Goal: Task Accomplishment & Management: Manage account settings

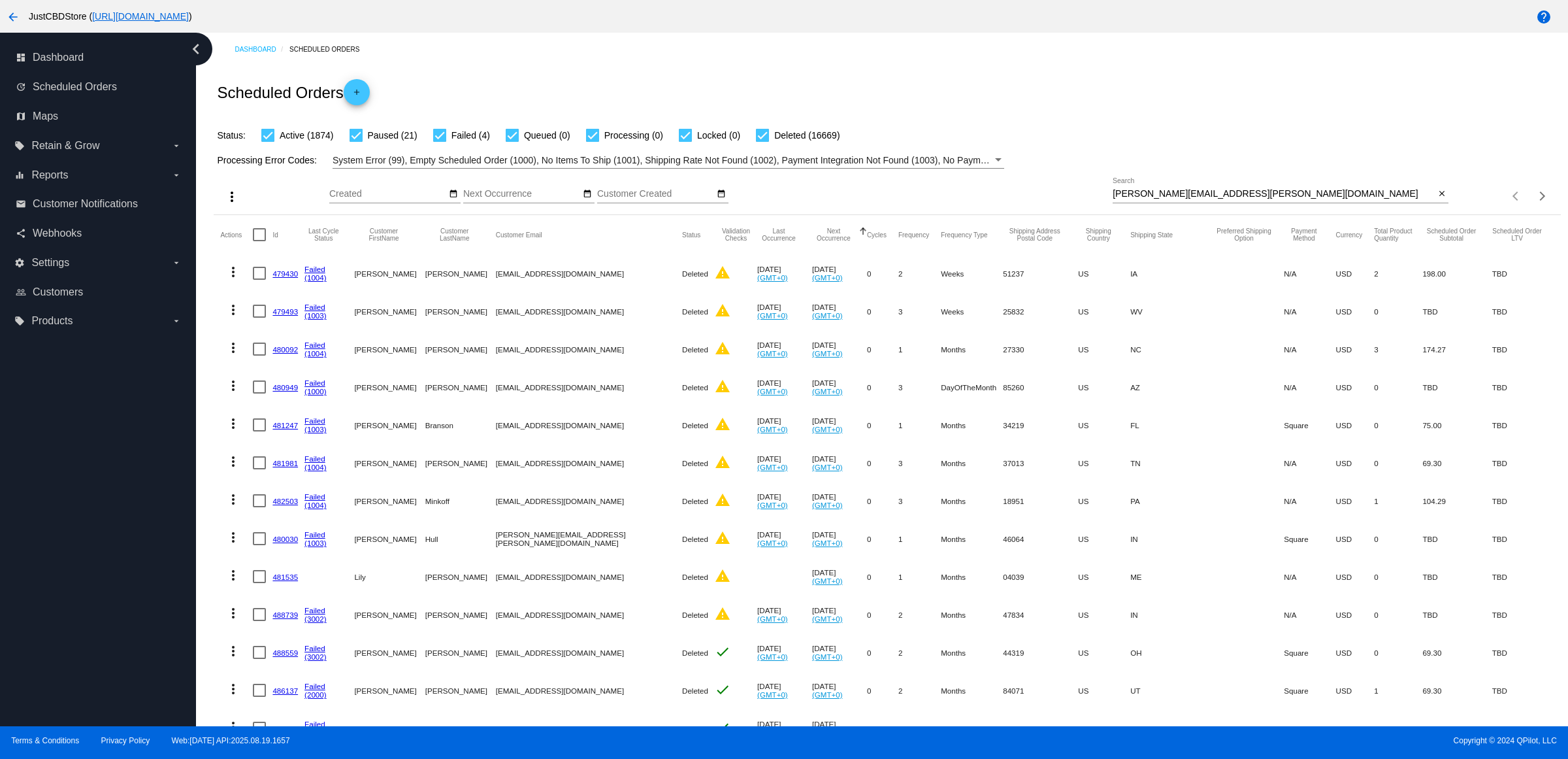
click at [1425, 203] on div "[PERSON_NAME][EMAIL_ADDRESS][PERSON_NAME][DOMAIN_NAME] Search close" at bounding box center [1280, 190] width 336 height 25
click at [1434, 201] on button "close" at bounding box center [1441, 194] width 14 height 14
drag, startPoint x: 1422, startPoint y: 201, endPoint x: 1426, endPoint y: 207, distance: 7.2
click at [1423, 201] on div "more_vert Aug Jan Feb Mar [DATE]" at bounding box center [886, 192] width 1346 height 46
click at [1432, 207] on mat-icon "search" at bounding box center [1440, 195] width 16 height 20
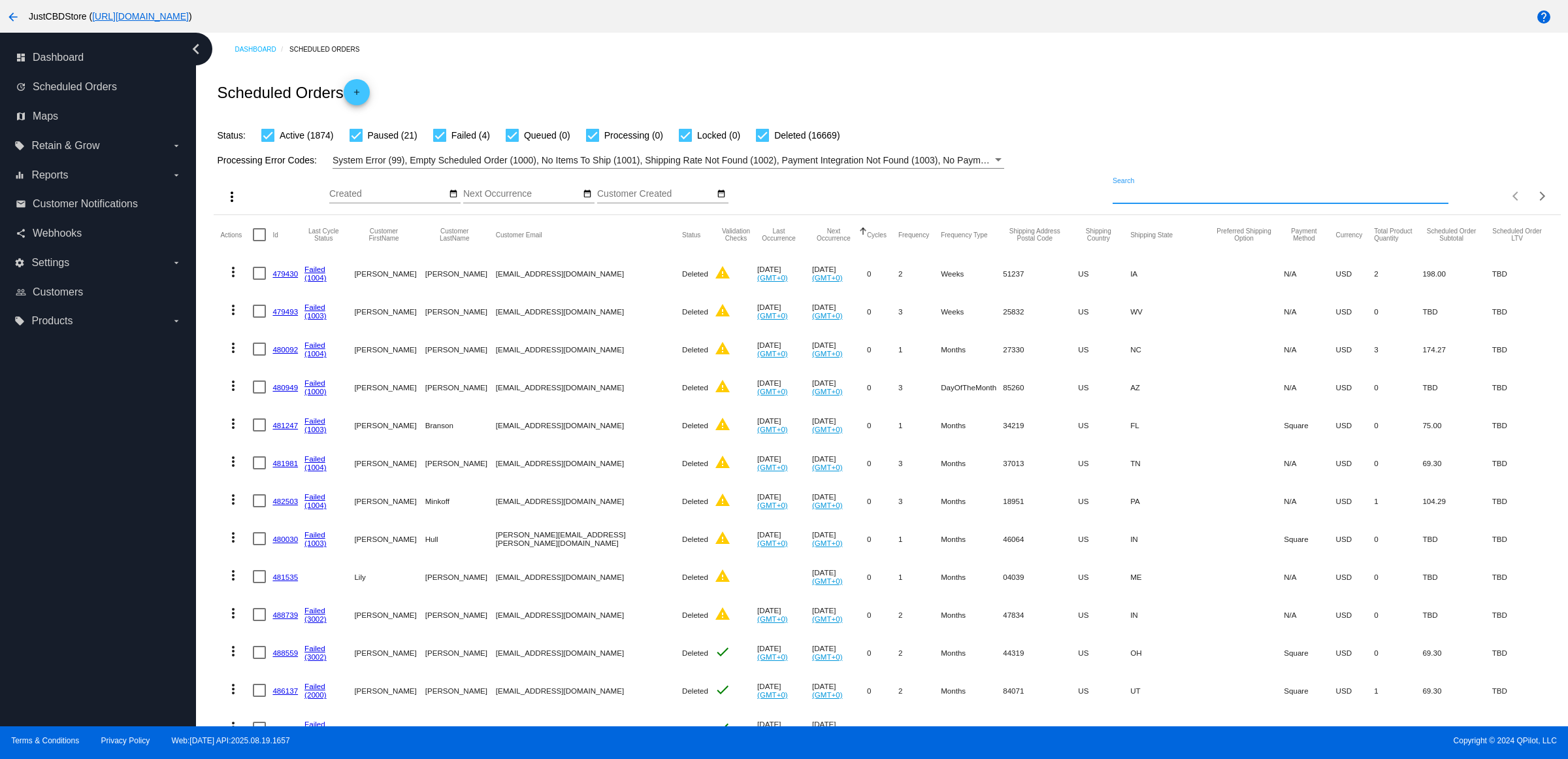
click at [1422, 199] on input "Search" at bounding box center [1280, 194] width 336 height 10
type input "[EMAIL_ADDRESS][DOMAIN_NAME]"
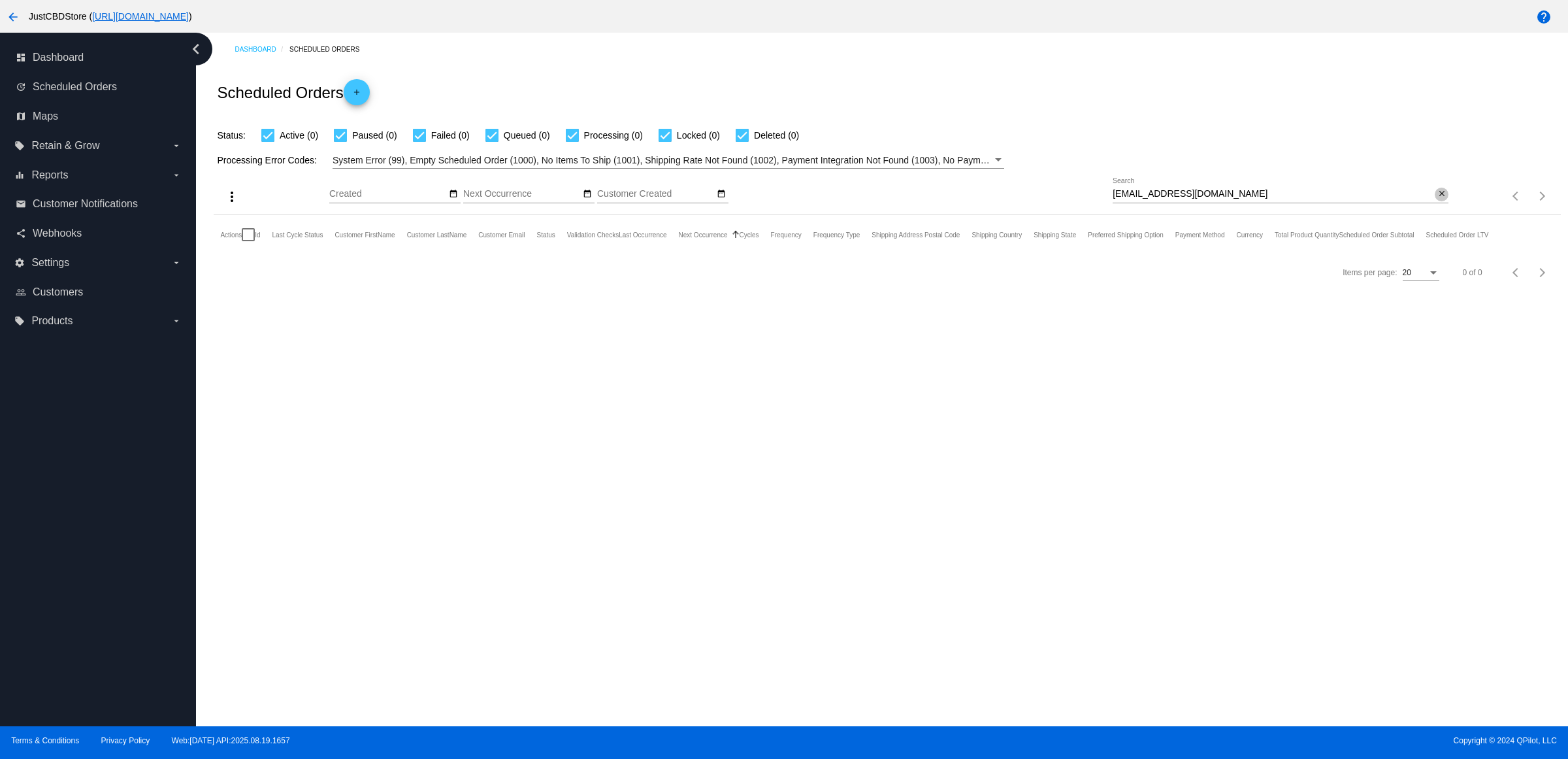
click at [1437, 199] on mat-icon "close" at bounding box center [1442, 194] width 9 height 10
click at [1435, 199] on input "Search" at bounding box center [1280, 194] width 336 height 10
type input "[EMAIL_ADDRESS][DOMAIN_NAME]"
click at [1439, 199] on mat-icon "close" at bounding box center [1442, 194] width 9 height 10
click at [1439, 207] on mat-icon "search" at bounding box center [1440, 195] width 16 height 20
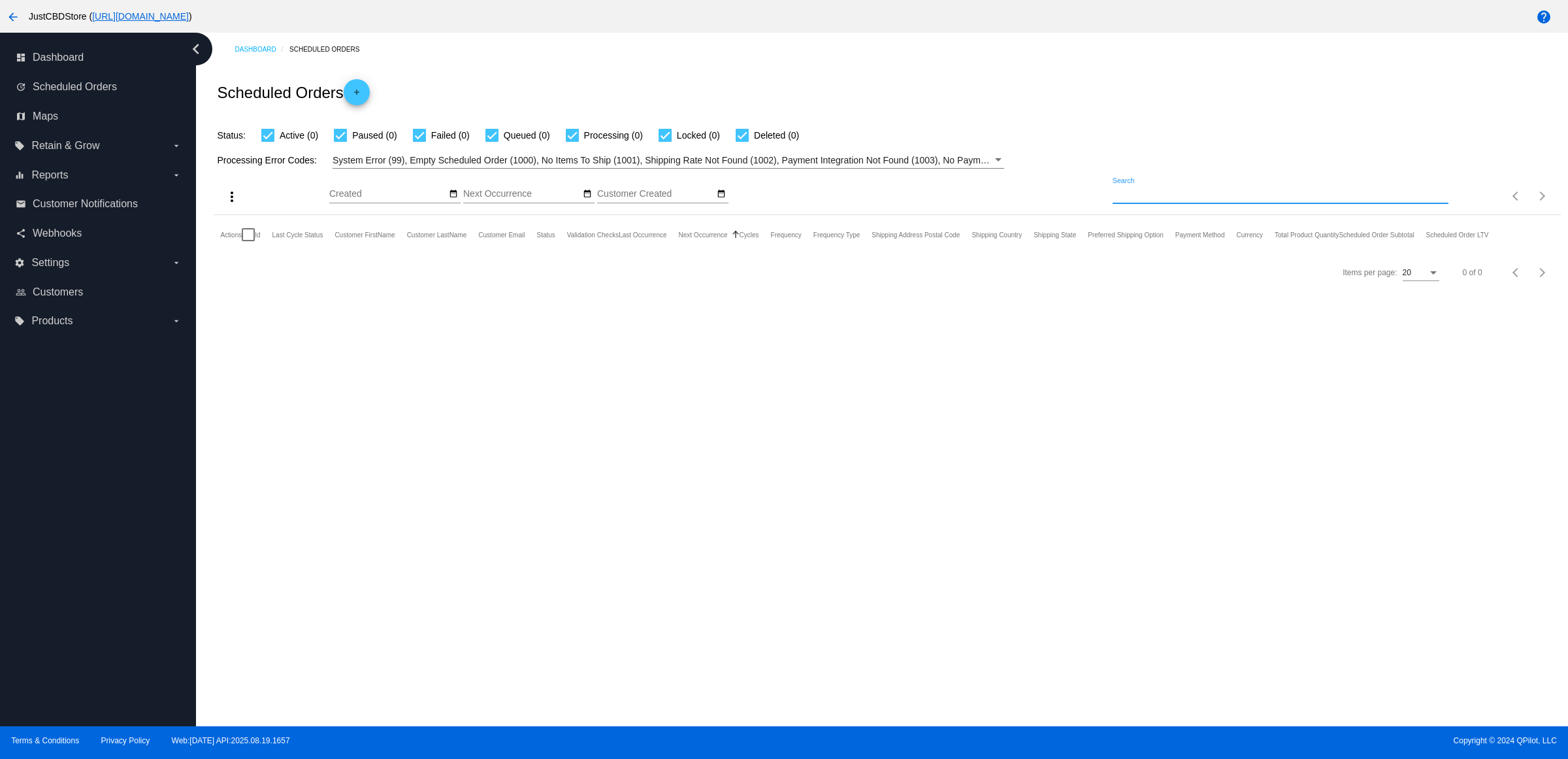
click at [1439, 199] on input "Search" at bounding box center [1280, 194] width 336 height 10
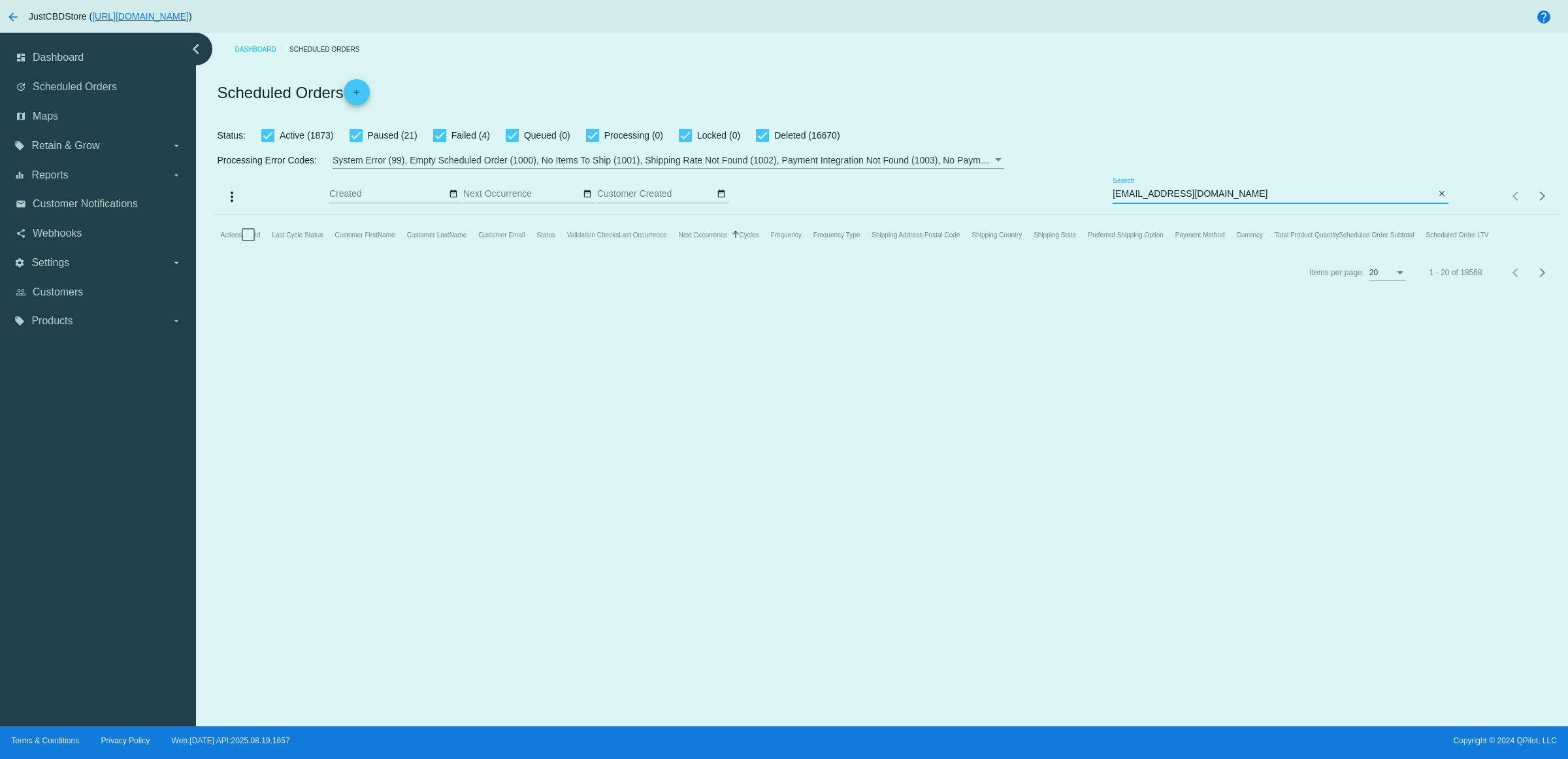
type input "[EMAIL_ADDRESS][DOMAIN_NAME]"
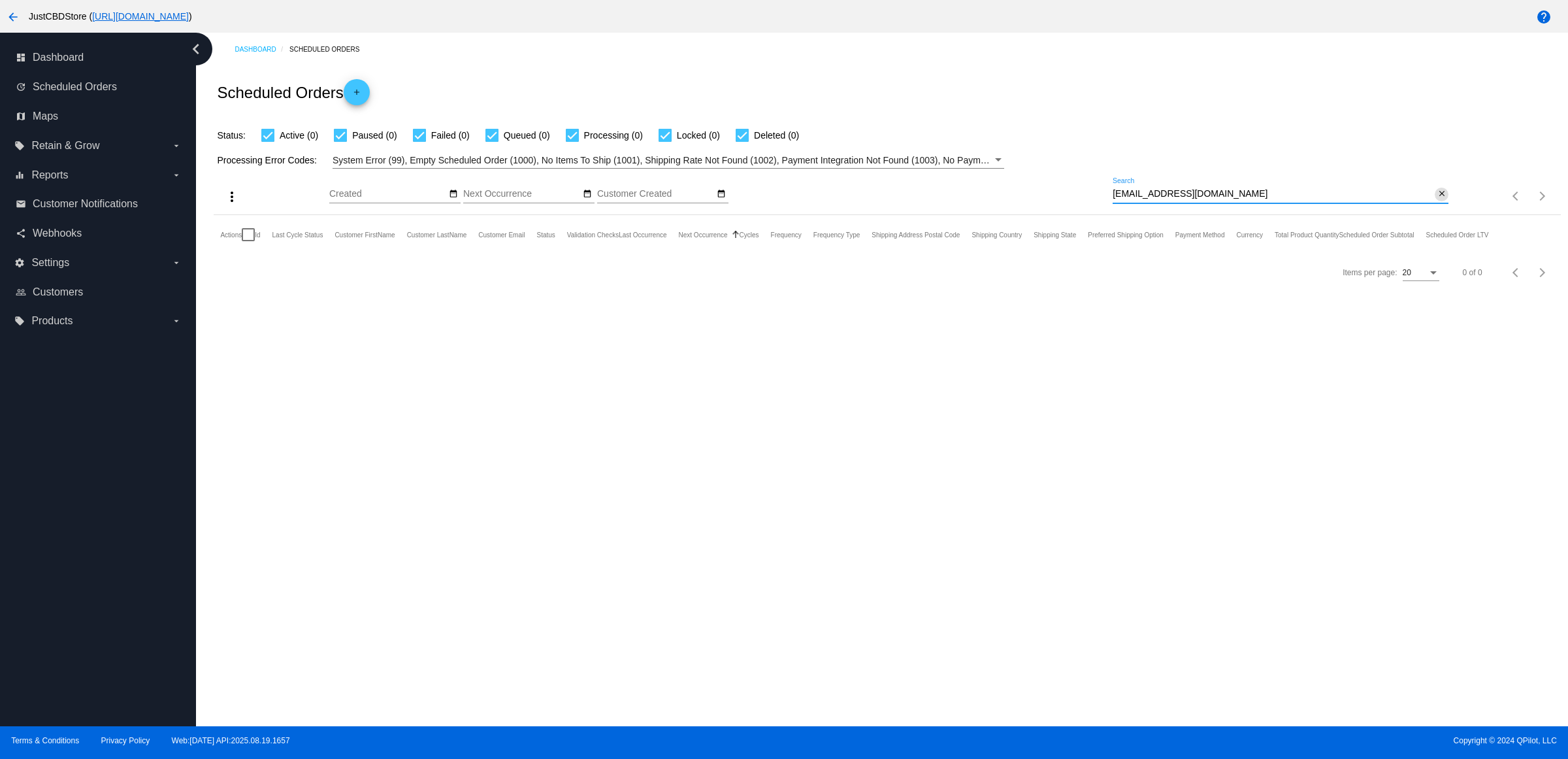
click at [1434, 201] on button "close" at bounding box center [1441, 194] width 14 height 14
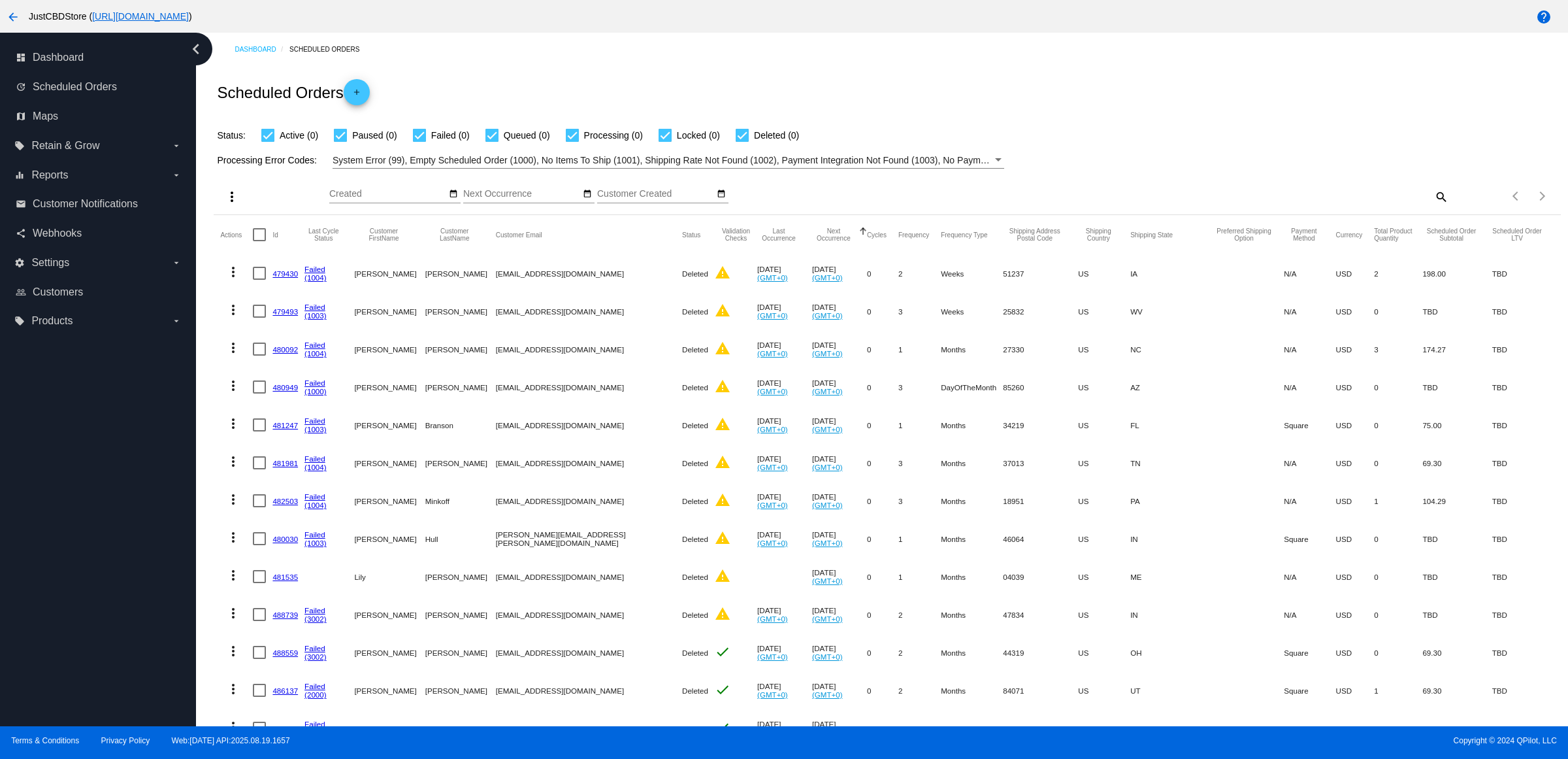
click at [1432, 207] on mat-icon "search" at bounding box center [1440, 195] width 16 height 20
click at [1434, 199] on input "Search" at bounding box center [1280, 194] width 336 height 10
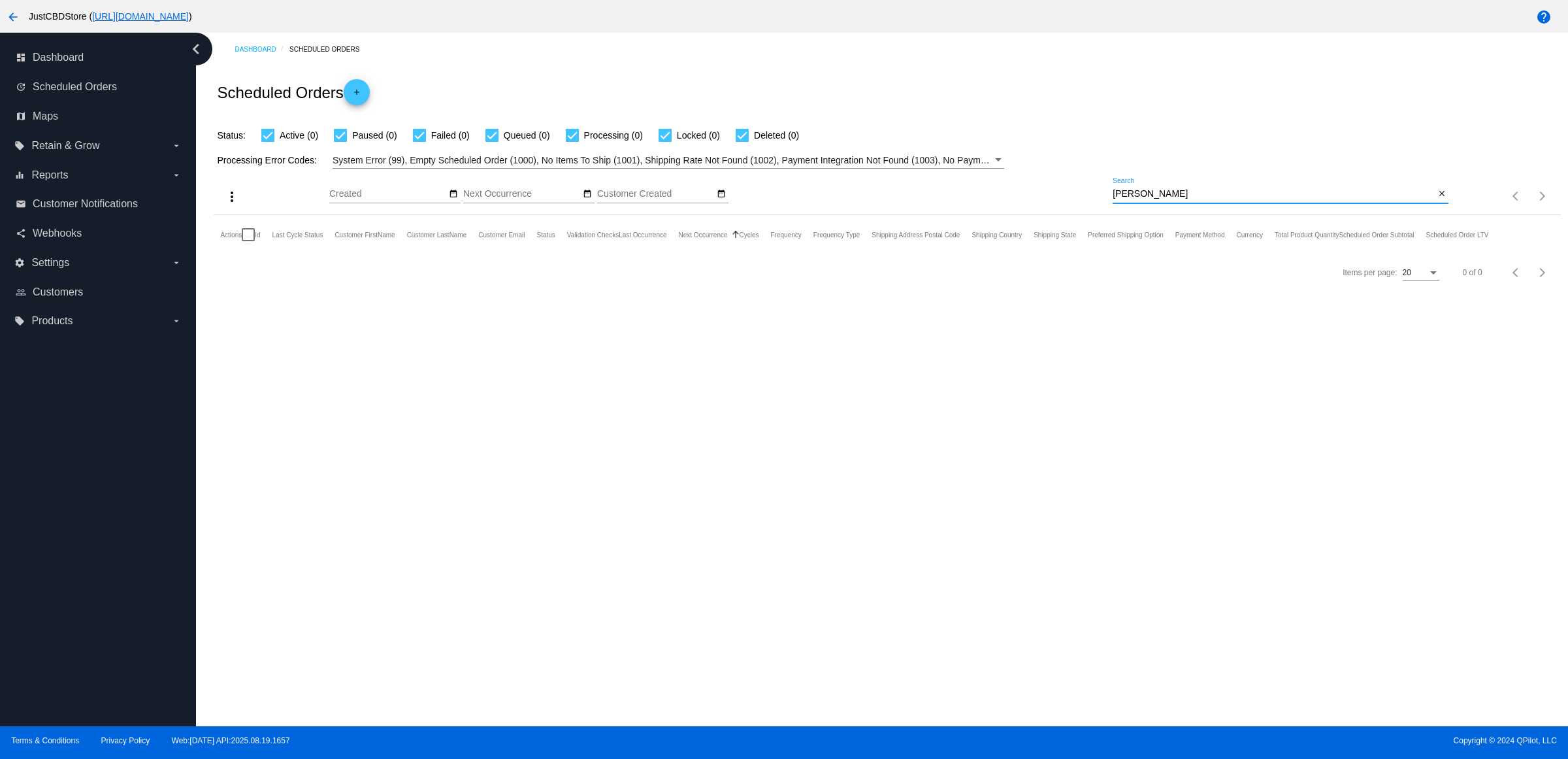
type input "[PERSON_NAME]"
click at [1439, 199] on mat-icon "close" at bounding box center [1442, 194] width 9 height 10
click at [1439, 199] on input "Search" at bounding box center [1280, 194] width 336 height 10
type input "[EMAIL_ADDRESS][DOMAIN_NAME]"
click at [10, 18] on mat-icon "arrow_back" at bounding box center [13, 17] width 16 height 16
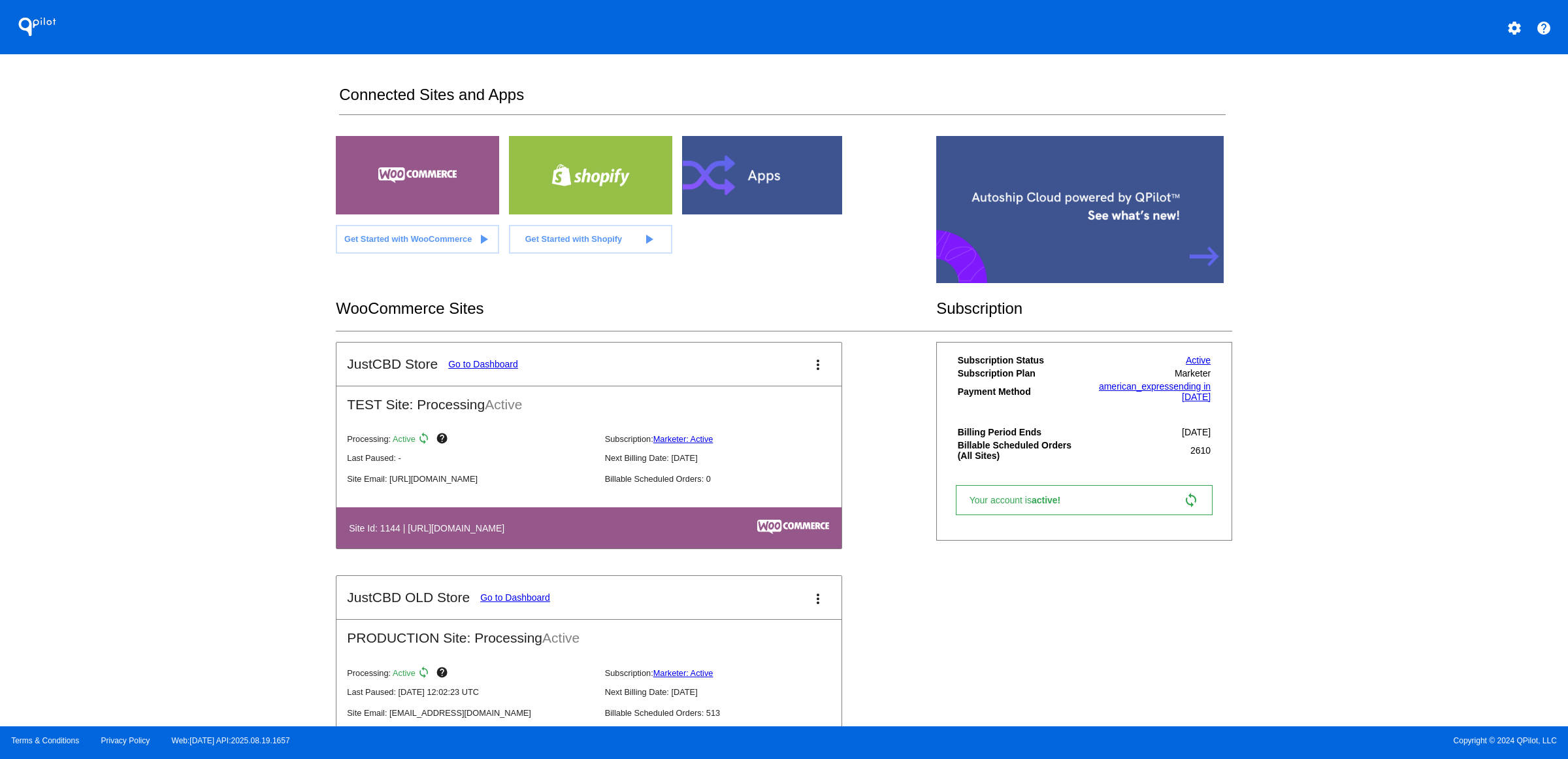
click at [388, 372] on mat-card-title "JustCBD Store Go to Dashboard" at bounding box center [432, 363] width 171 height 16
click at [448, 369] on link "Go to Dashboard" at bounding box center [483, 363] width 70 height 10
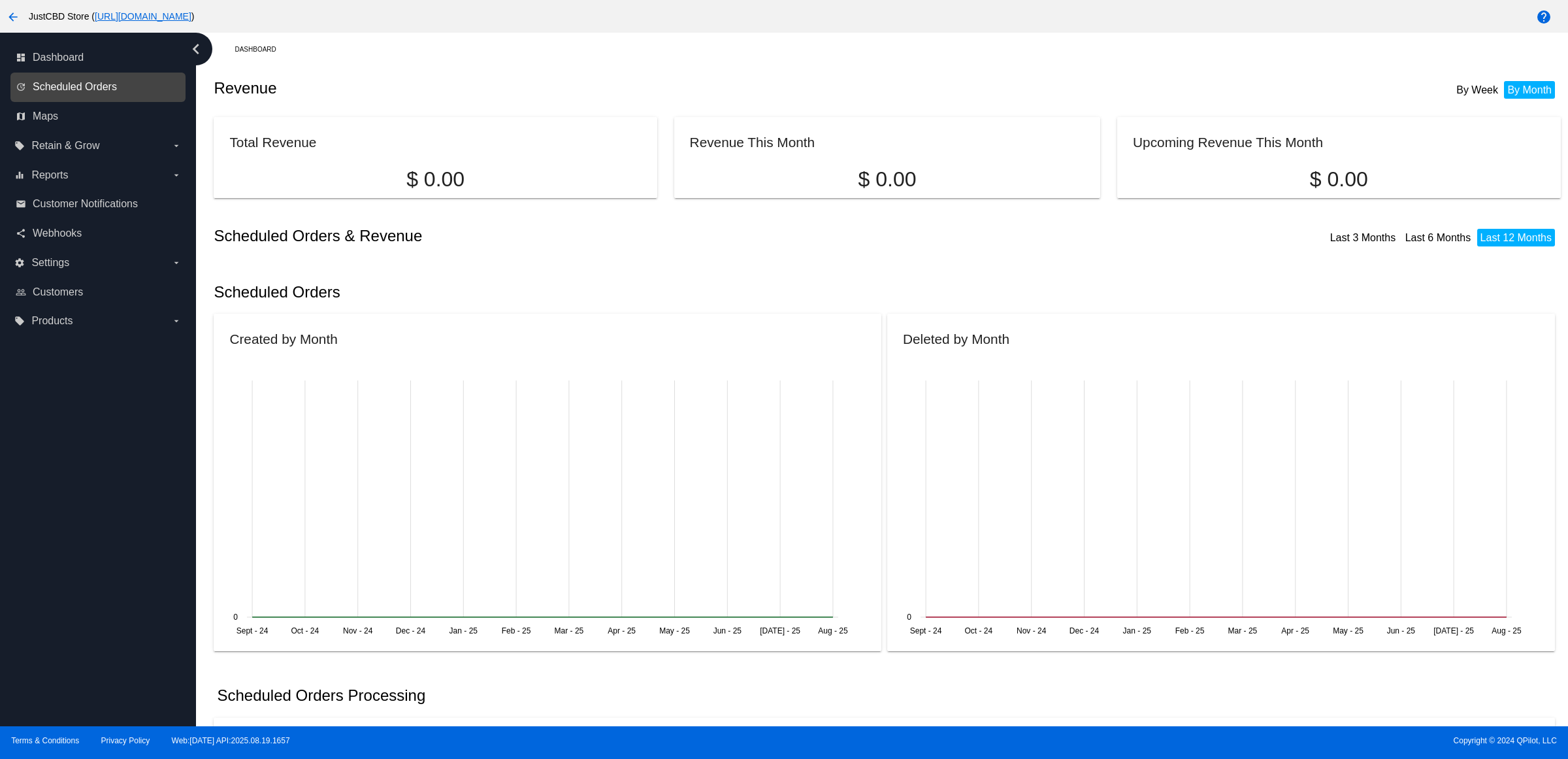
click at [114, 93] on span "Scheduled Orders" at bounding box center [75, 87] width 84 height 11
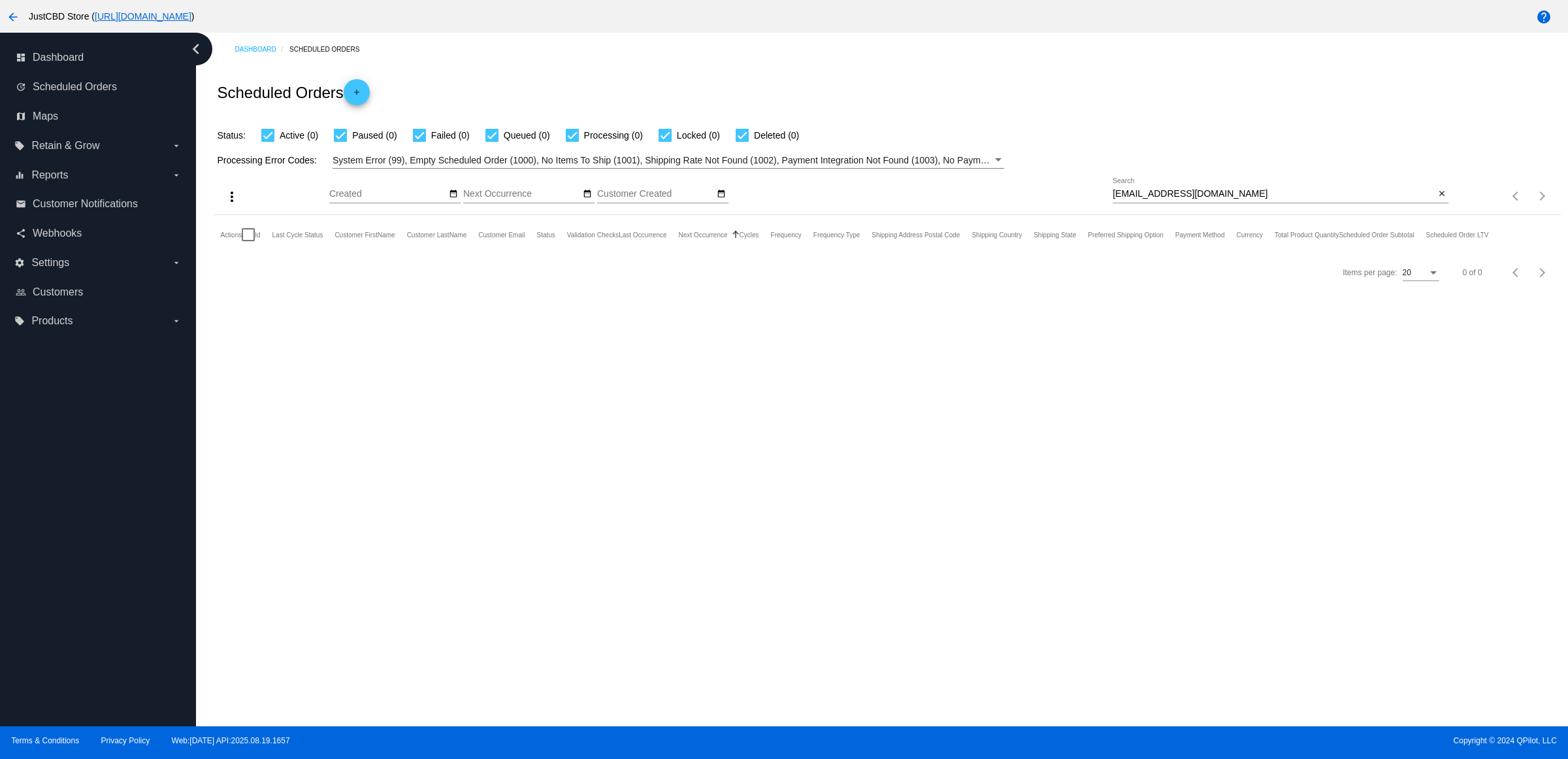
click at [1232, 199] on input "[EMAIL_ADDRESS][DOMAIN_NAME]" at bounding box center [1273, 194] width 322 height 10
click at [1443, 199] on mat-icon "close" at bounding box center [1442, 194] width 9 height 10
click at [1443, 199] on input "Search" at bounding box center [1280, 194] width 336 height 10
paste input "[EMAIL_ADDRESS][DOMAIN_NAME]"
type input "[EMAIL_ADDRESS][DOMAIN_NAME]"
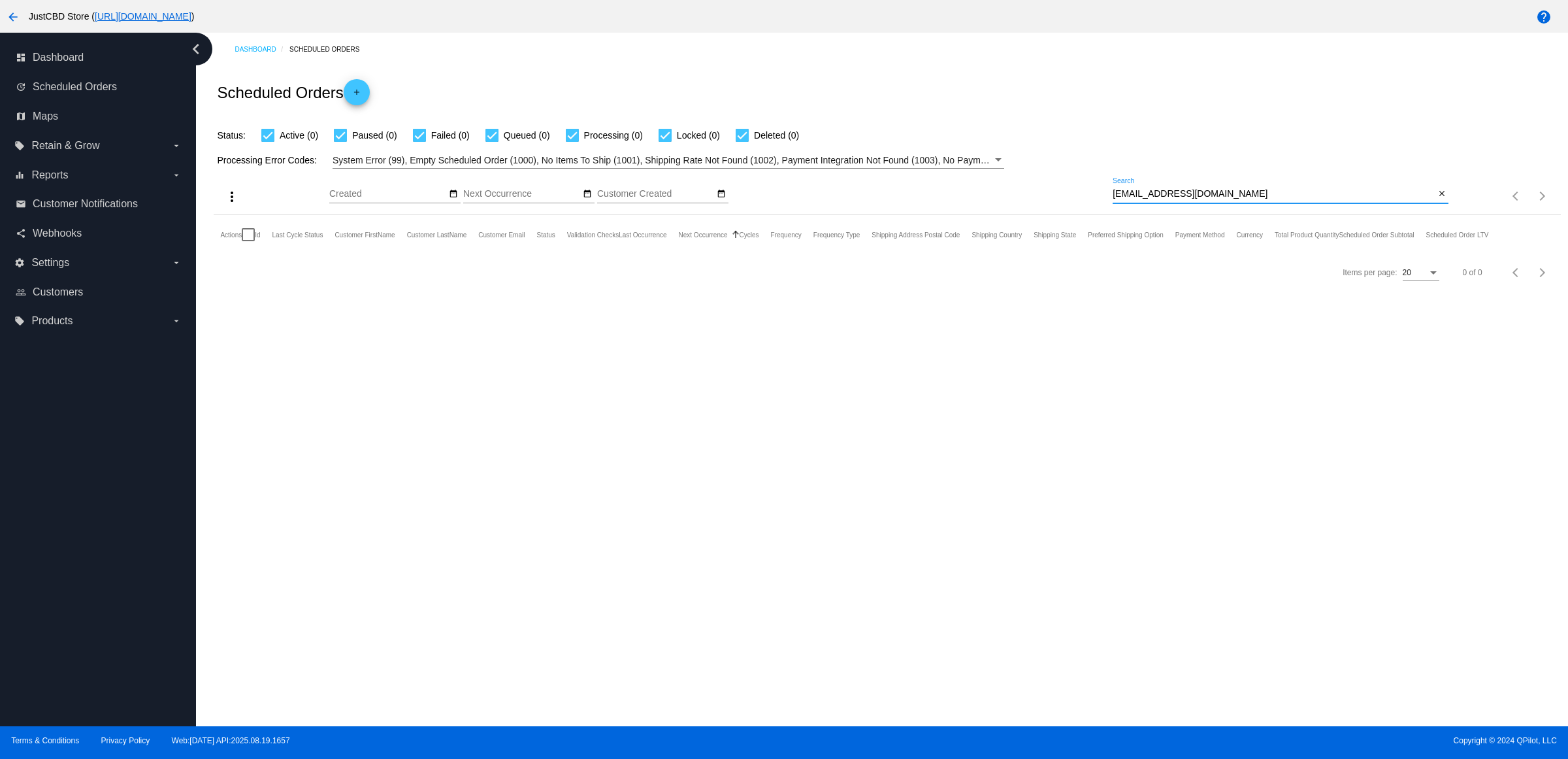
click at [8, 11] on mat-icon "arrow_back" at bounding box center [13, 17] width 16 height 16
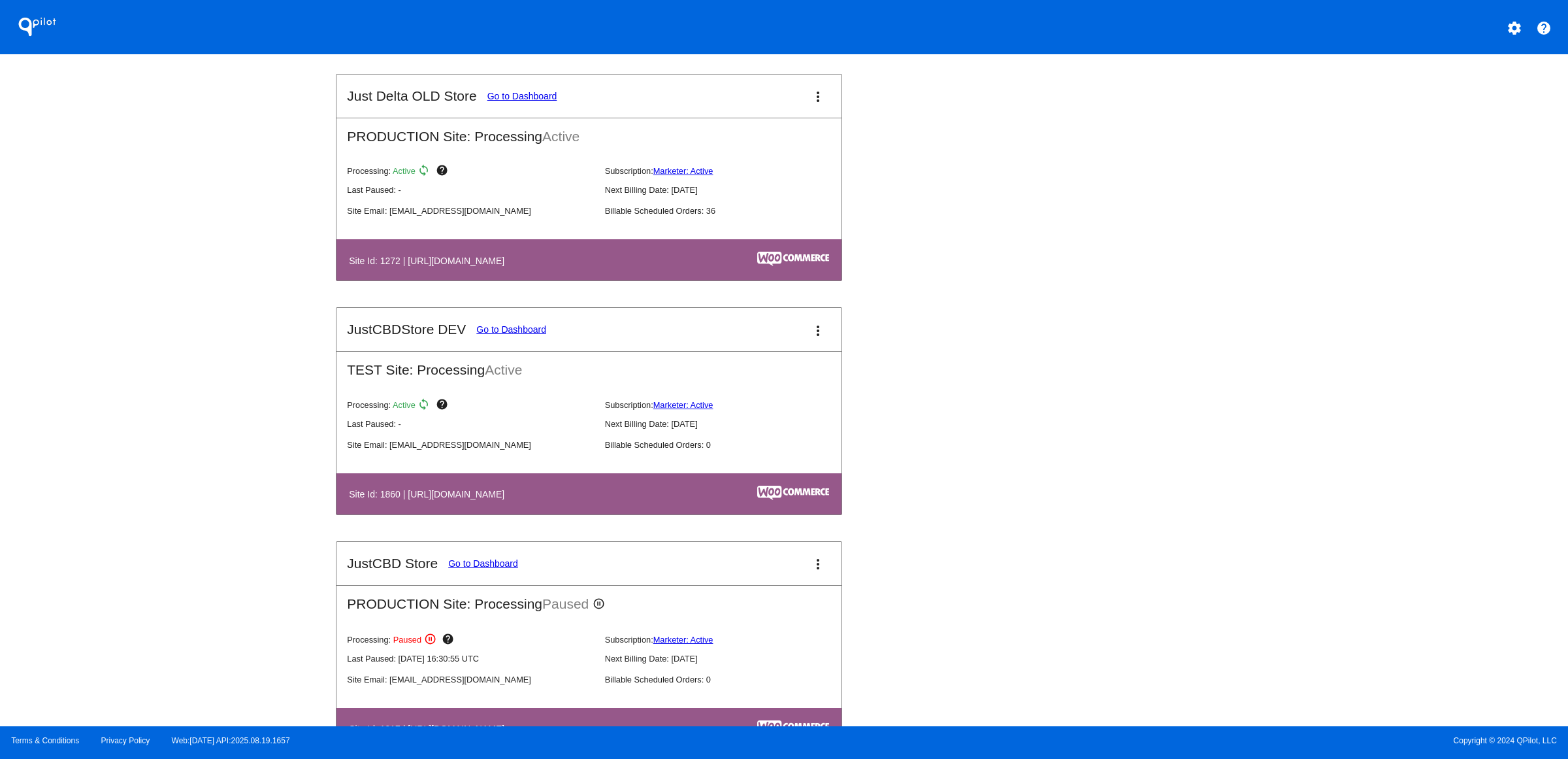
scroll to position [1389, 0]
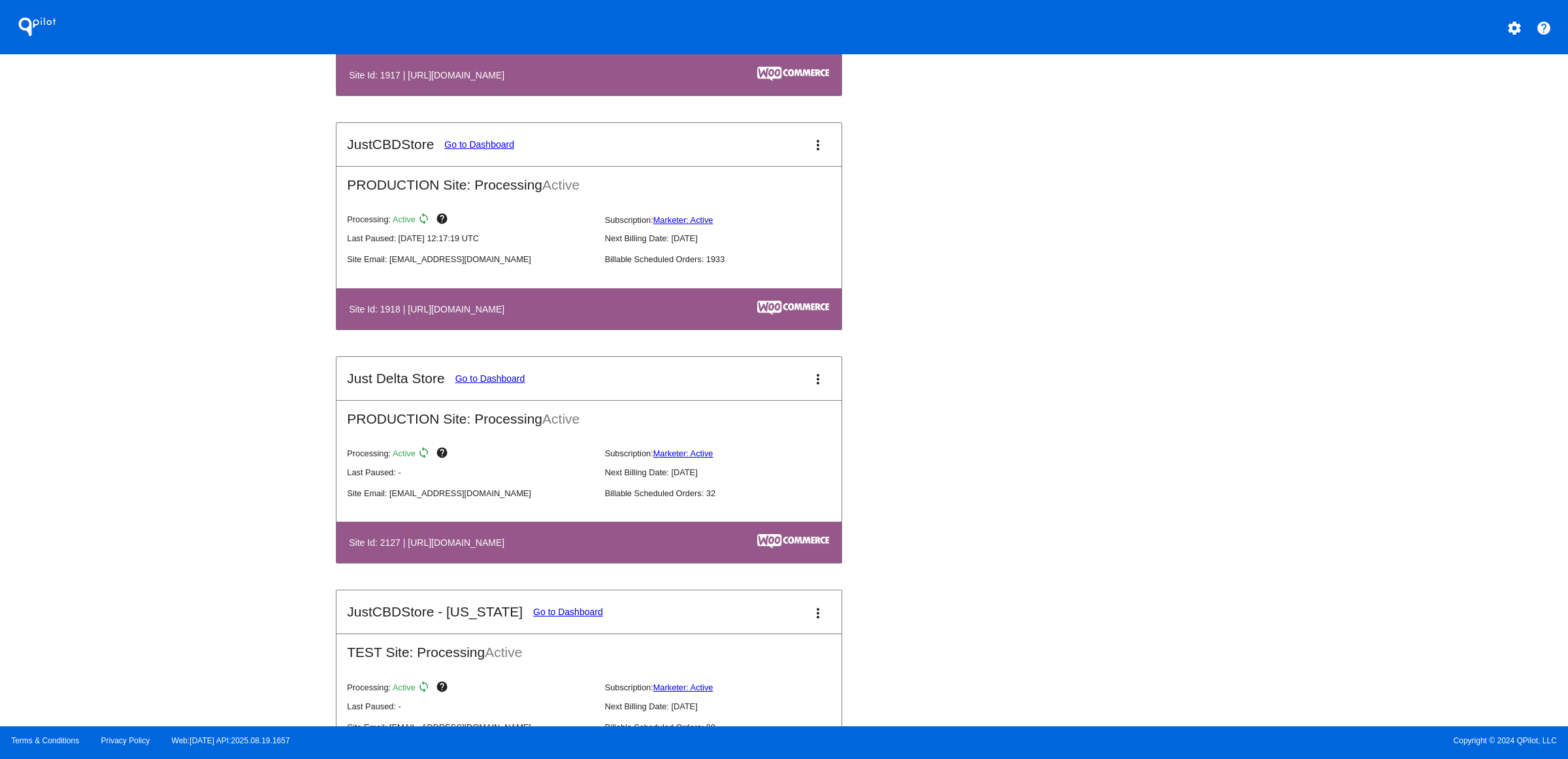
click at [444, 150] on link "Go to Dashboard" at bounding box center [479, 143] width 70 height 10
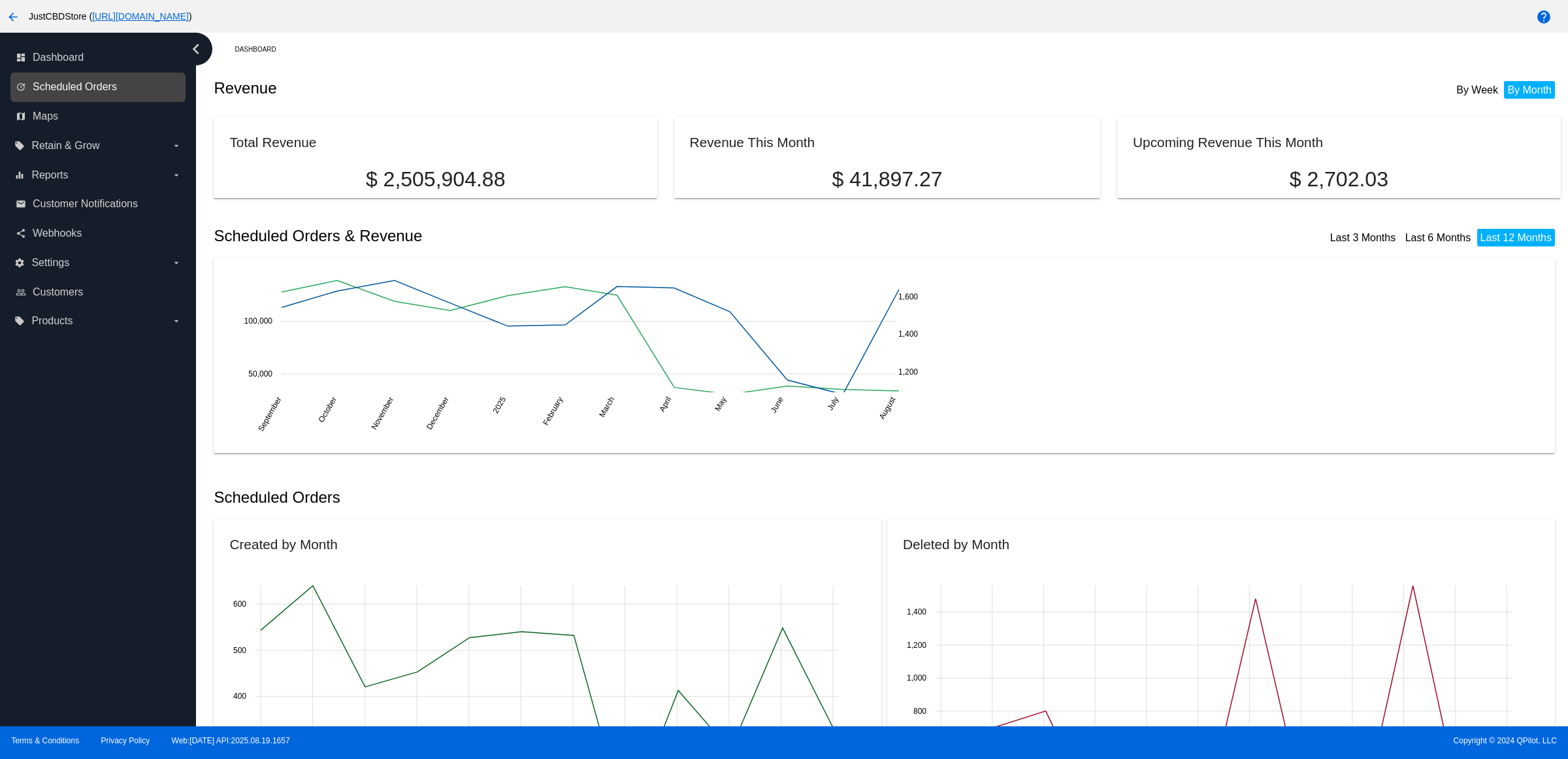
click at [117, 93] on span "Scheduled Orders" at bounding box center [75, 87] width 84 height 11
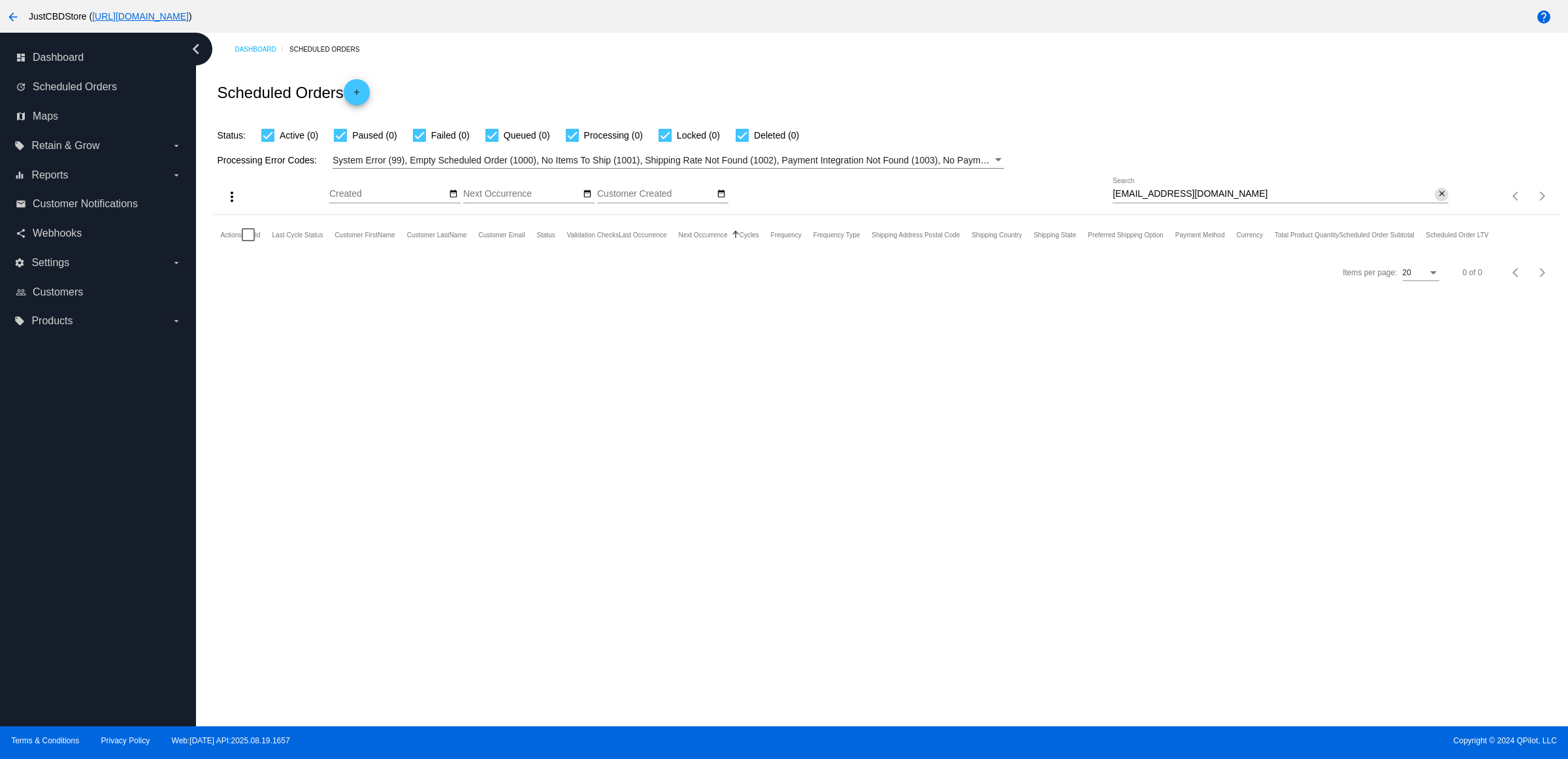
click at [1445, 201] on button "close" at bounding box center [1441, 194] width 14 height 14
click at [1436, 207] on mat-icon "search" at bounding box center [1440, 195] width 16 height 20
click at [1436, 199] on input "Search" at bounding box center [1280, 194] width 336 height 10
paste input "[EMAIL_ADDRESS][DOMAIN_NAME]"
type input "[EMAIL_ADDRESS][DOMAIN_NAME]"
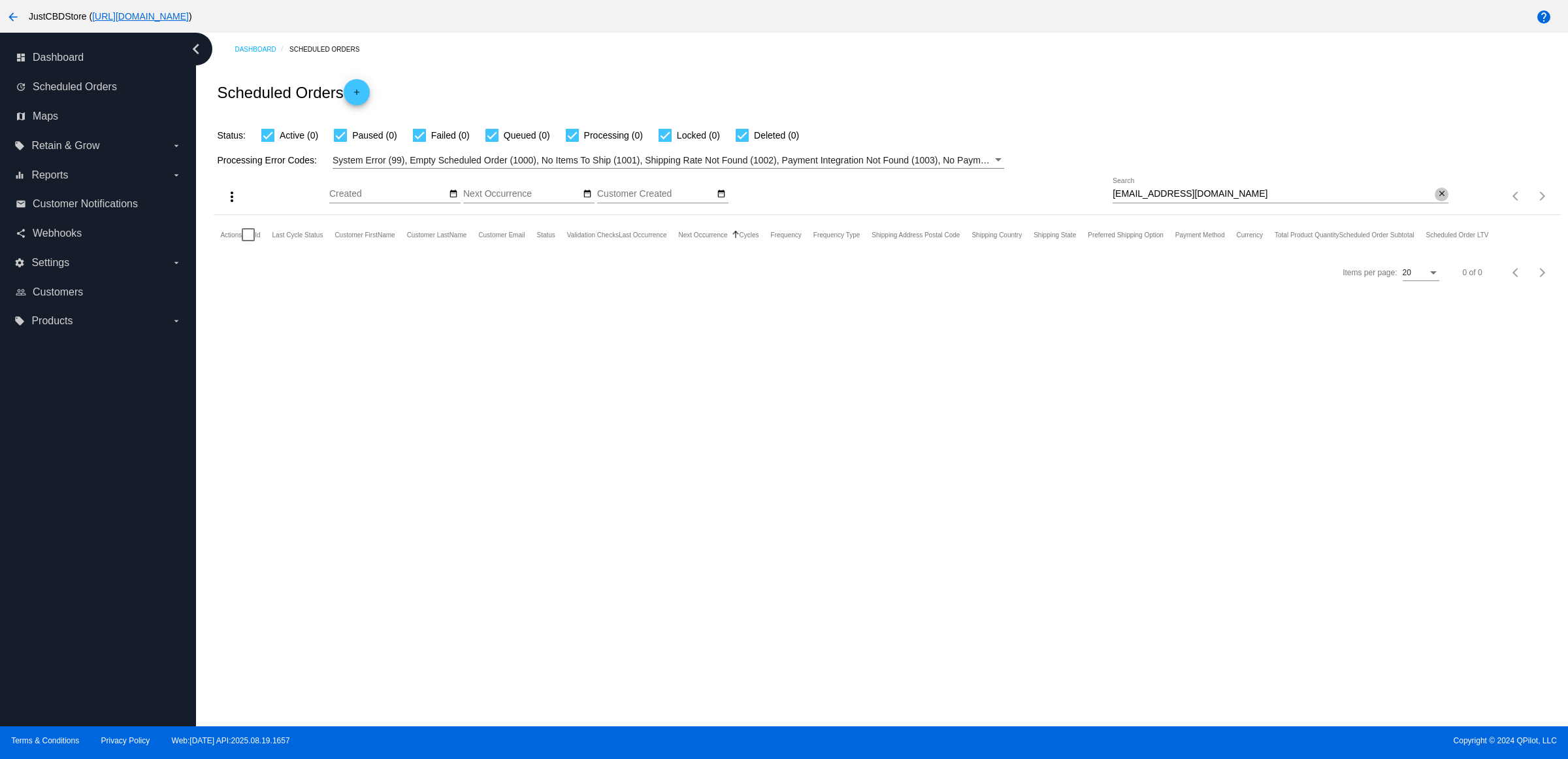
click at [1438, 199] on mat-icon "close" at bounding box center [1442, 194] width 9 height 10
click at [1438, 199] on input "Search" at bounding box center [1280, 194] width 336 height 10
paste input "[PERSON_NAME]"
type input "[PERSON_NAME]"
click at [118, 97] on link "update Scheduled Orders" at bounding box center [99, 87] width 166 height 21
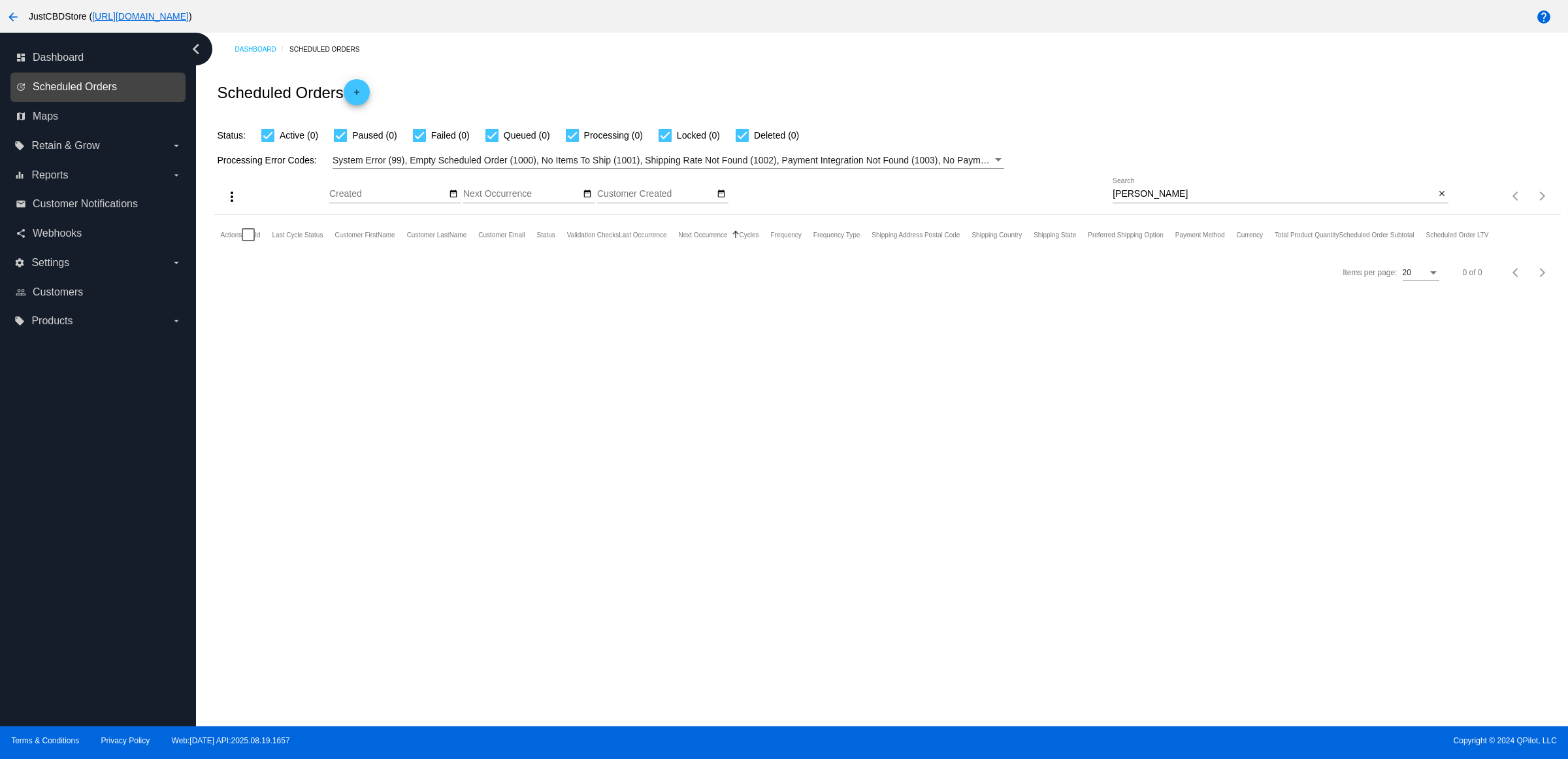
click at [116, 93] on span "Scheduled Orders" at bounding box center [75, 87] width 84 height 11
click at [1442, 199] on mat-icon "close" at bounding box center [1442, 194] width 9 height 10
click at [1441, 199] on input "Search" at bounding box center [1280, 194] width 336 height 10
paste input "[PERSON_NAME]"
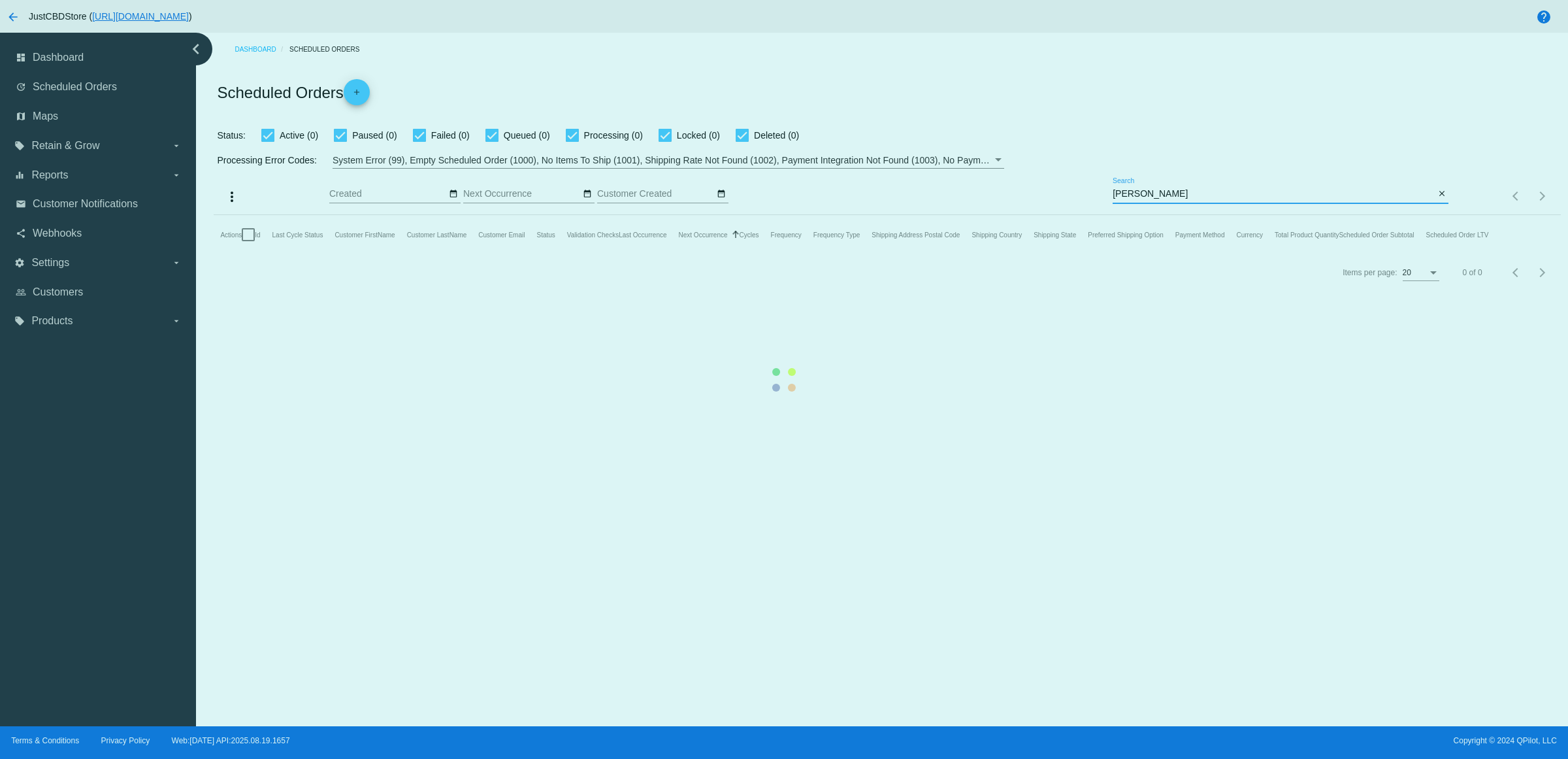
type input "[PERSON_NAME]"
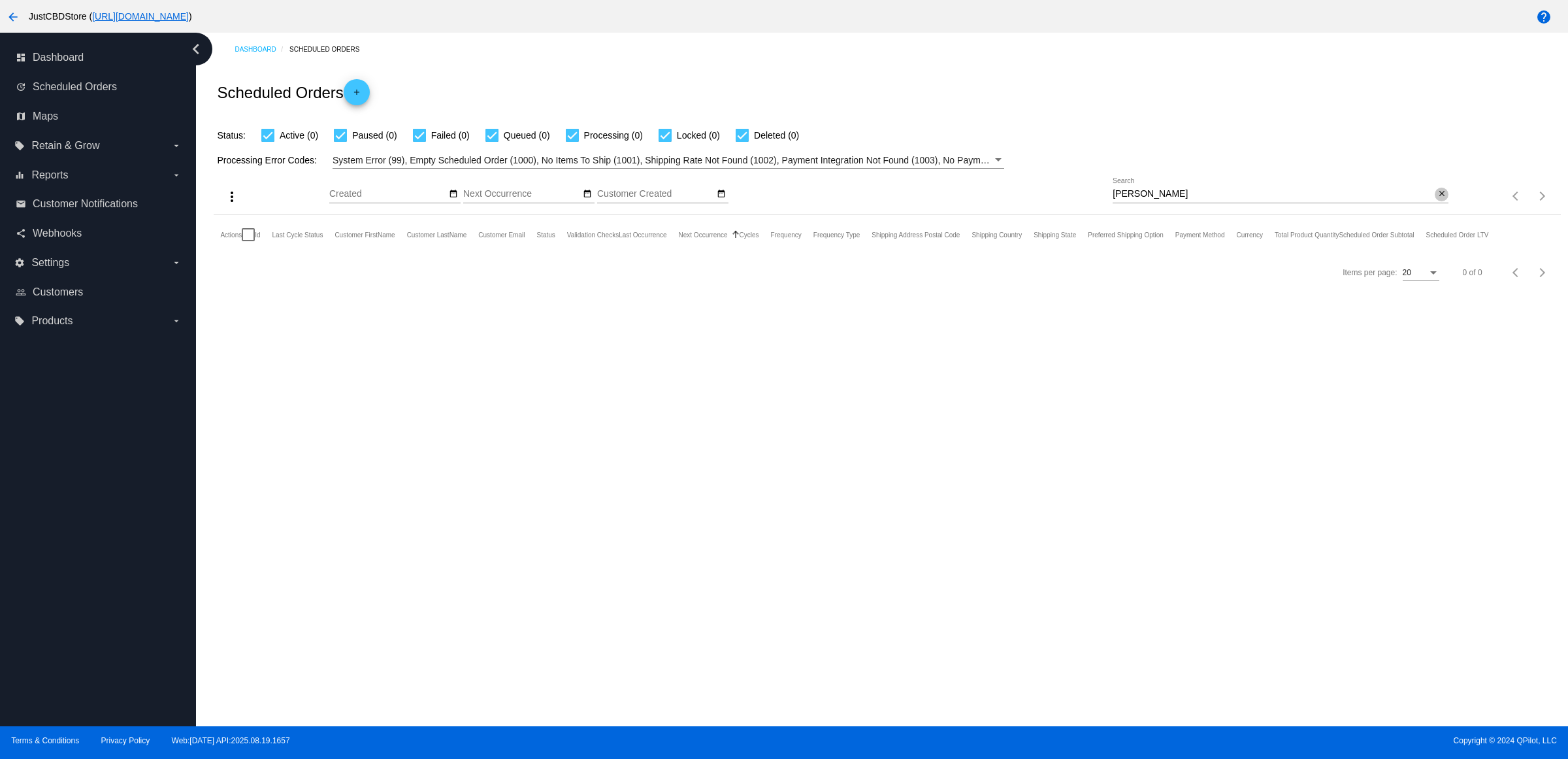
click at [1441, 199] on mat-icon "close" at bounding box center [1442, 194] width 9 height 10
click at [1441, 199] on input "Search" at bounding box center [1280, 194] width 336 height 10
paste input "[EMAIL_ADDRESS][DOMAIN_NAME]"
type input "[EMAIL_ADDRESS][DOMAIN_NAME]"
click at [1439, 199] on mat-icon "close" at bounding box center [1442, 194] width 9 height 10
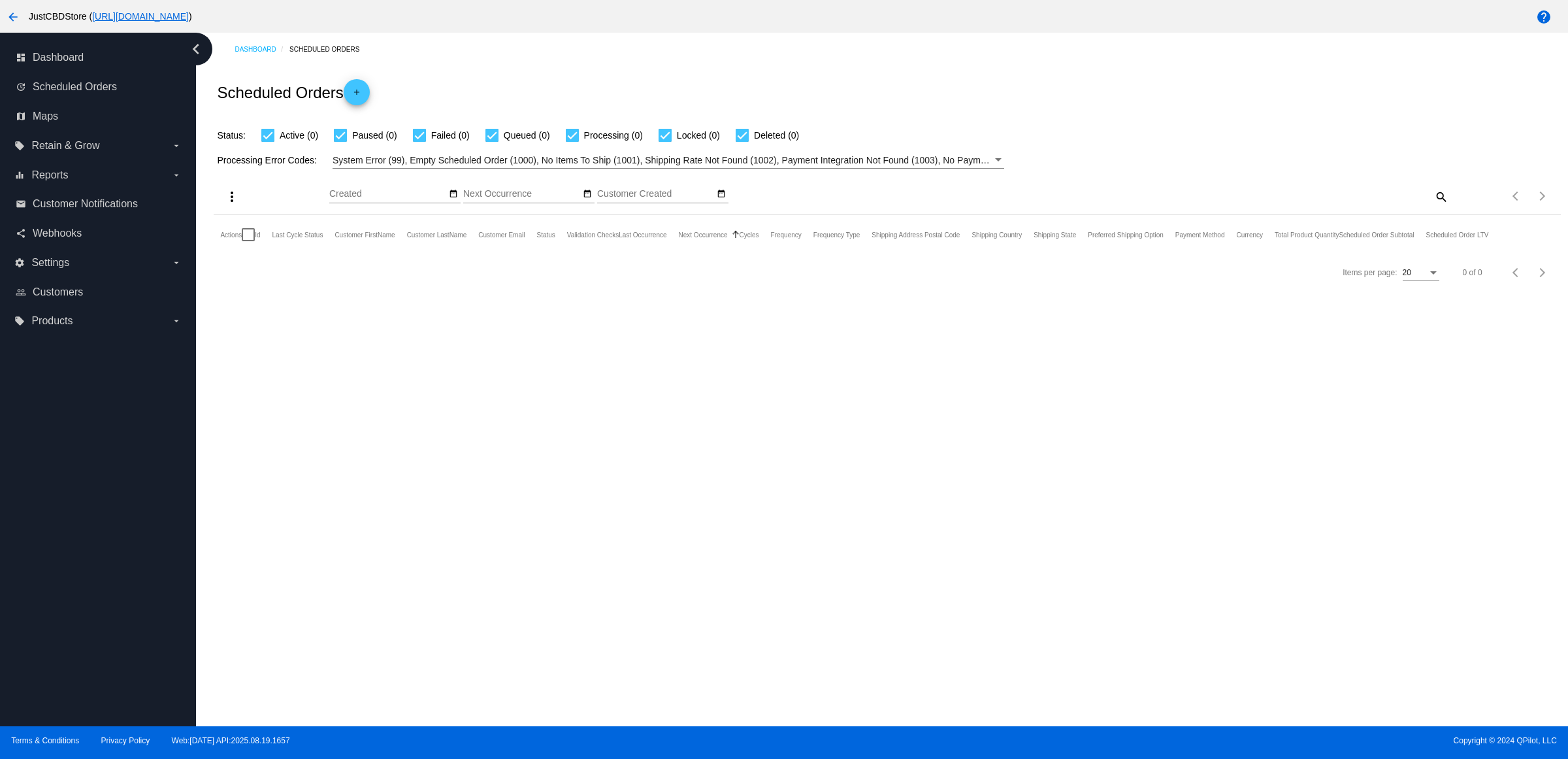
click at [1405, 207] on div "search" at bounding box center [1280, 195] width 336 height 20
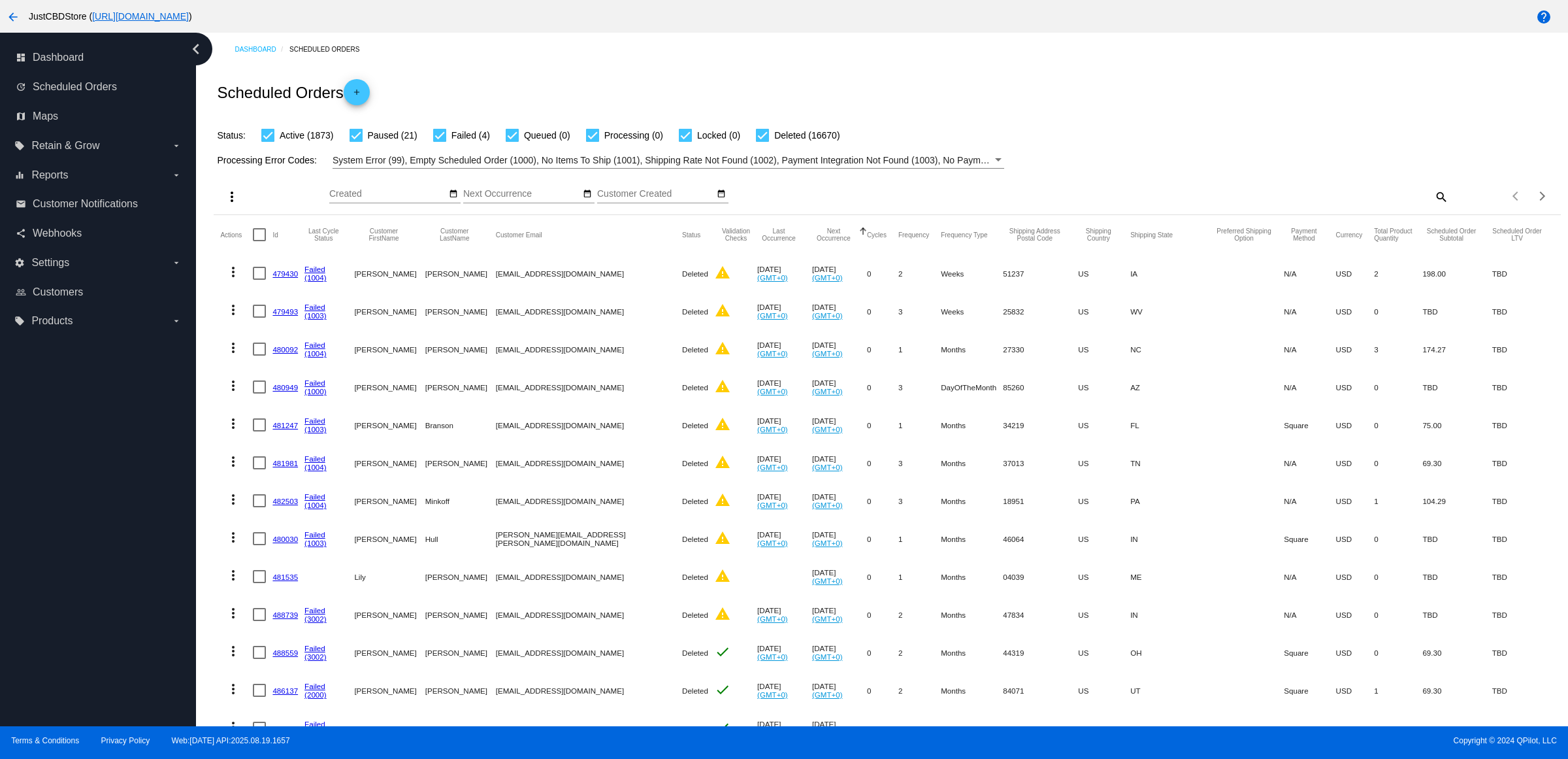
click at [1432, 207] on mat-icon "search" at bounding box center [1440, 195] width 16 height 20
click at [1427, 199] on input "Search" at bounding box center [1280, 194] width 336 height 10
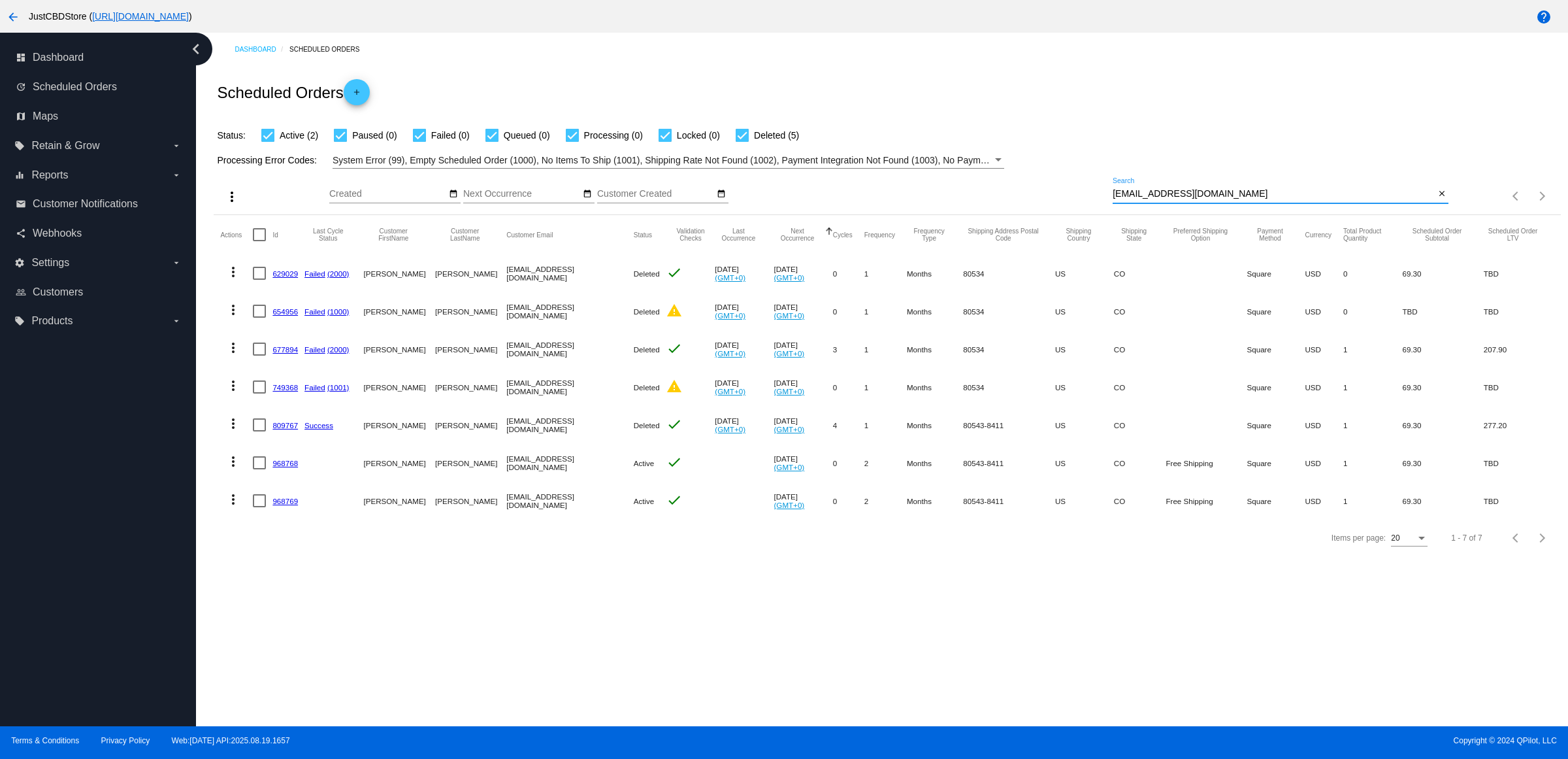
type input "[EMAIL_ADDRESS][DOMAIN_NAME]"
click at [298, 505] on link "968769" at bounding box center [285, 500] width 25 height 8
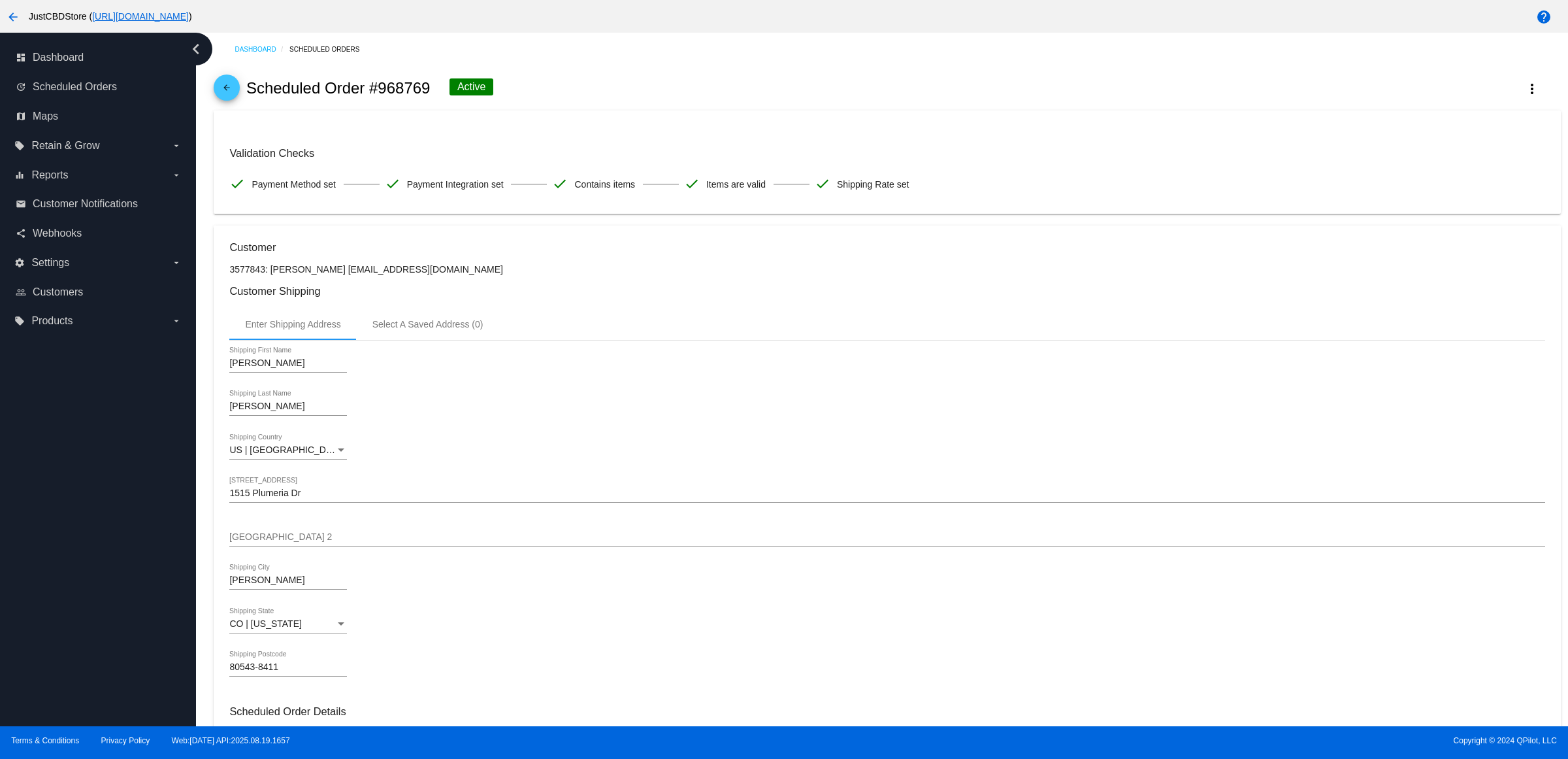
click at [234, 99] on mat-icon "arrow_back" at bounding box center [226, 91] width 16 height 16
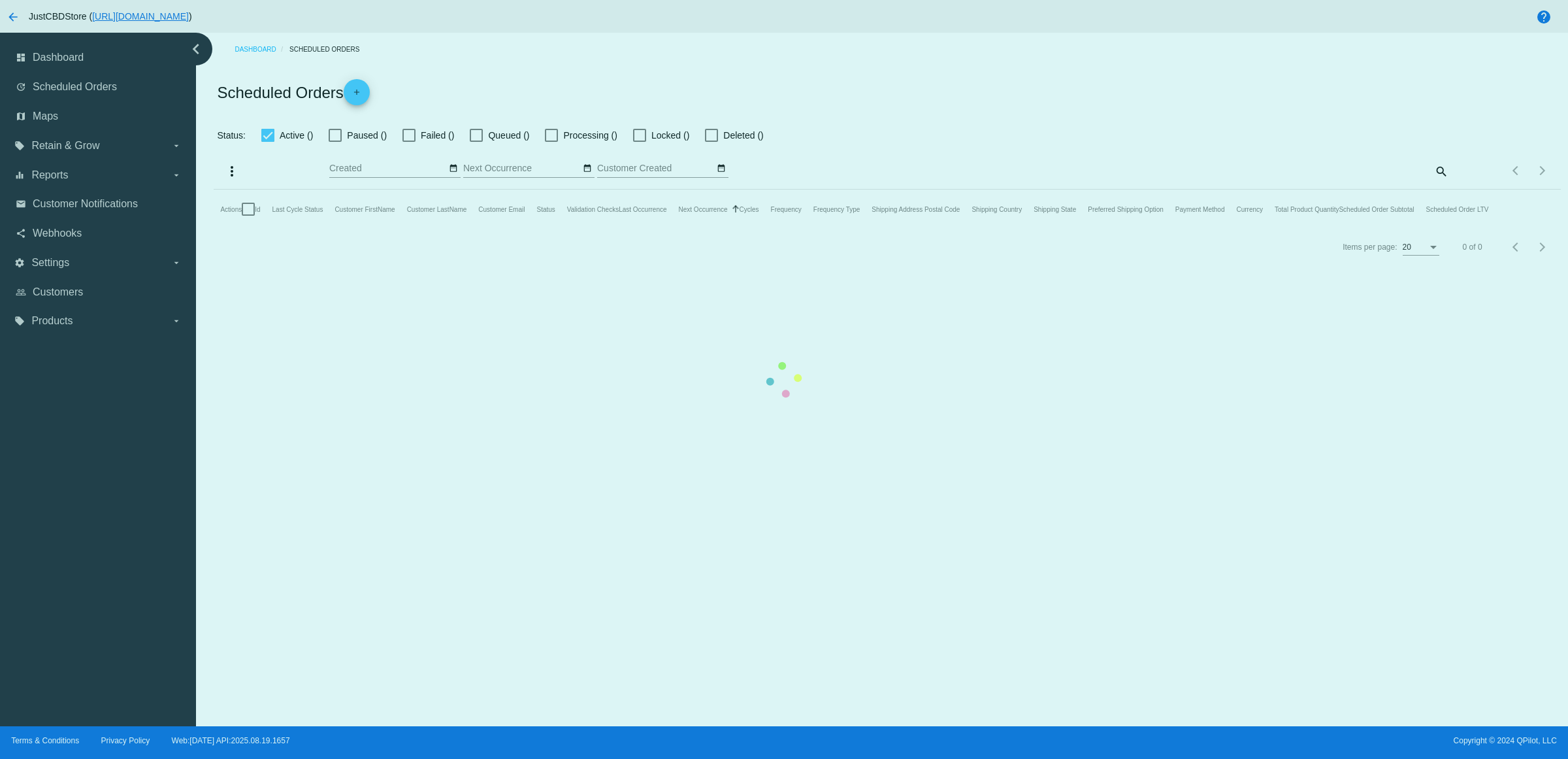
checkbox input "true"
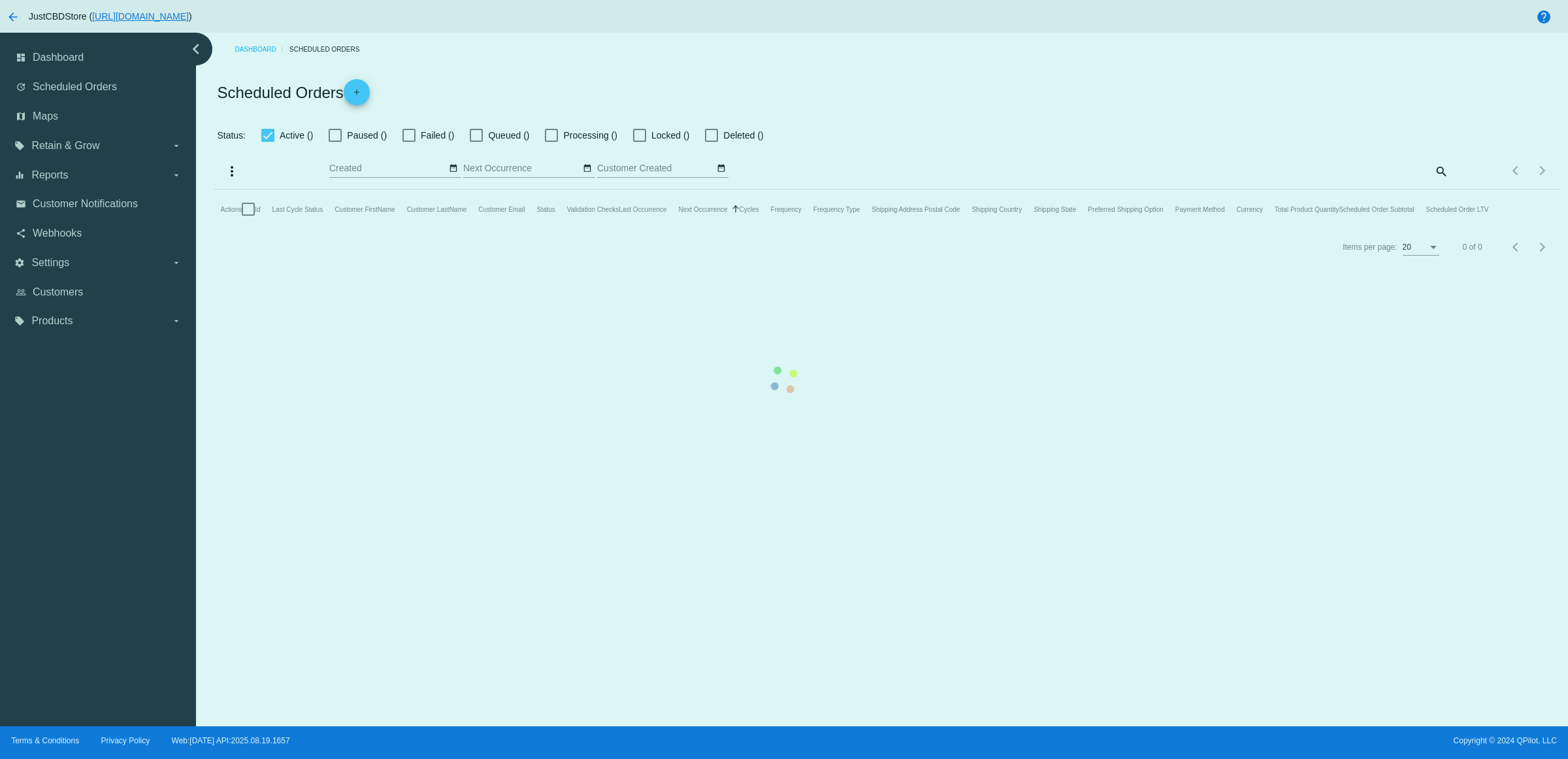
checkbox input "true"
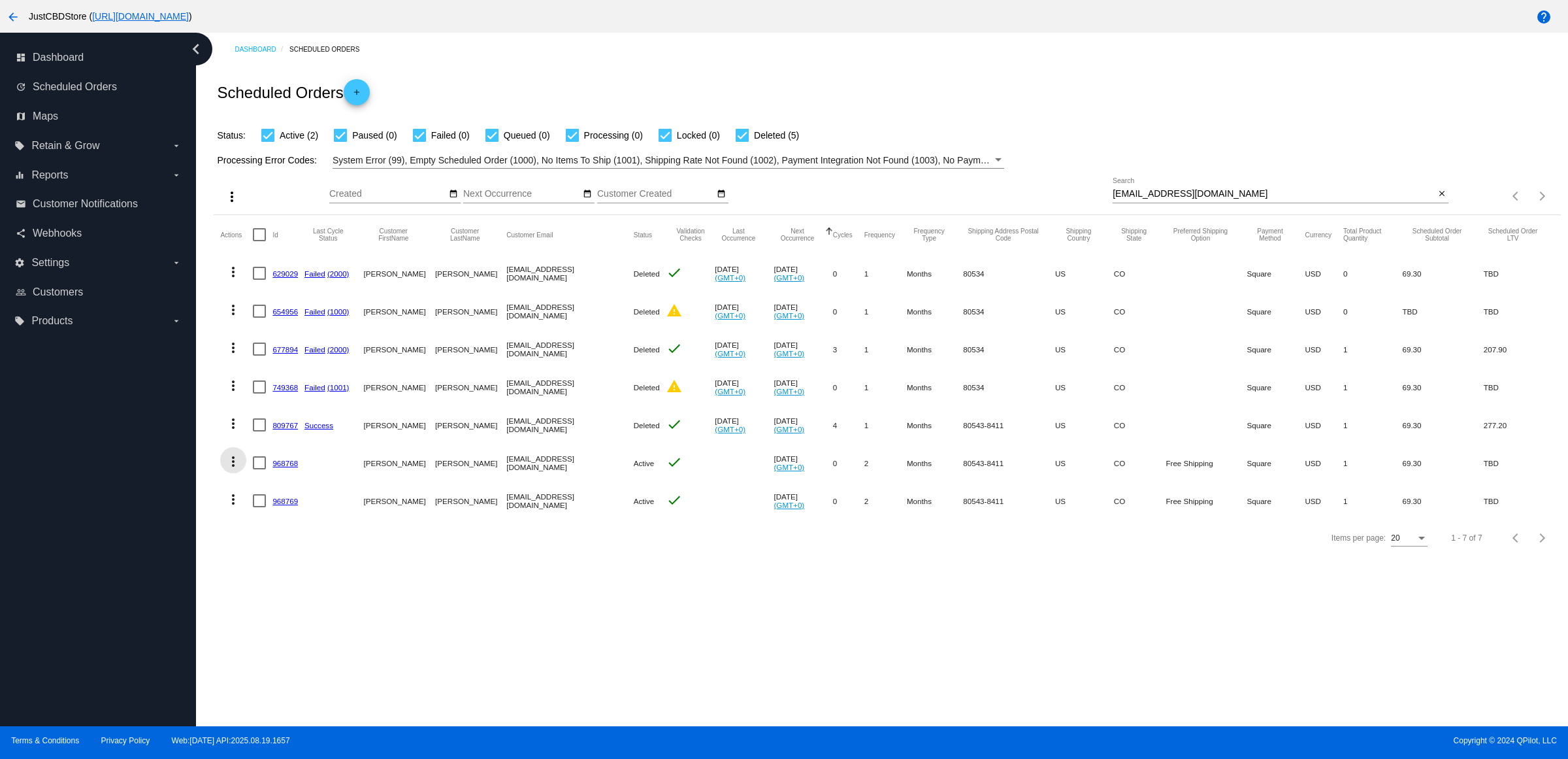
click at [229, 469] on mat-icon "more_vert" at bounding box center [233, 461] width 16 height 16
click at [305, 642] on button "delete Delete" at bounding box center [290, 643] width 130 height 31
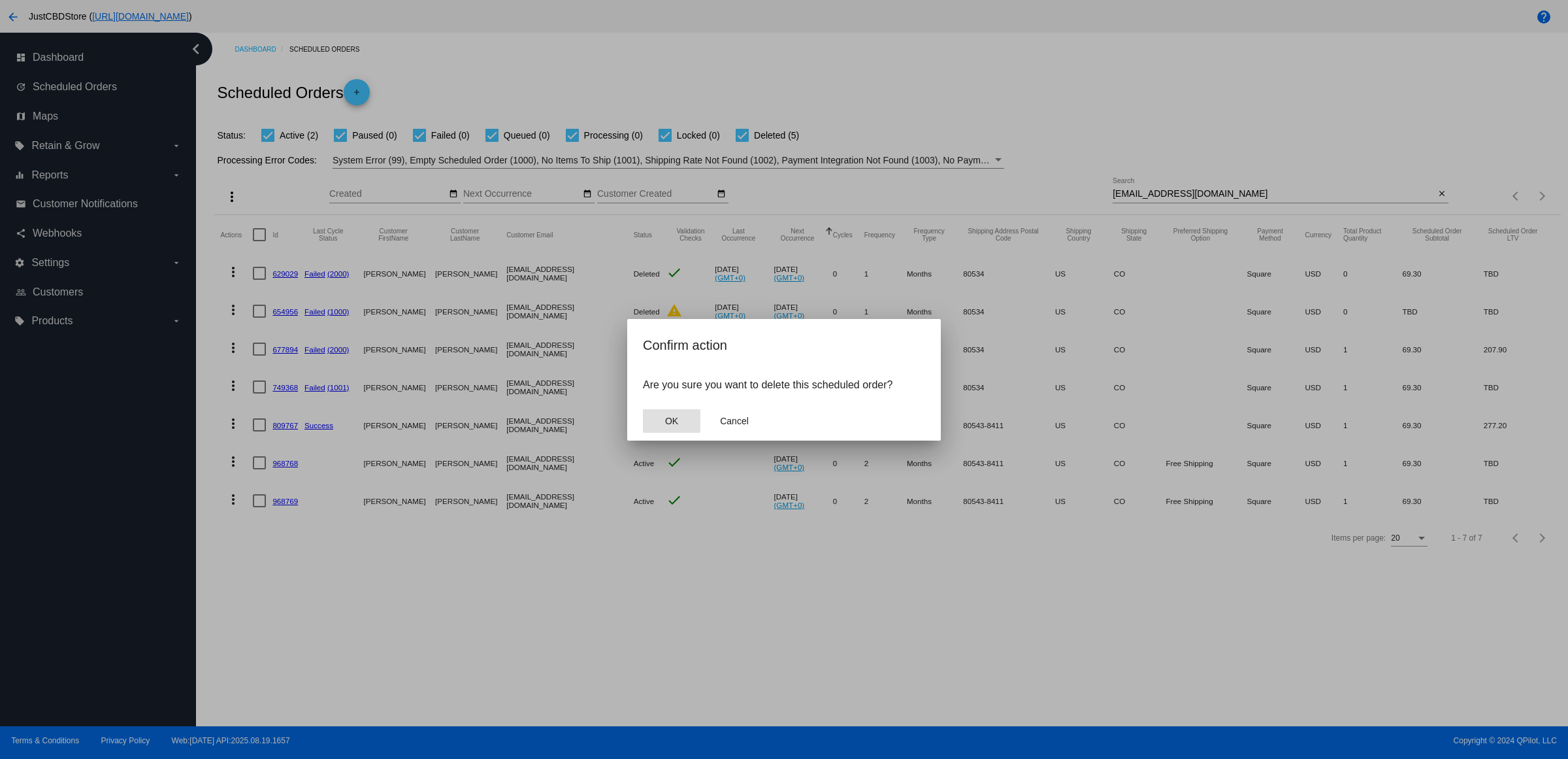
drag, startPoint x: 673, startPoint y: 432, endPoint x: 663, endPoint y: 432, distance: 10.0
click at [670, 426] on span "OK" at bounding box center [672, 420] width 13 height 10
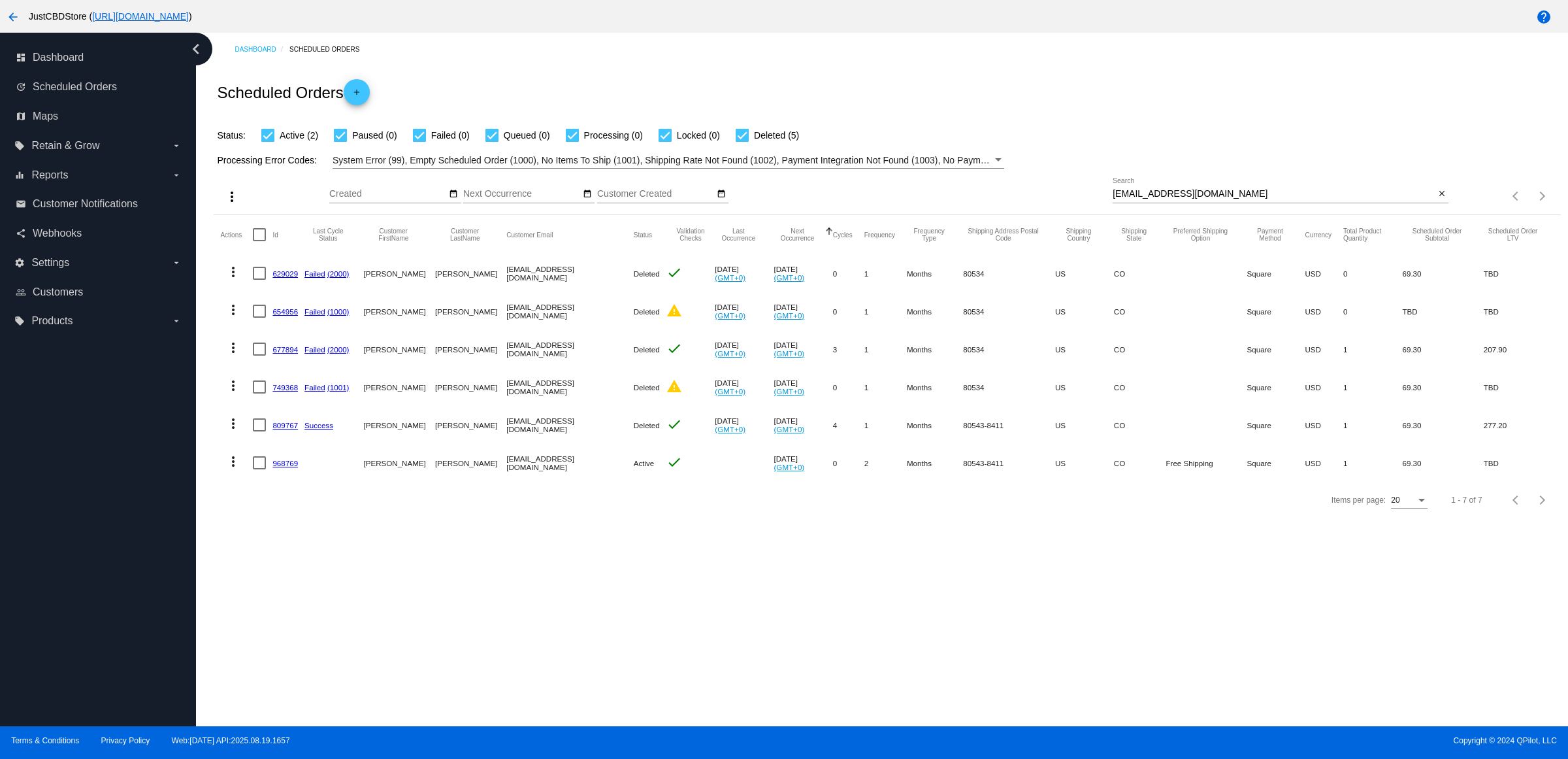
click at [298, 467] on link "968769" at bounding box center [285, 463] width 25 height 8
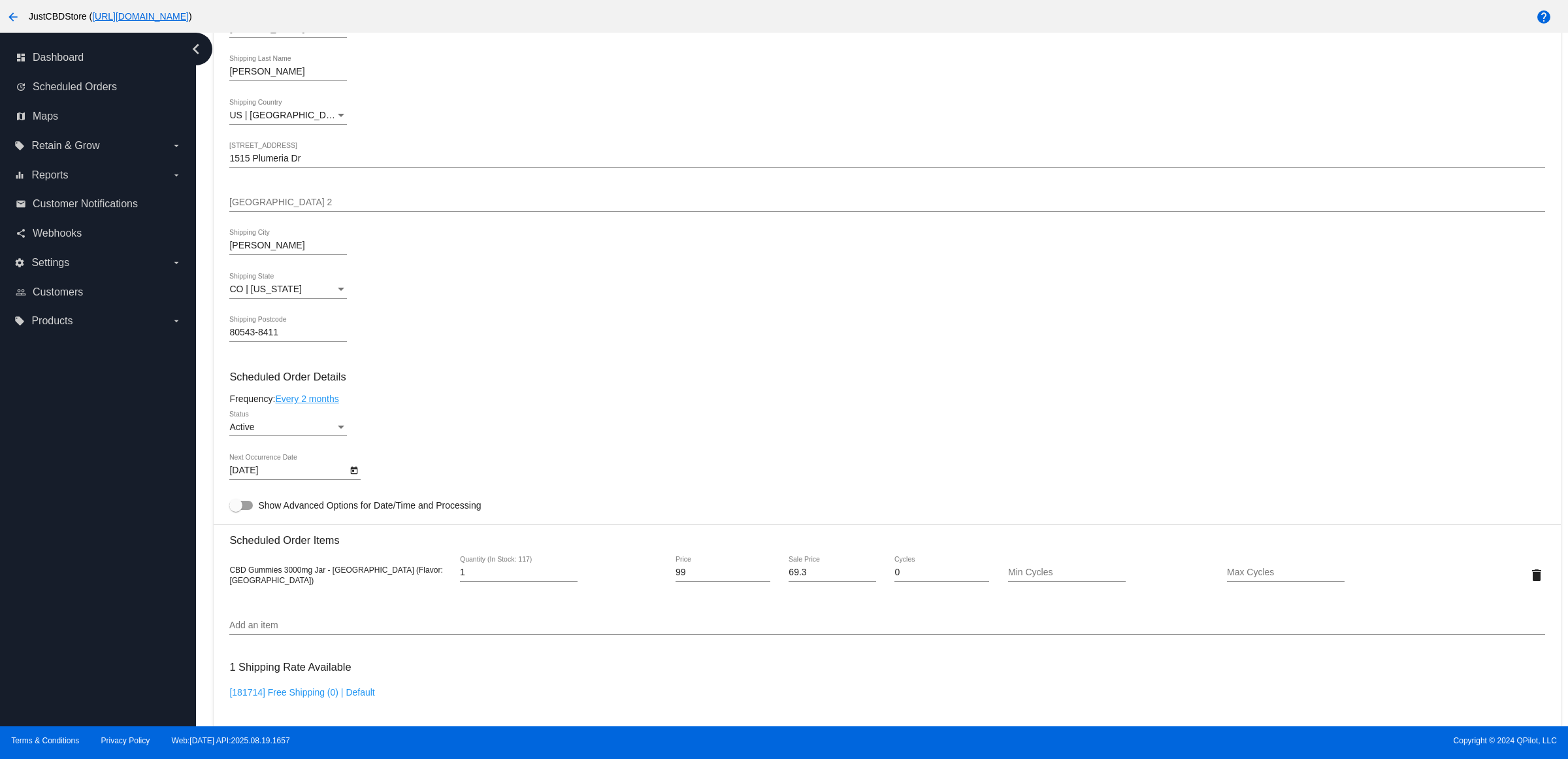
scroll to position [653, 0]
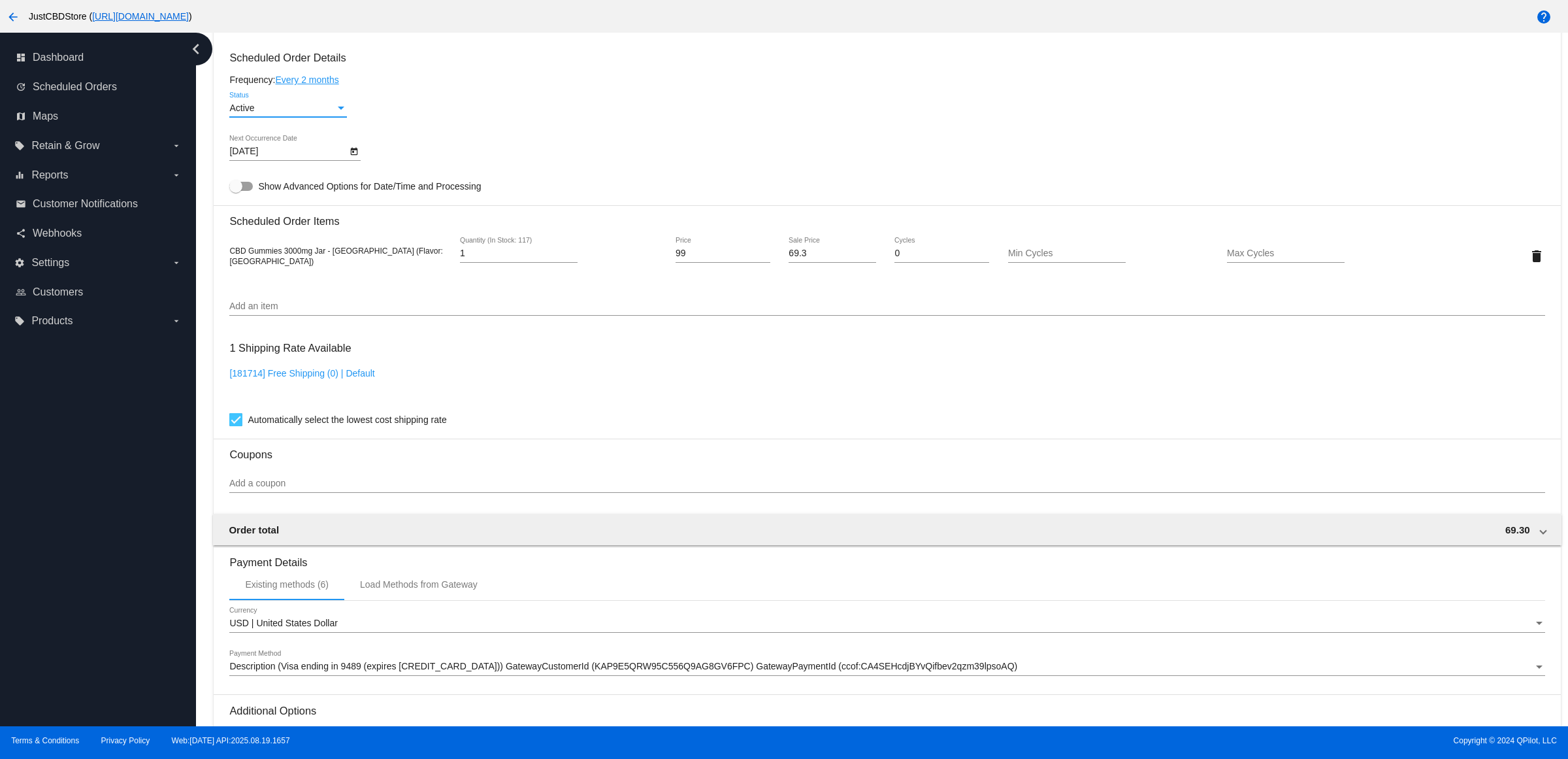
click at [344, 110] on div "Status" at bounding box center [341, 108] width 7 height 3
click at [444, 131] on div at bounding box center [784, 380] width 1568 height 759
click at [358, 156] on icon "Open calendar" at bounding box center [355, 151] width 8 height 8
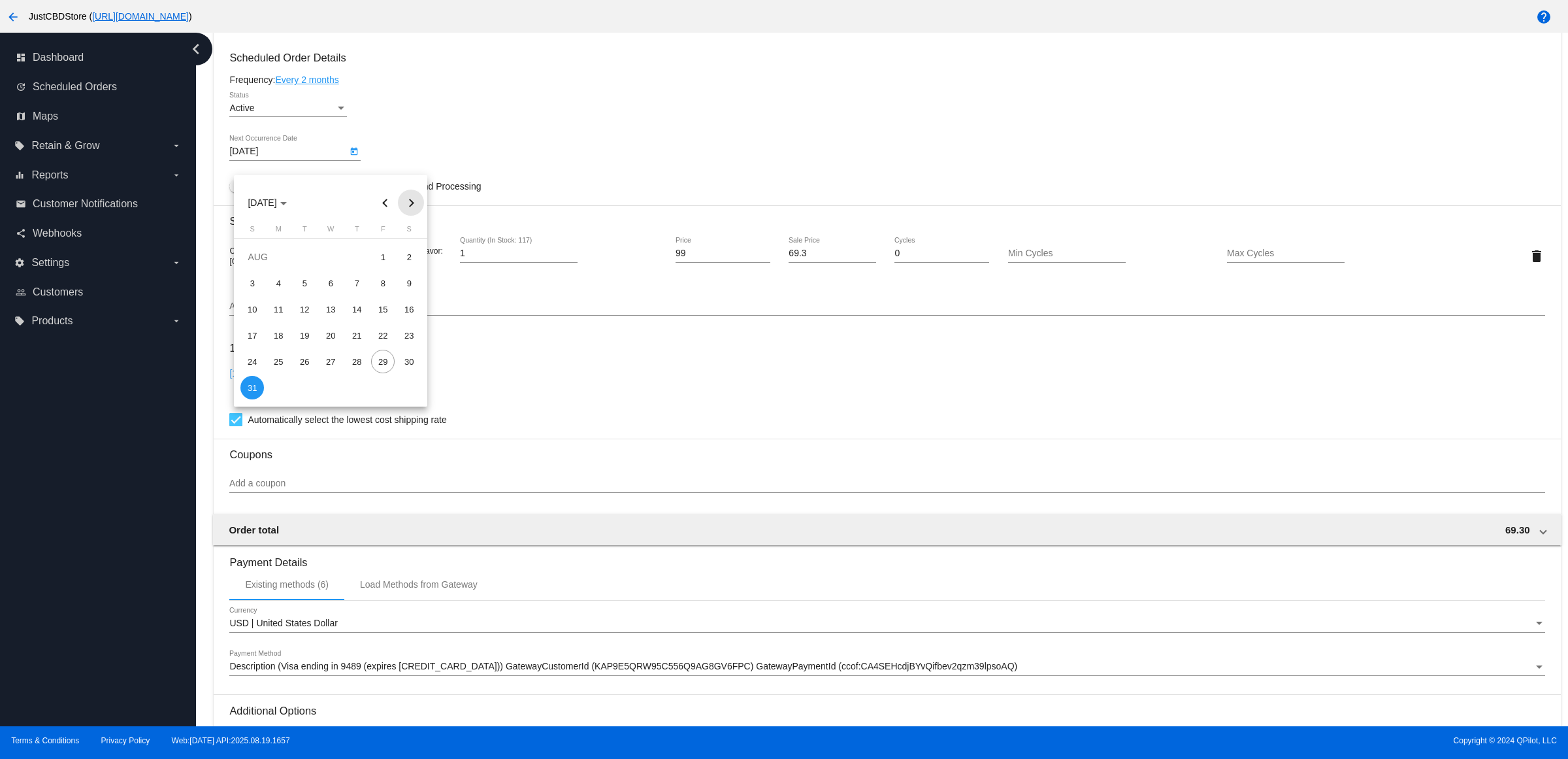
click at [413, 205] on button "Next month" at bounding box center [411, 203] width 26 height 26
click at [413, 204] on button "Next month" at bounding box center [411, 203] width 26 height 26
click at [376, 362] on div "31" at bounding box center [382, 361] width 24 height 24
type input "[DATE]"
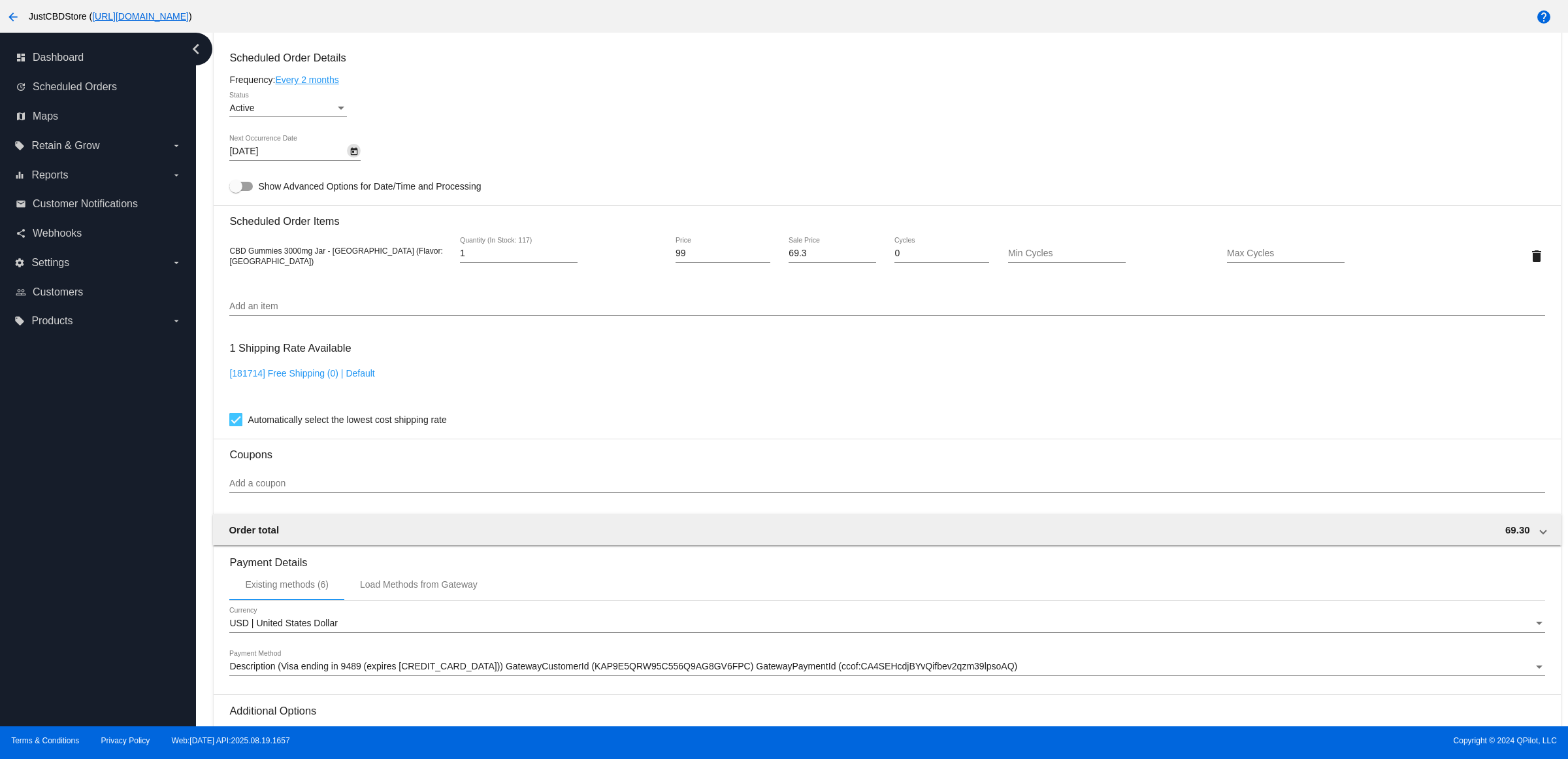
click at [707, 396] on div "[181714] Free Shipping (0) | Default" at bounding box center [887, 386] width 1315 height 37
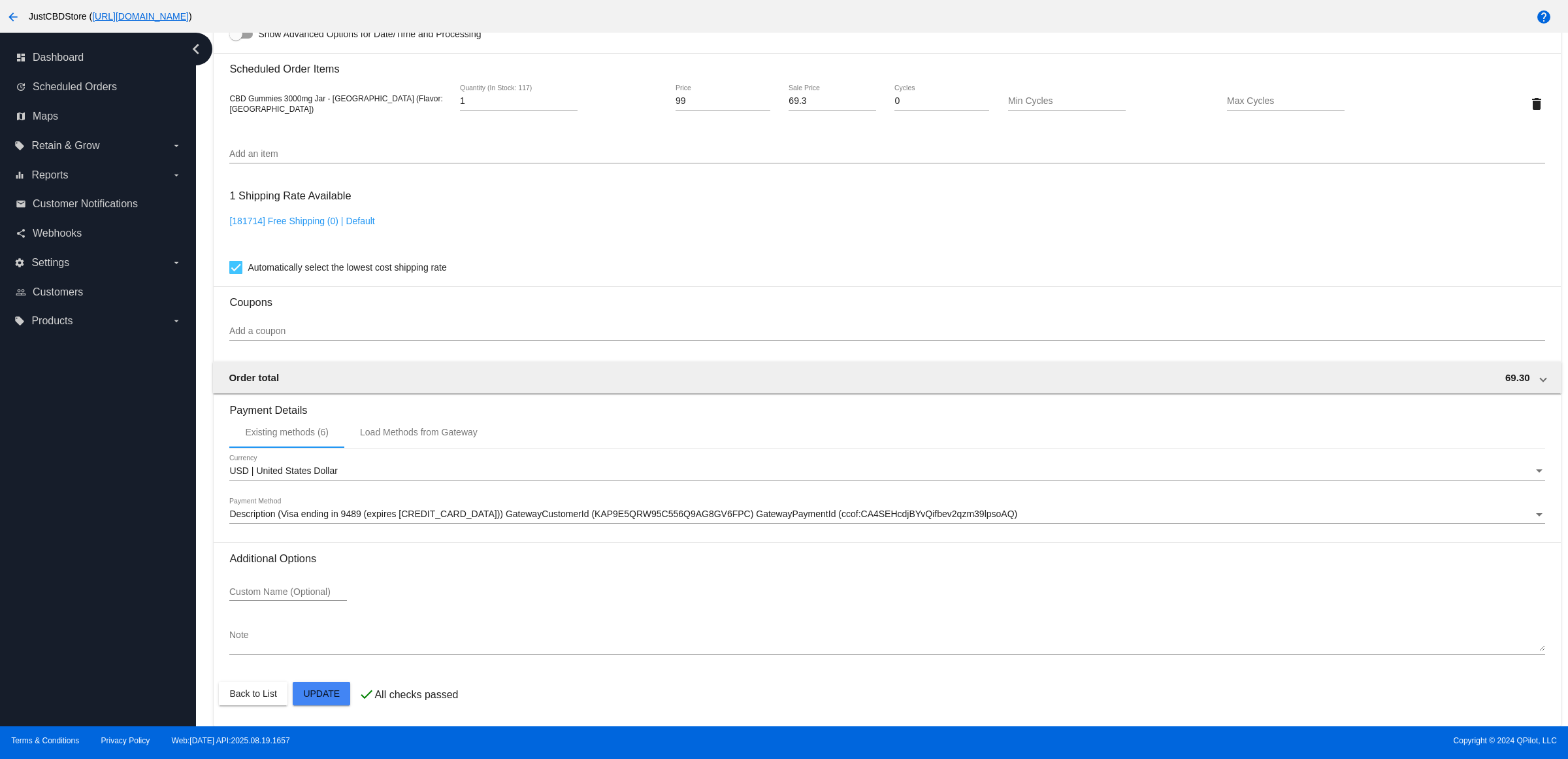
scroll to position [821, 0]
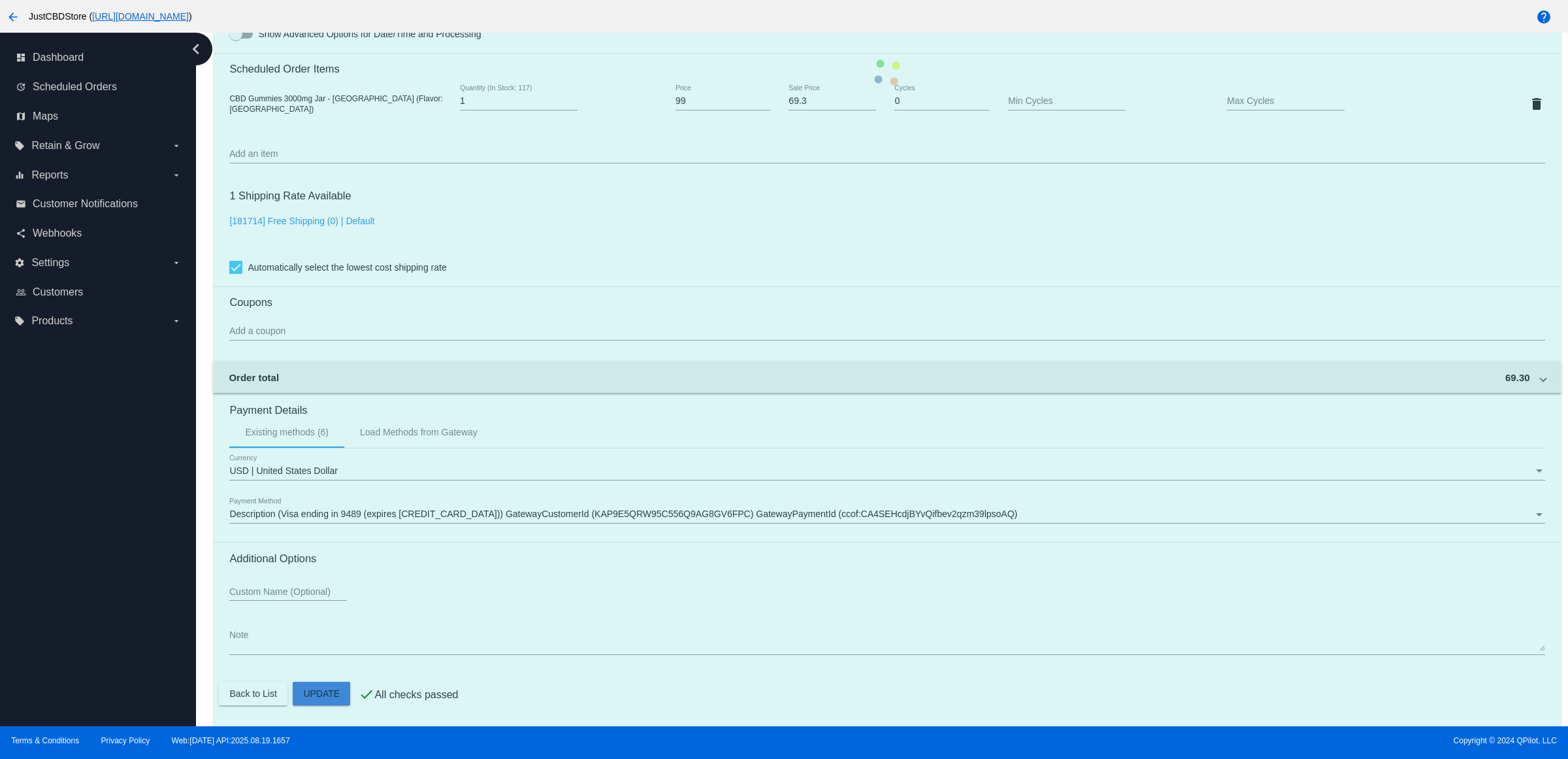
click at [328, 693] on mat-card "Customer 3577843: [PERSON_NAME] [EMAIL_ADDRESS][DOMAIN_NAME] Customer Shipping …" at bounding box center [886, 73] width 1346 height 1307
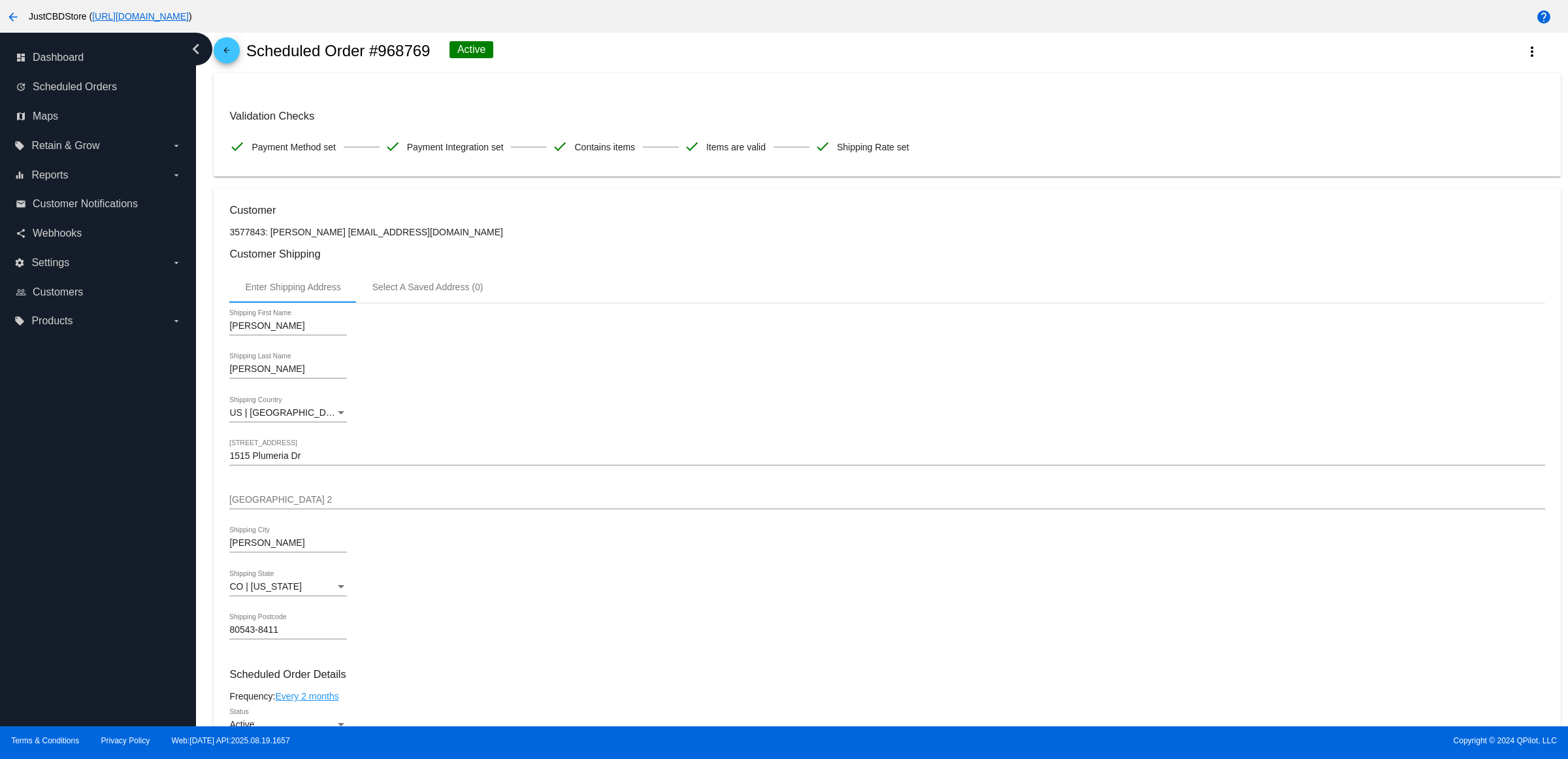
scroll to position [0, 0]
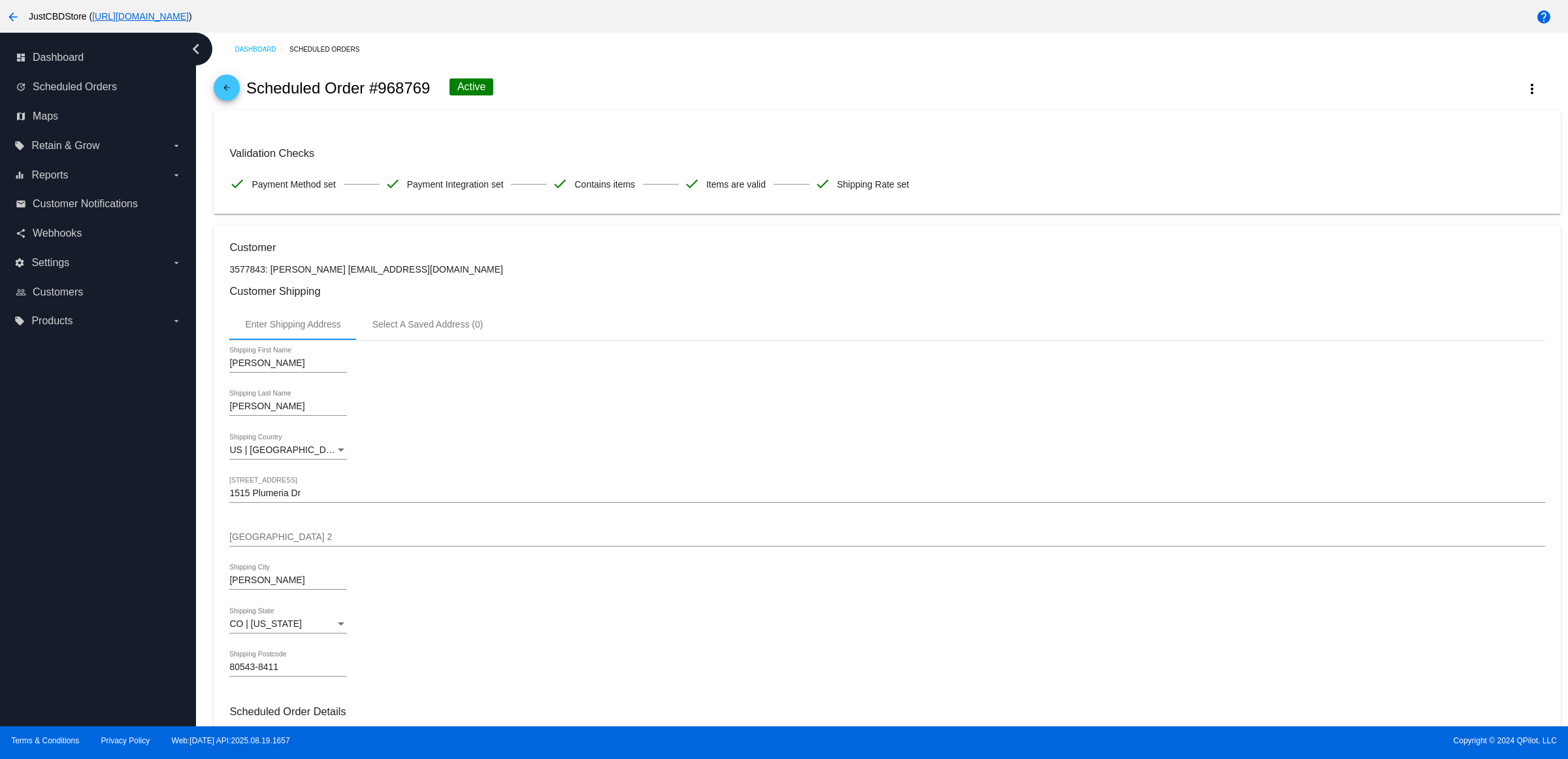
drag, startPoint x: 444, startPoint y: 281, endPoint x: 330, endPoint y: 282, distance: 114.0
click at [330, 275] on p "3577843: [PERSON_NAME] [EMAIL_ADDRESS][DOMAIN_NAME]" at bounding box center [887, 269] width 1315 height 10
copy p "[EMAIL_ADDRESS][DOMAIN_NAME]"
drag, startPoint x: 254, startPoint y: 95, endPoint x: 203, endPoint y: 93, distance: 51.0
click at [252, 95] on h2 "Scheduled Order #968769" at bounding box center [338, 88] width 184 height 18
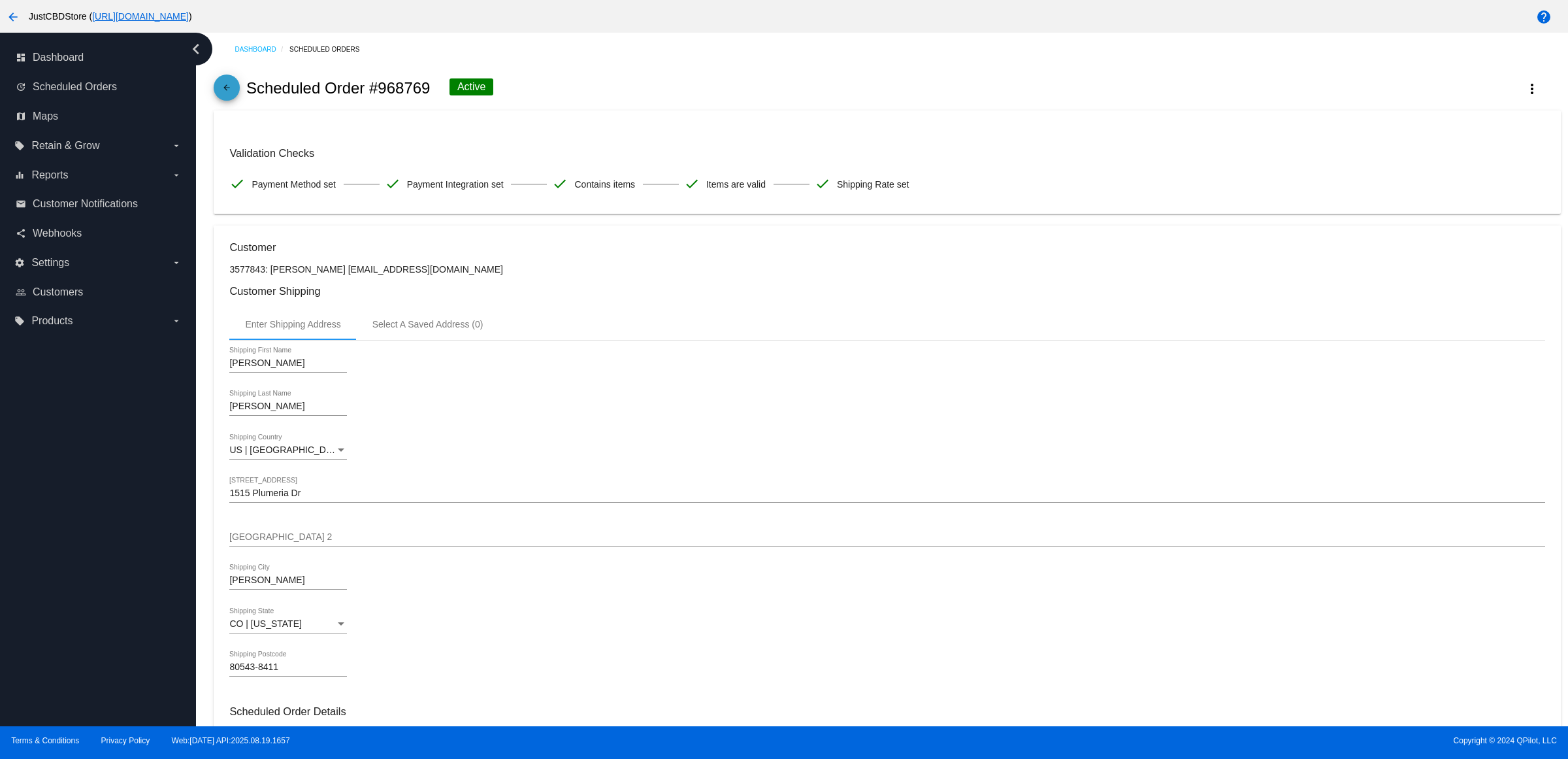
click at [229, 93] on mat-icon "arrow_back" at bounding box center [226, 91] width 16 height 16
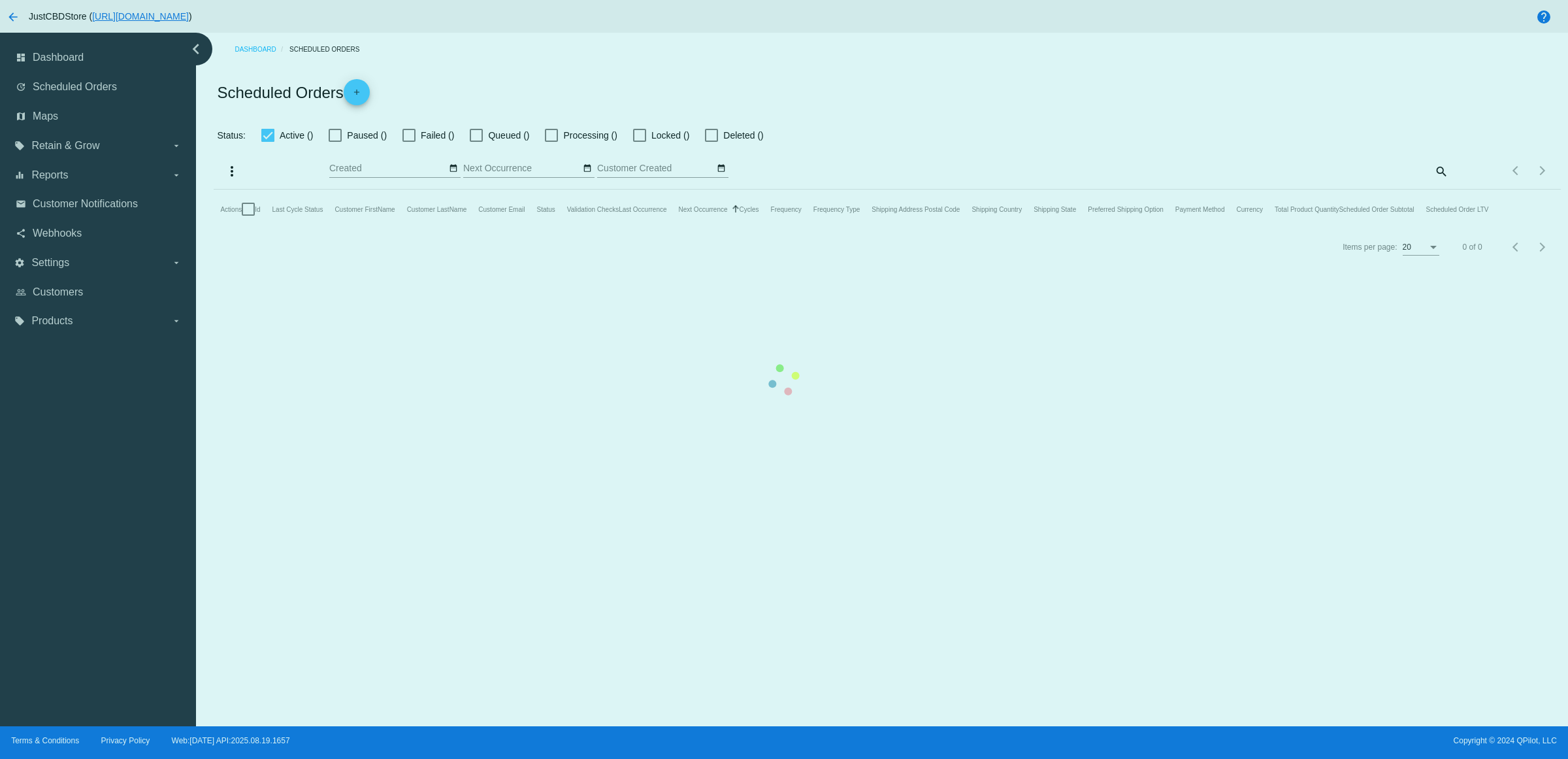
checkbox input "true"
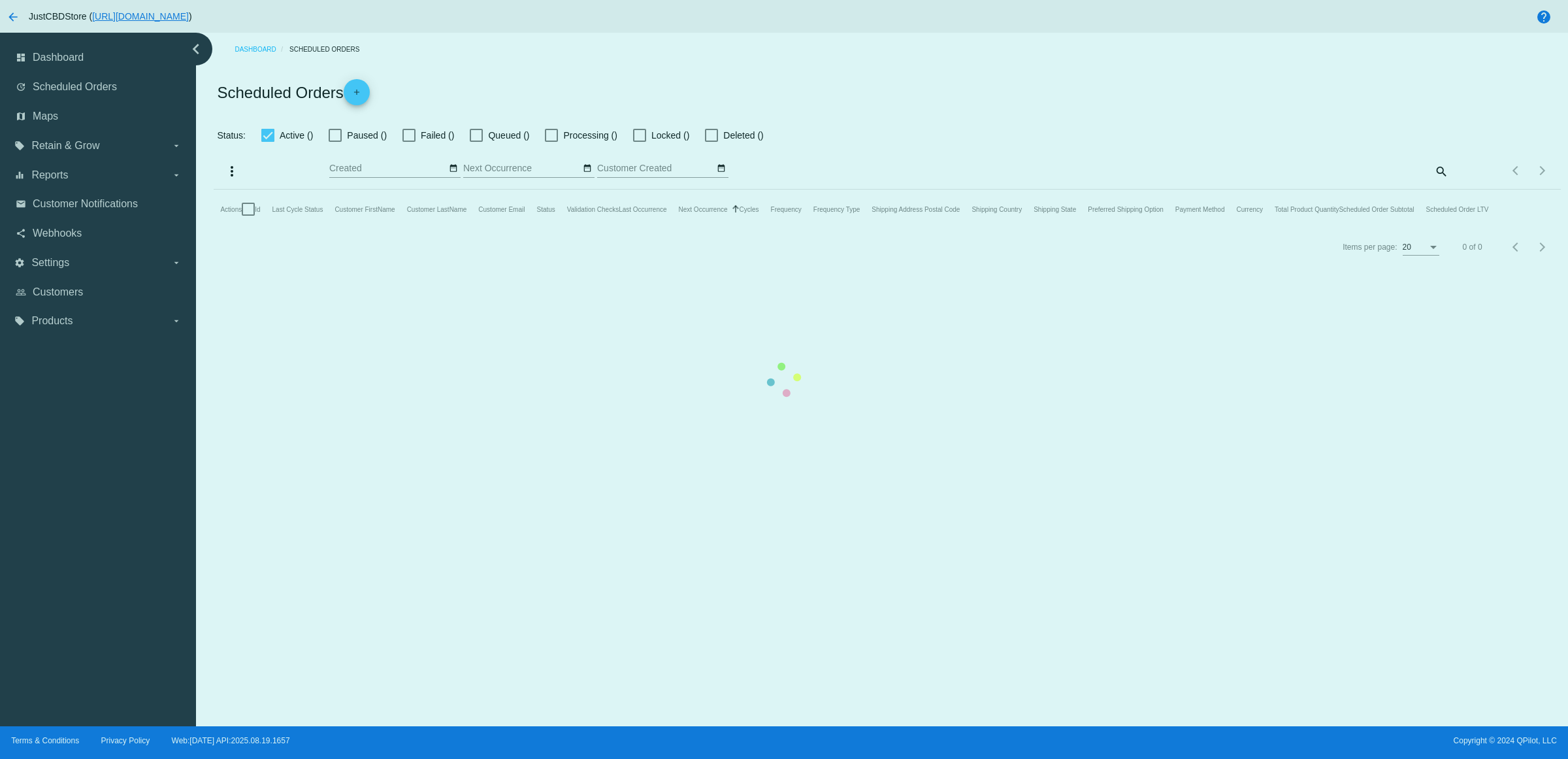
checkbox input "true"
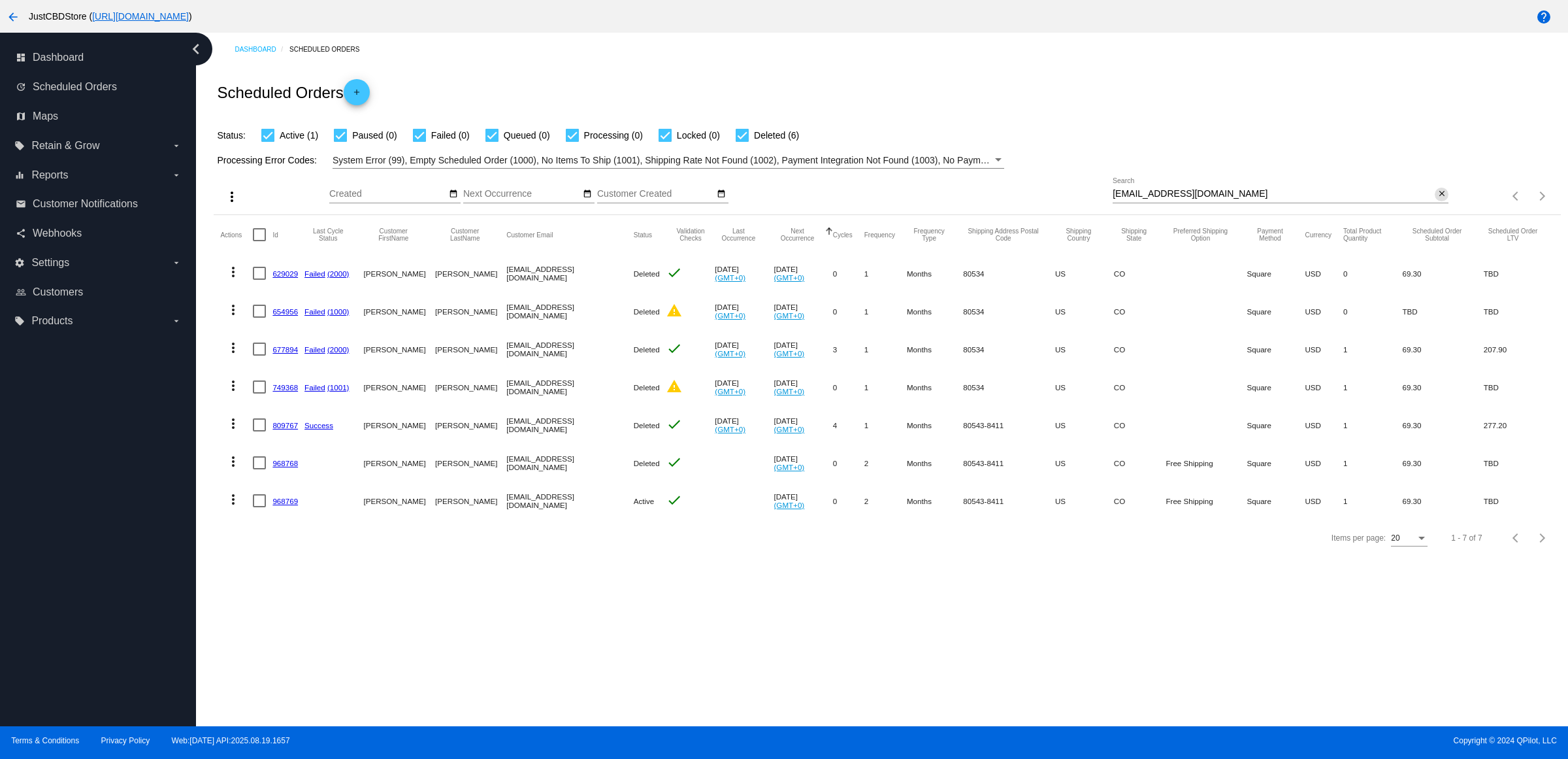
click at [1442, 199] on mat-icon "close" at bounding box center [1442, 194] width 9 height 10
click at [1442, 207] on mat-icon "search" at bounding box center [1440, 195] width 16 height 20
click at [1442, 199] on input "Search" at bounding box center [1280, 194] width 336 height 10
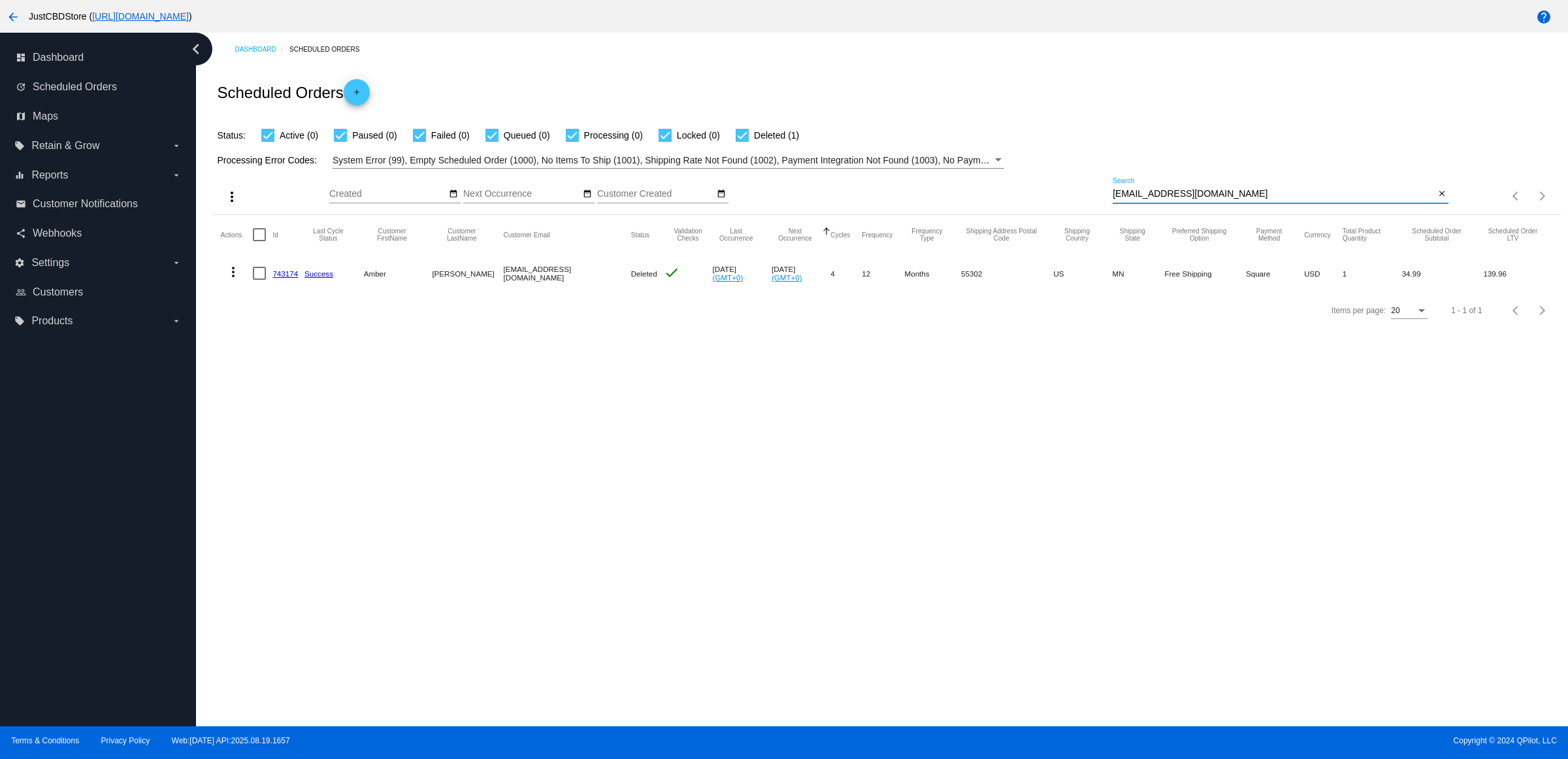
type input "[EMAIL_ADDRESS][DOMAIN_NAME]"
click at [237, 279] on mat-icon "more_vert" at bounding box center [233, 272] width 16 height 16
click at [553, 442] on div at bounding box center [784, 380] width 1568 height 759
click at [298, 278] on link "743174" at bounding box center [285, 273] width 25 height 8
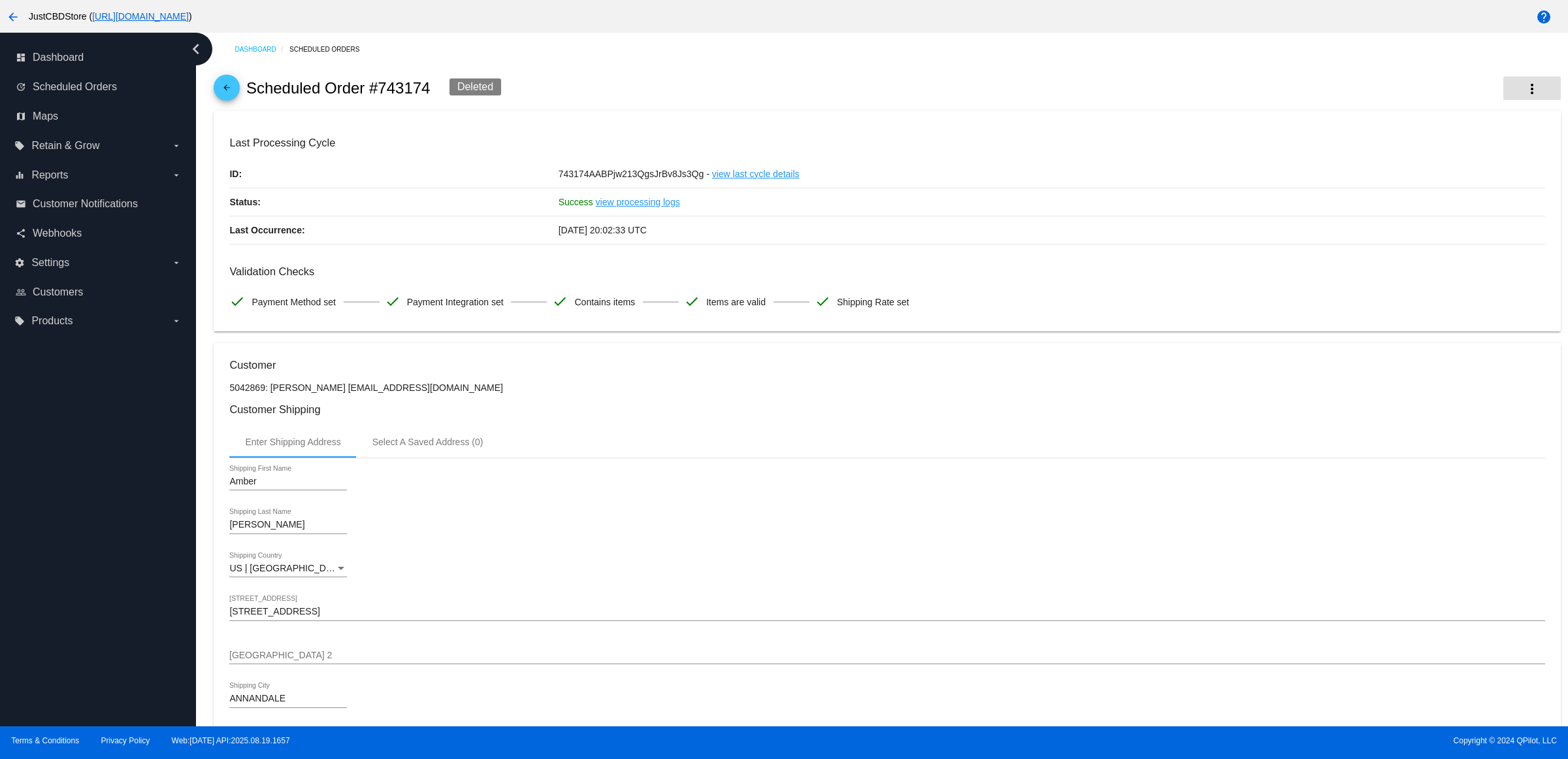
click at [1513, 80] on button "more_vert" at bounding box center [1531, 88] width 58 height 24
click at [1503, 99] on button "info View Event Logs" at bounding box center [1455, 92] width 183 height 16
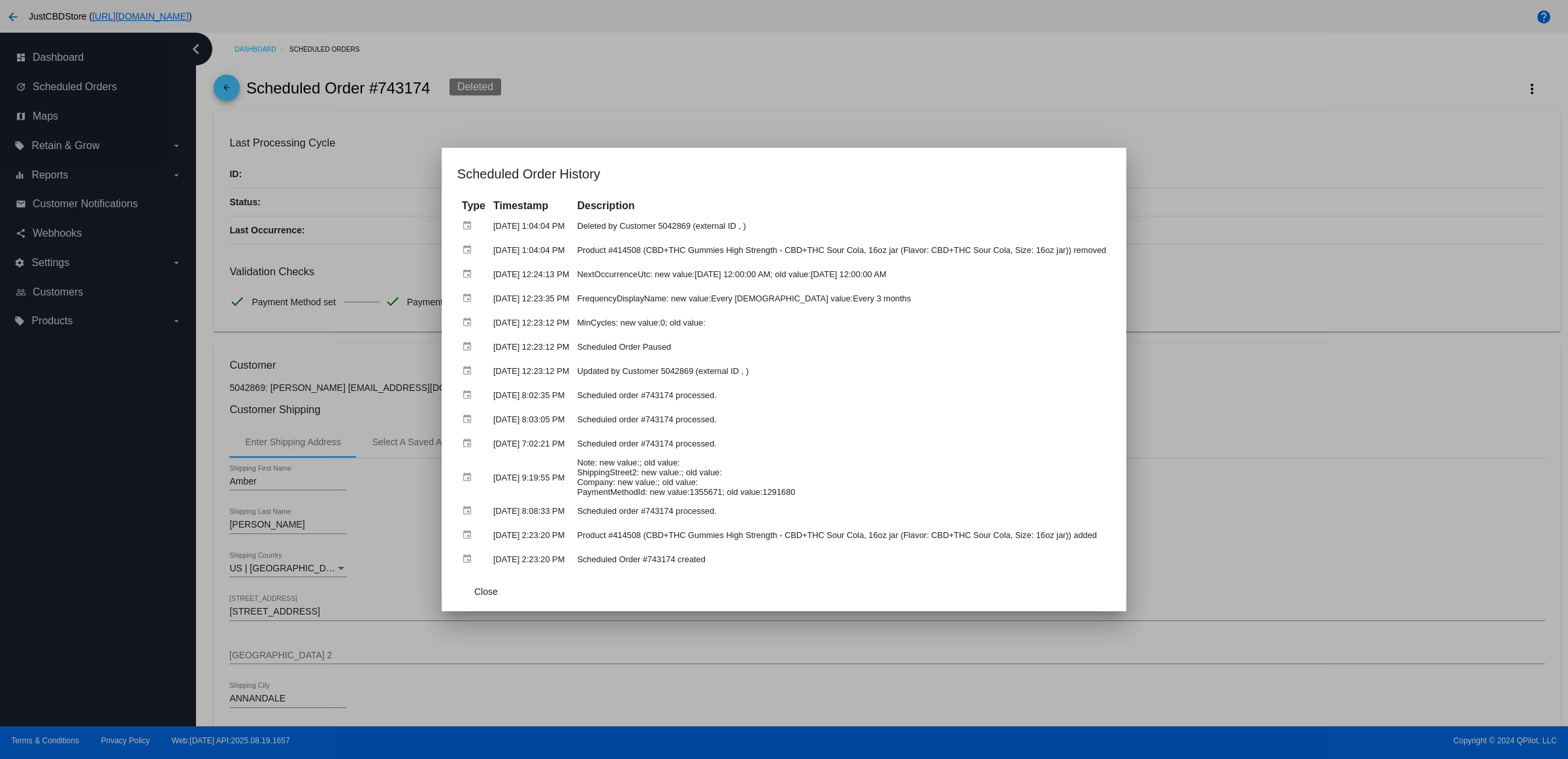
click at [738, 101] on div at bounding box center [784, 380] width 1568 height 759
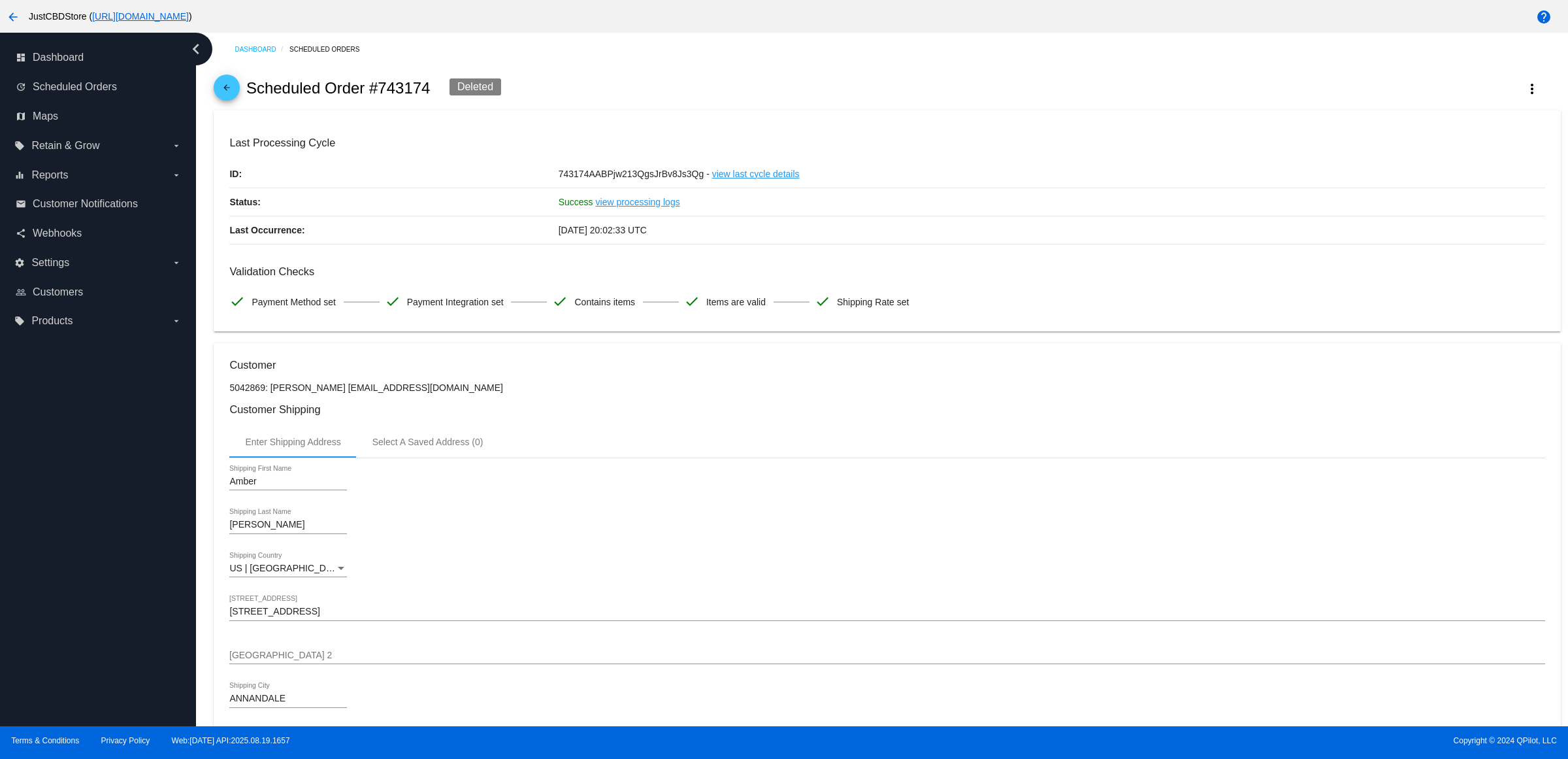
click at [235, 96] on mat-icon "arrow_back" at bounding box center [226, 91] width 16 height 16
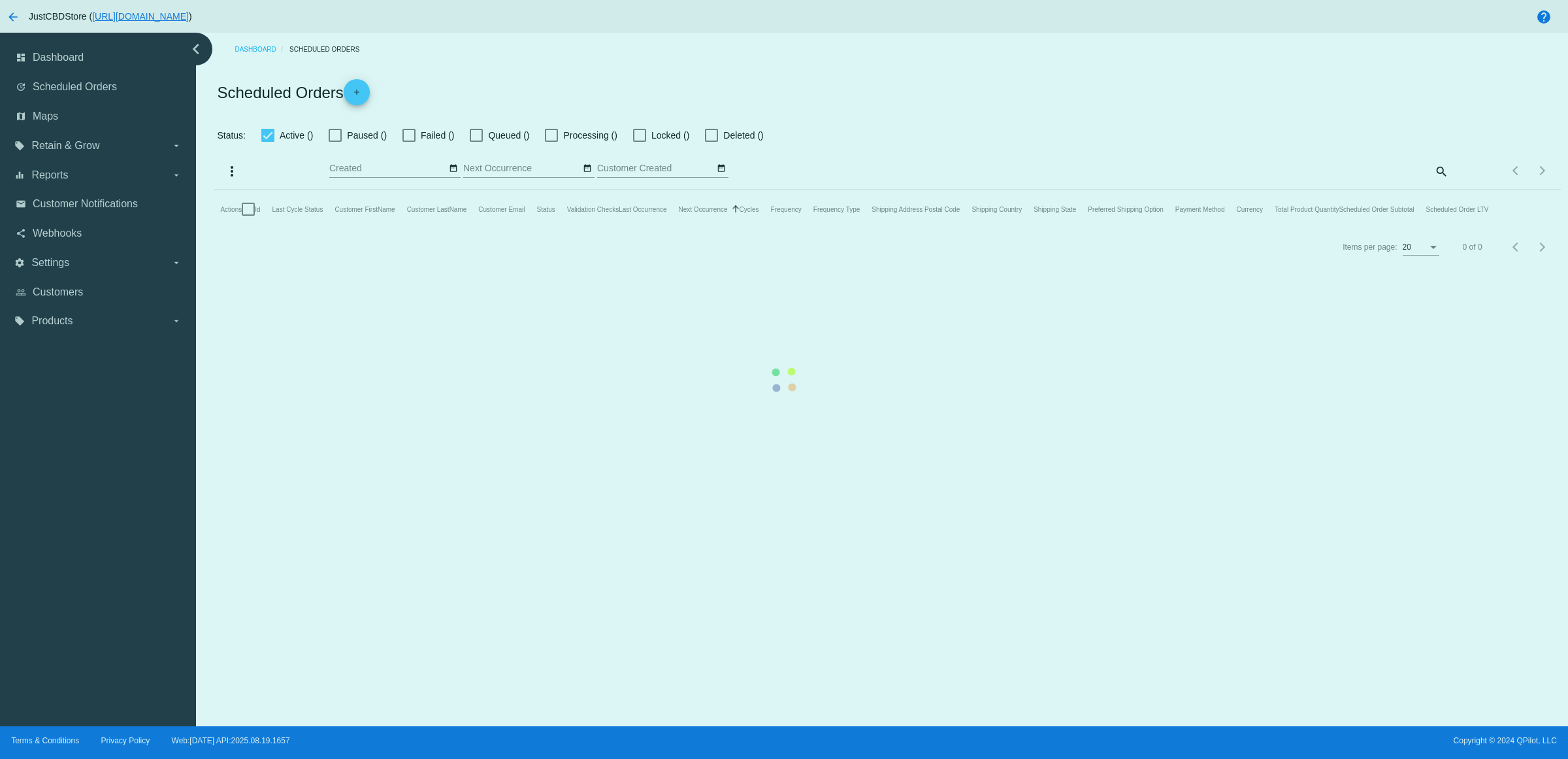
checkbox input "true"
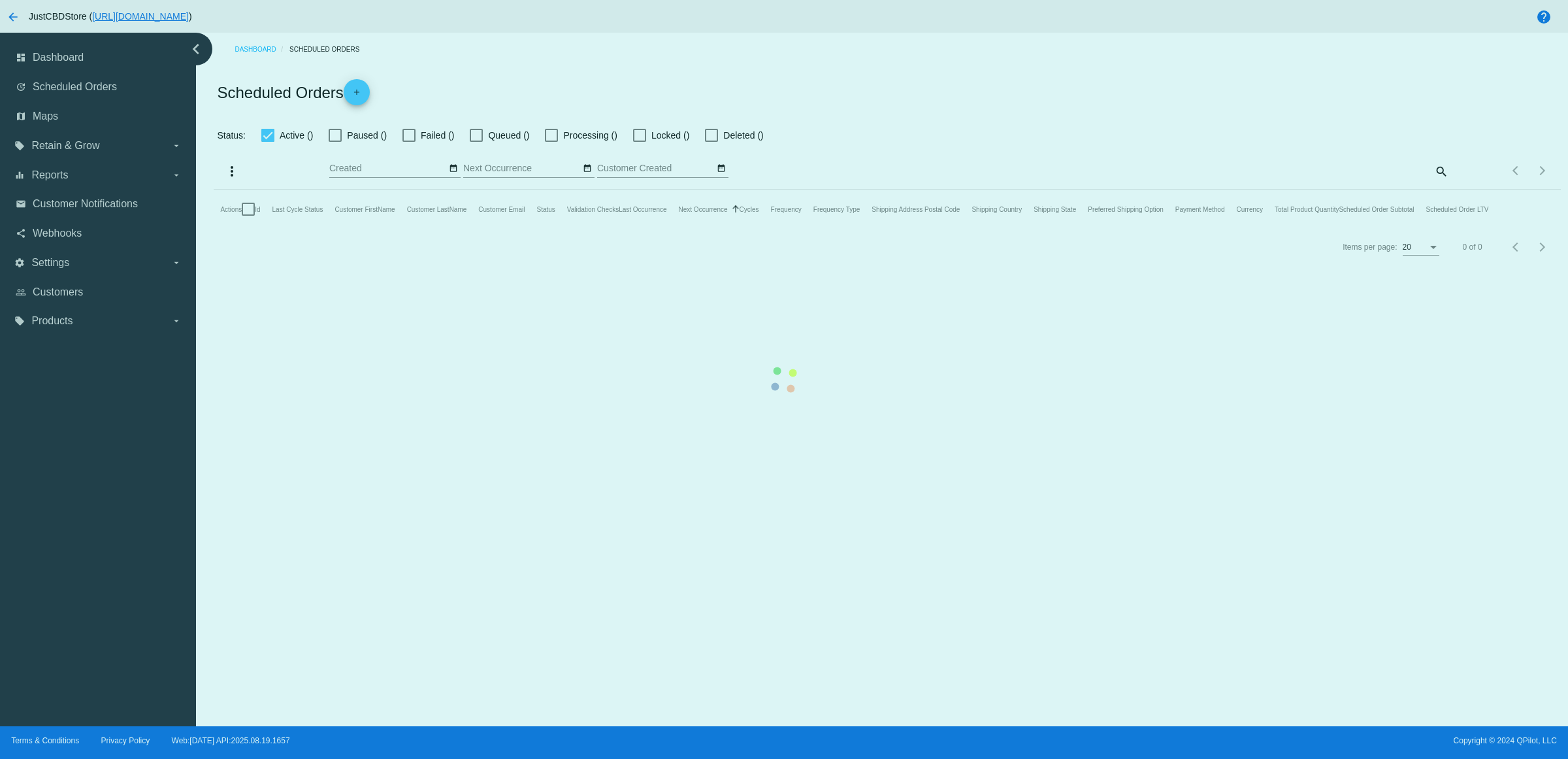
checkbox input "true"
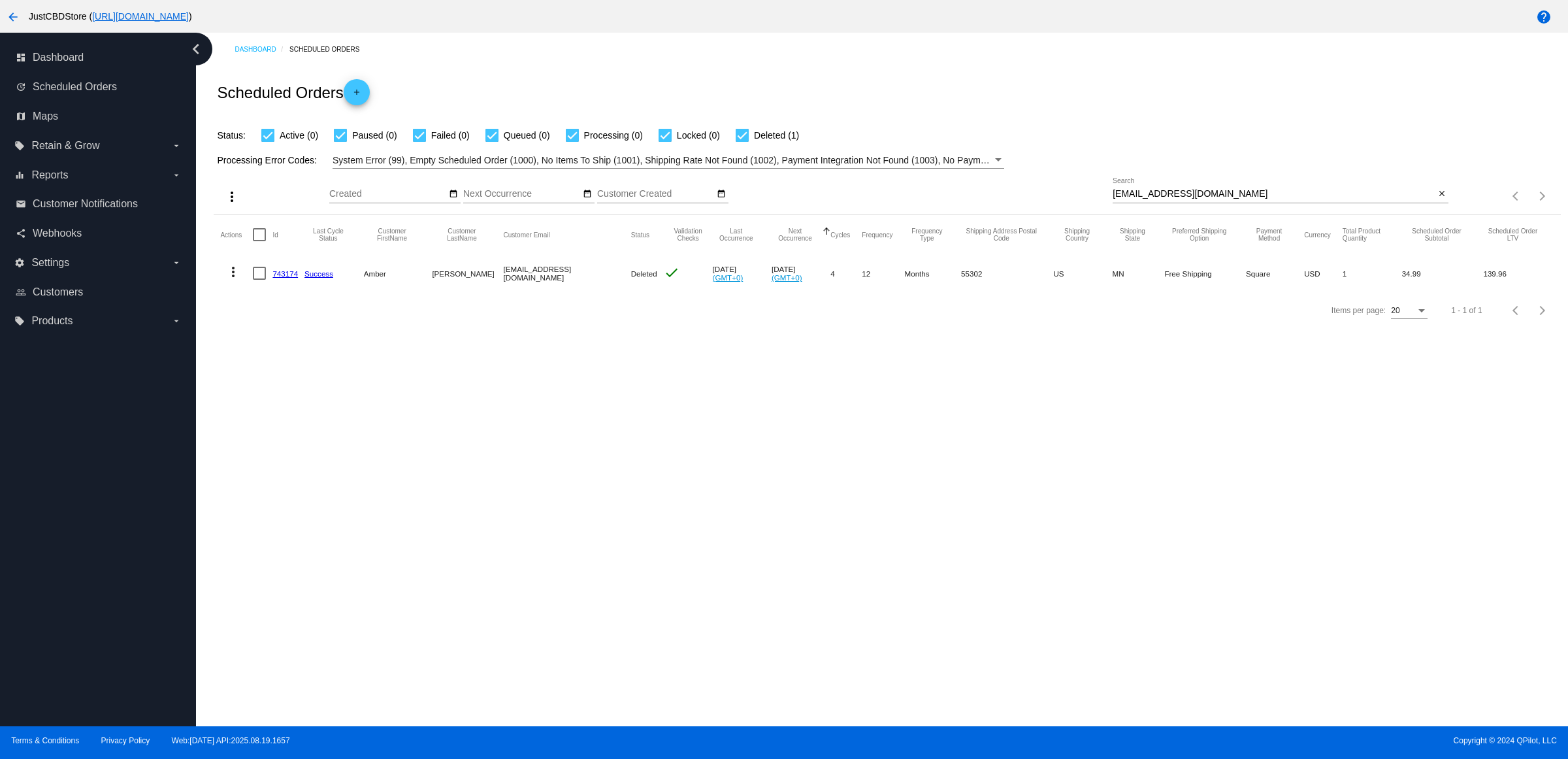
click at [1438, 199] on mat-icon "close" at bounding box center [1442, 194] width 9 height 10
click at [1438, 207] on mat-icon "search" at bounding box center [1440, 195] width 16 height 20
click at [1438, 199] on input "Search" at bounding box center [1280, 194] width 336 height 10
type input "[PERSON_NAME][EMAIL_ADDRESS][DOMAIN_NAME]"
click at [241, 279] on mat-icon "more_vert" at bounding box center [233, 272] width 16 height 16
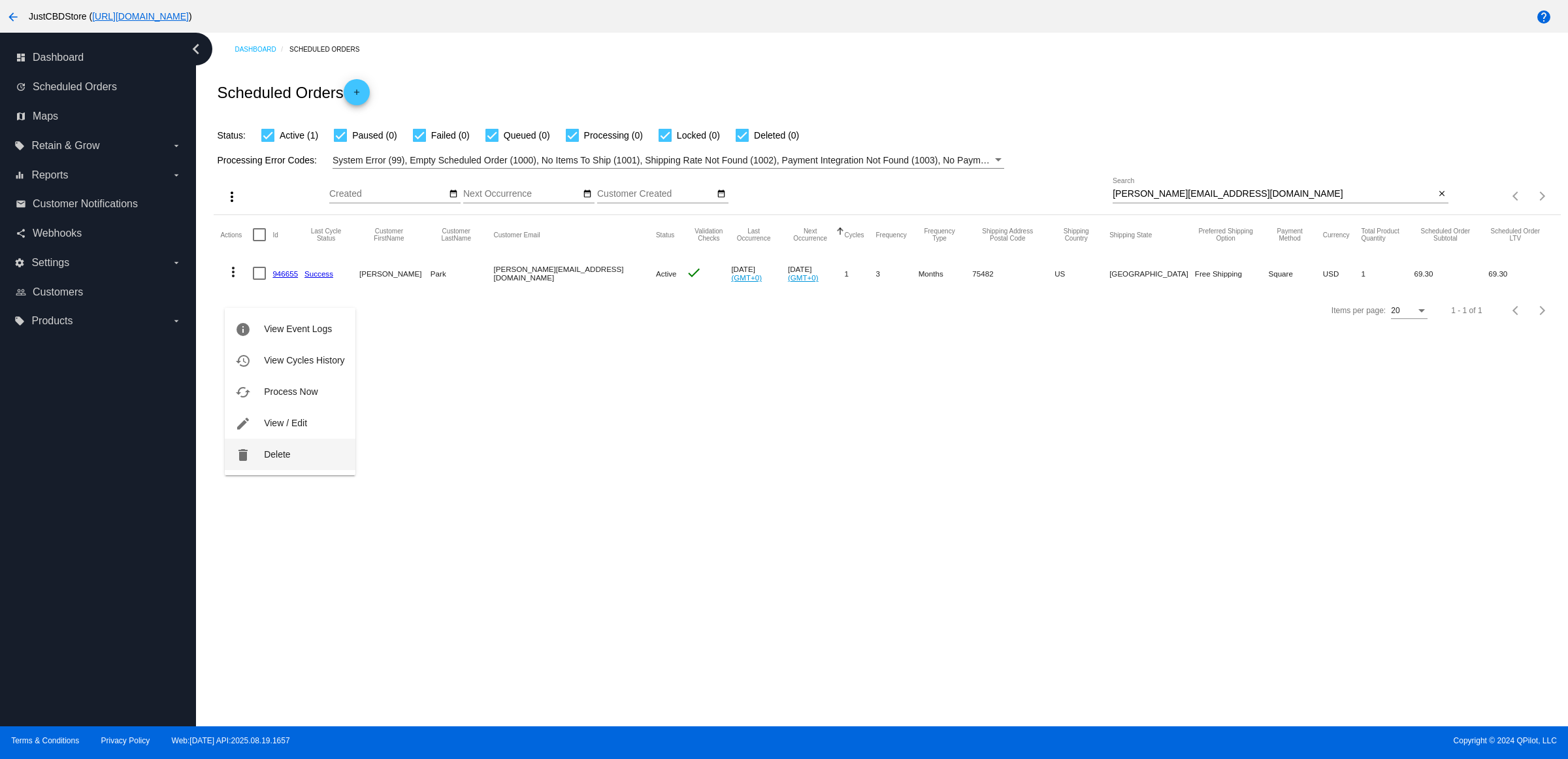
click at [294, 460] on button "delete Delete" at bounding box center [290, 454] width 130 height 31
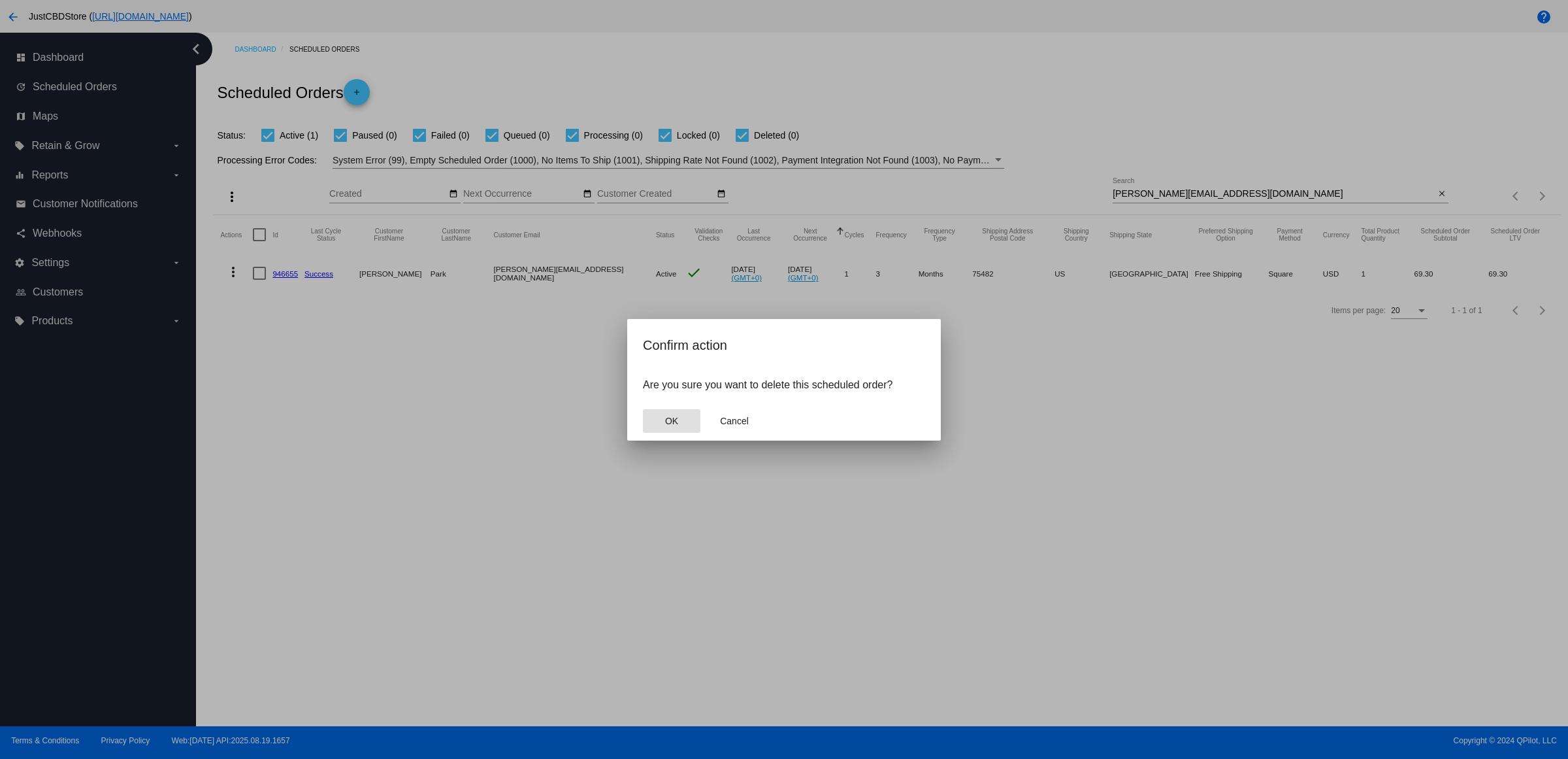
click at [659, 426] on button "OK" at bounding box center [671, 420] width 58 height 24
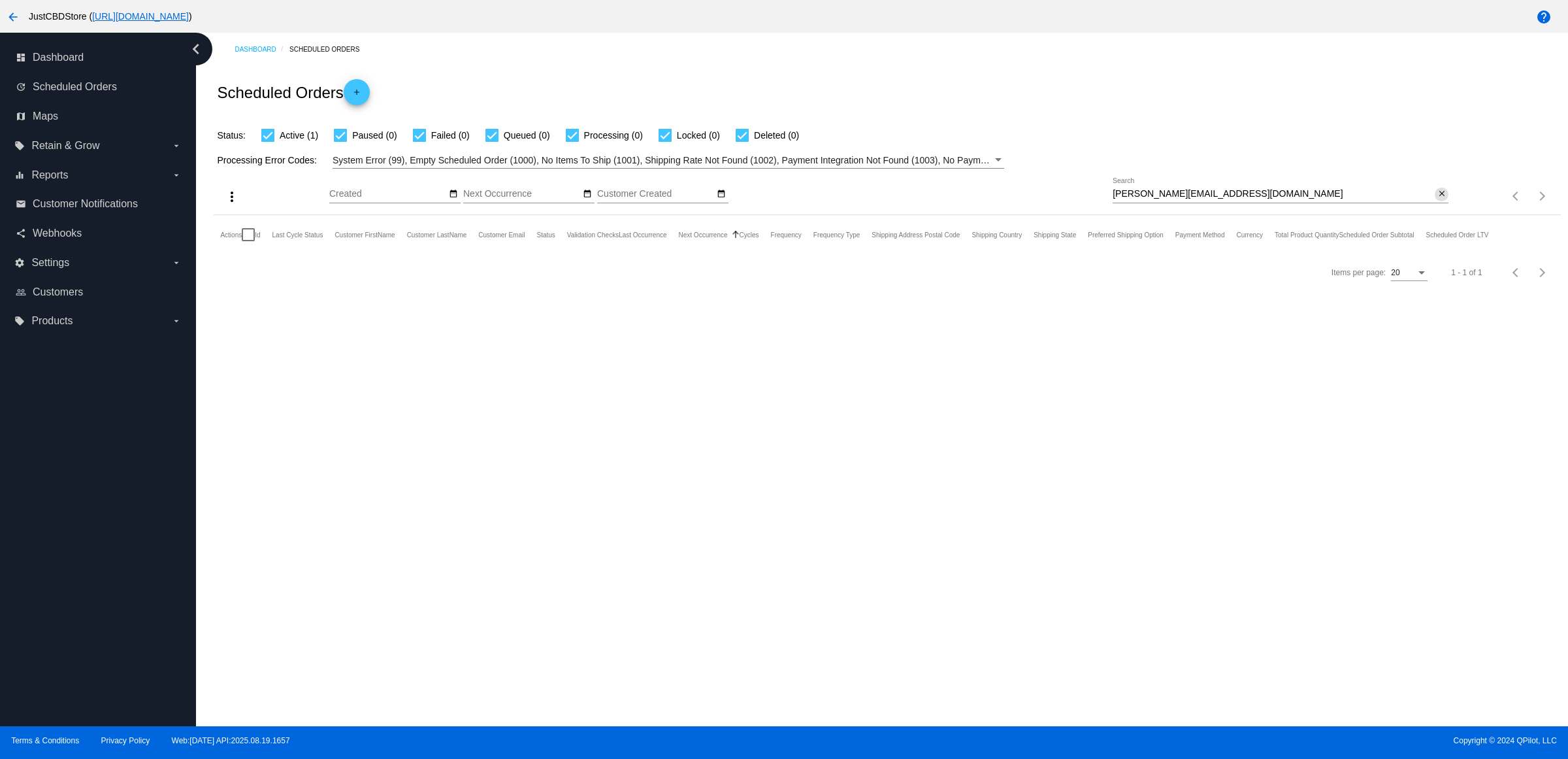
click at [1443, 199] on mat-icon "close" at bounding box center [1442, 194] width 9 height 10
click at [1444, 207] on mat-icon "search" at bounding box center [1440, 195] width 16 height 20
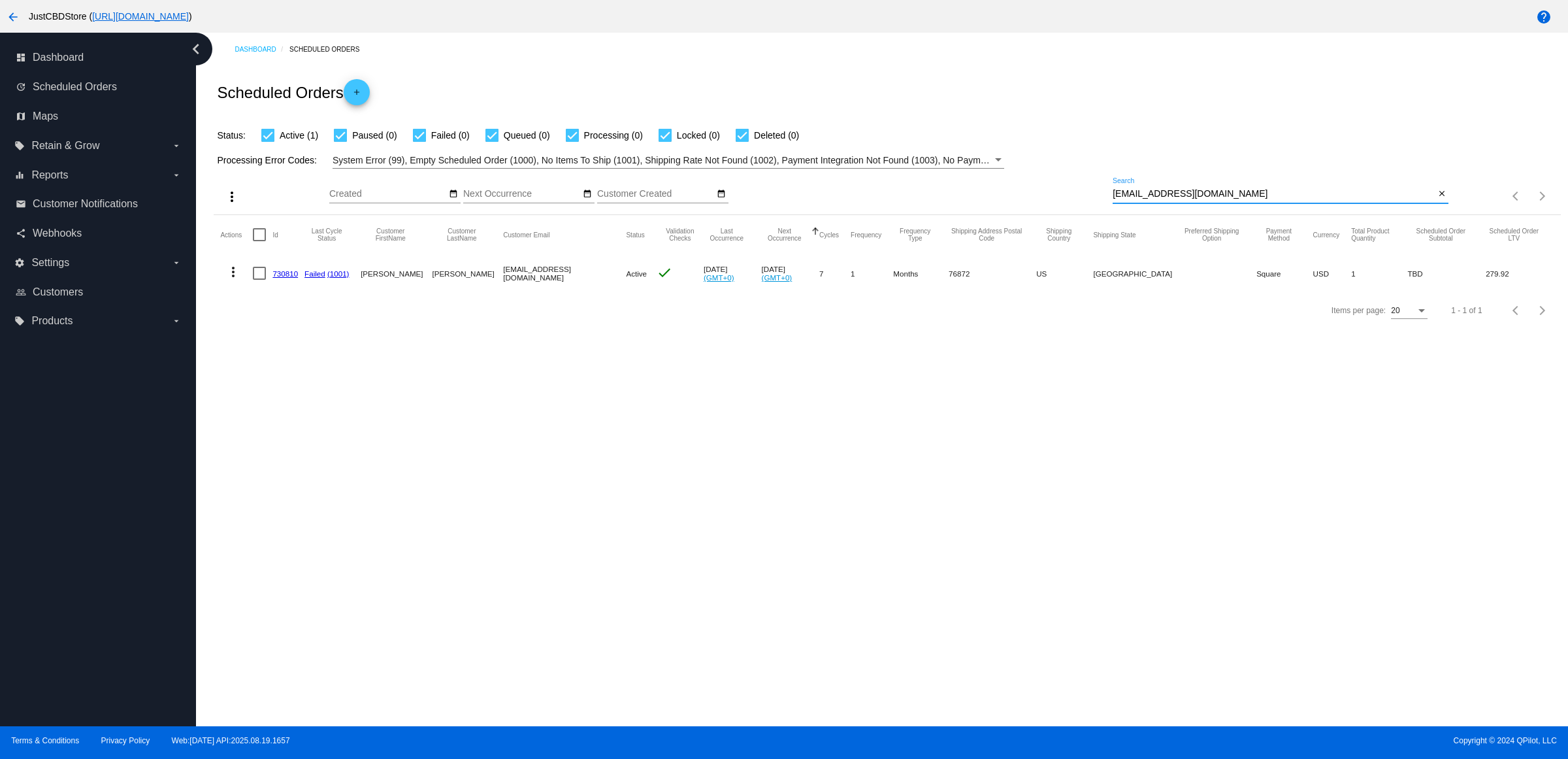
type input "[EMAIL_ADDRESS][DOMAIN_NAME]"
click at [298, 278] on link "730810" at bounding box center [285, 273] width 25 height 8
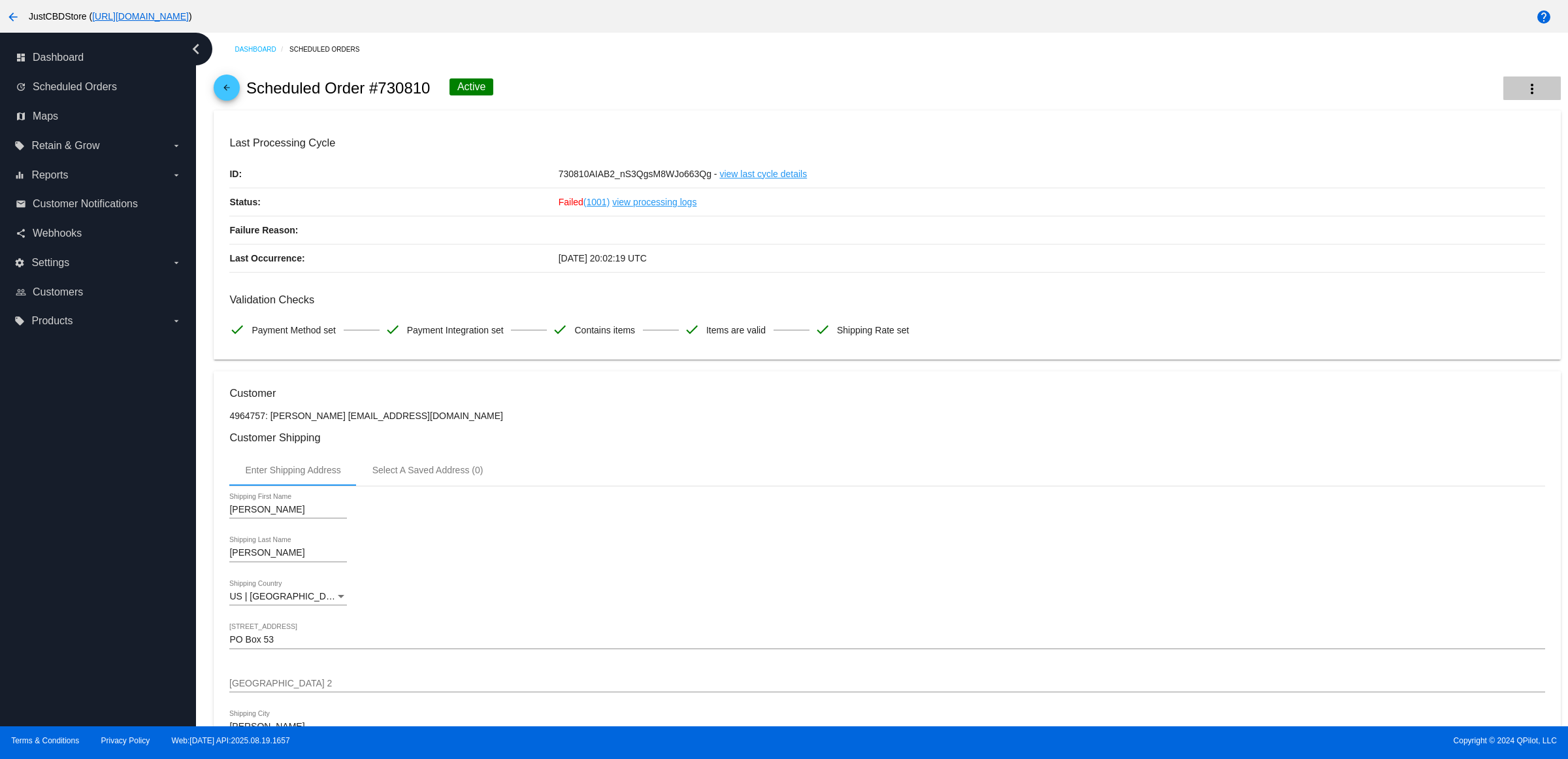
click at [1524, 88] on mat-icon "more_vert" at bounding box center [1531, 89] width 16 height 16
click at [1138, 244] on div at bounding box center [784, 380] width 1568 height 759
click at [83, 298] on span "Customers" at bounding box center [58, 292] width 50 height 11
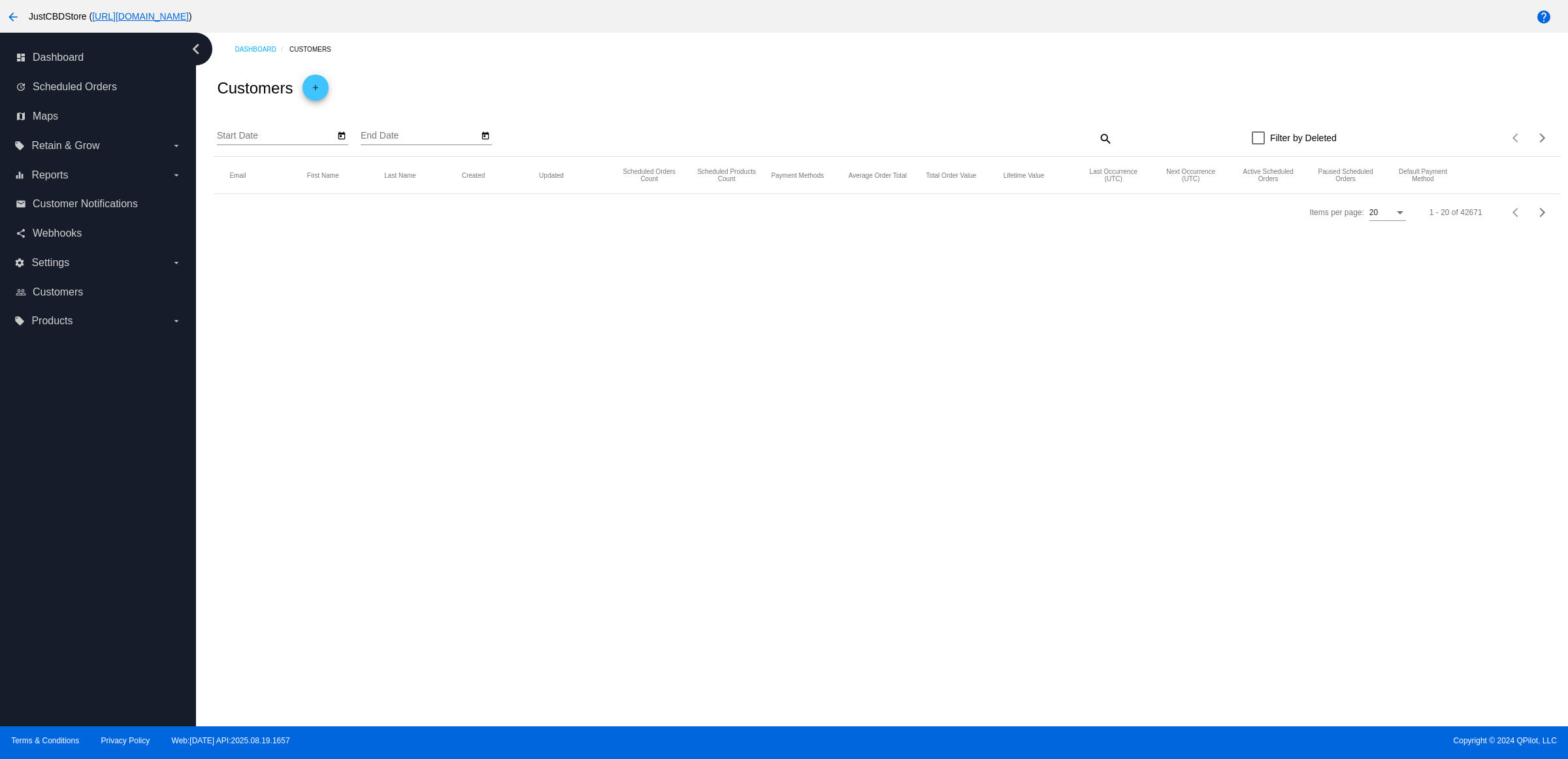
click at [1101, 148] on mat-icon "search" at bounding box center [1104, 138] width 16 height 20
click at [1101, 142] on input "Search" at bounding box center [944, 135] width 336 height 10
type input "[EMAIL_ADDRESS][DOMAIN_NAME]"
click at [1488, 220] on mat-icon "edit" at bounding box center [1493, 210] width 16 height 20
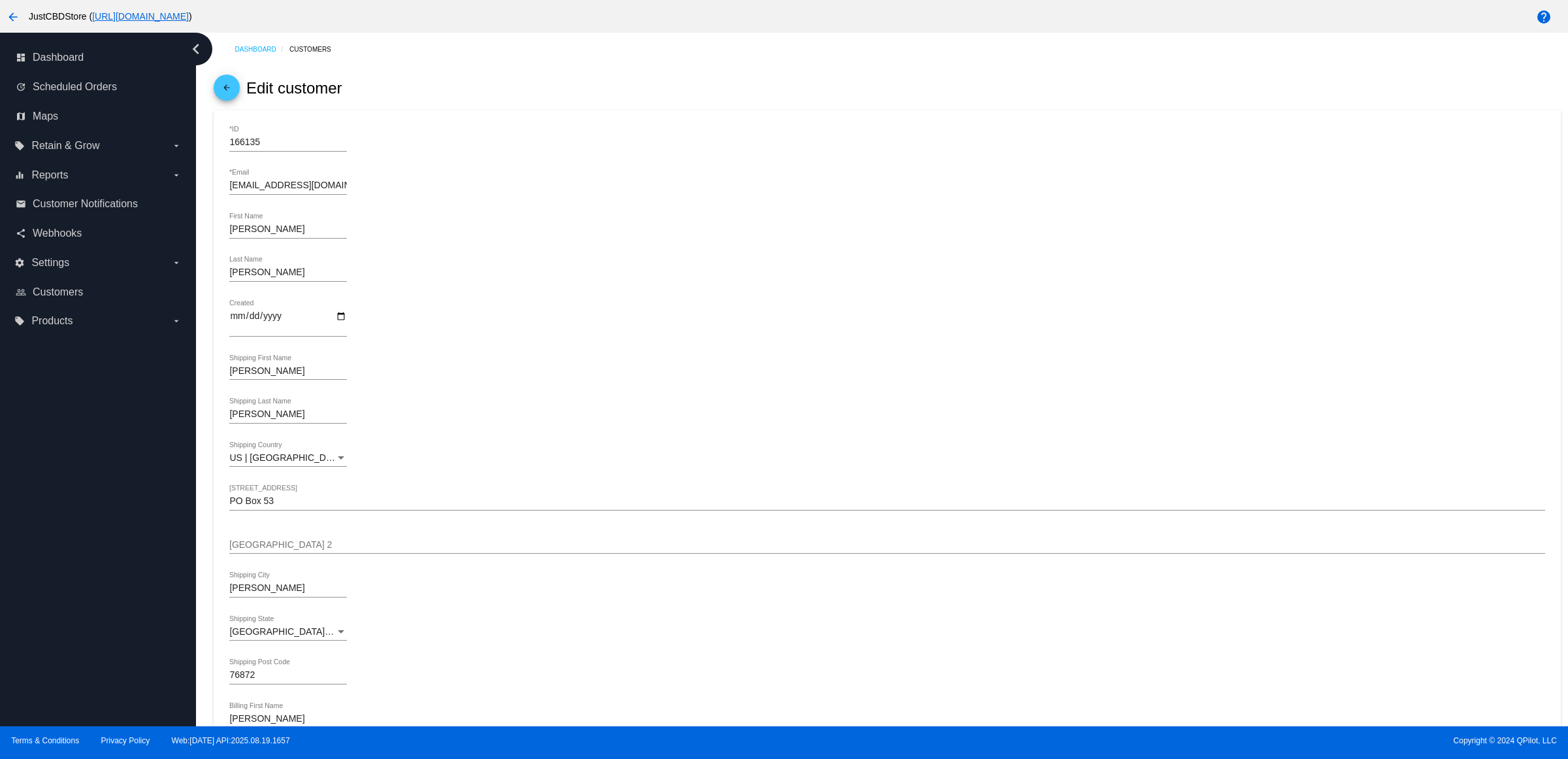
click at [341, 191] on input "[EMAIL_ADDRESS][DOMAIN_NAME]" at bounding box center [288, 185] width 118 height 10
drag, startPoint x: 347, startPoint y: 197, endPoint x: 129, endPoint y: 200, distance: 218.0
click at [131, 200] on div "dashboard Dashboard update Scheduled Orders map Maps local_offer Retain & Grow …" at bounding box center [784, 380] width 1568 height 694
click at [459, 194] on div "[EMAIL_ADDRESS][DOMAIN_NAME] *Email" at bounding box center [887, 187] width 1315 height 37
click at [442, 250] on div "[PERSON_NAME] First Name" at bounding box center [887, 231] width 1315 height 37
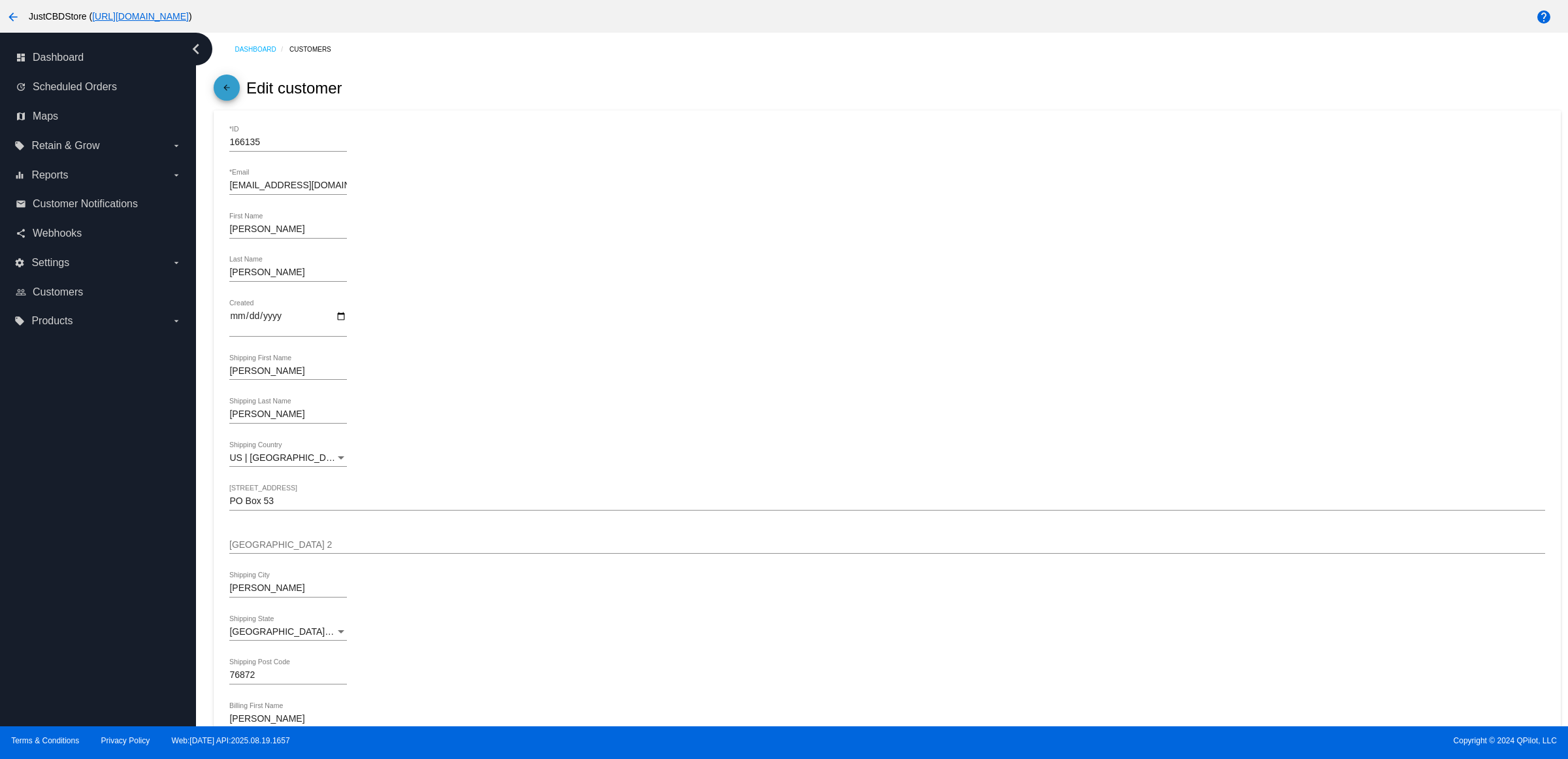
click at [227, 95] on mat-icon "arrow_back" at bounding box center [226, 91] width 16 height 16
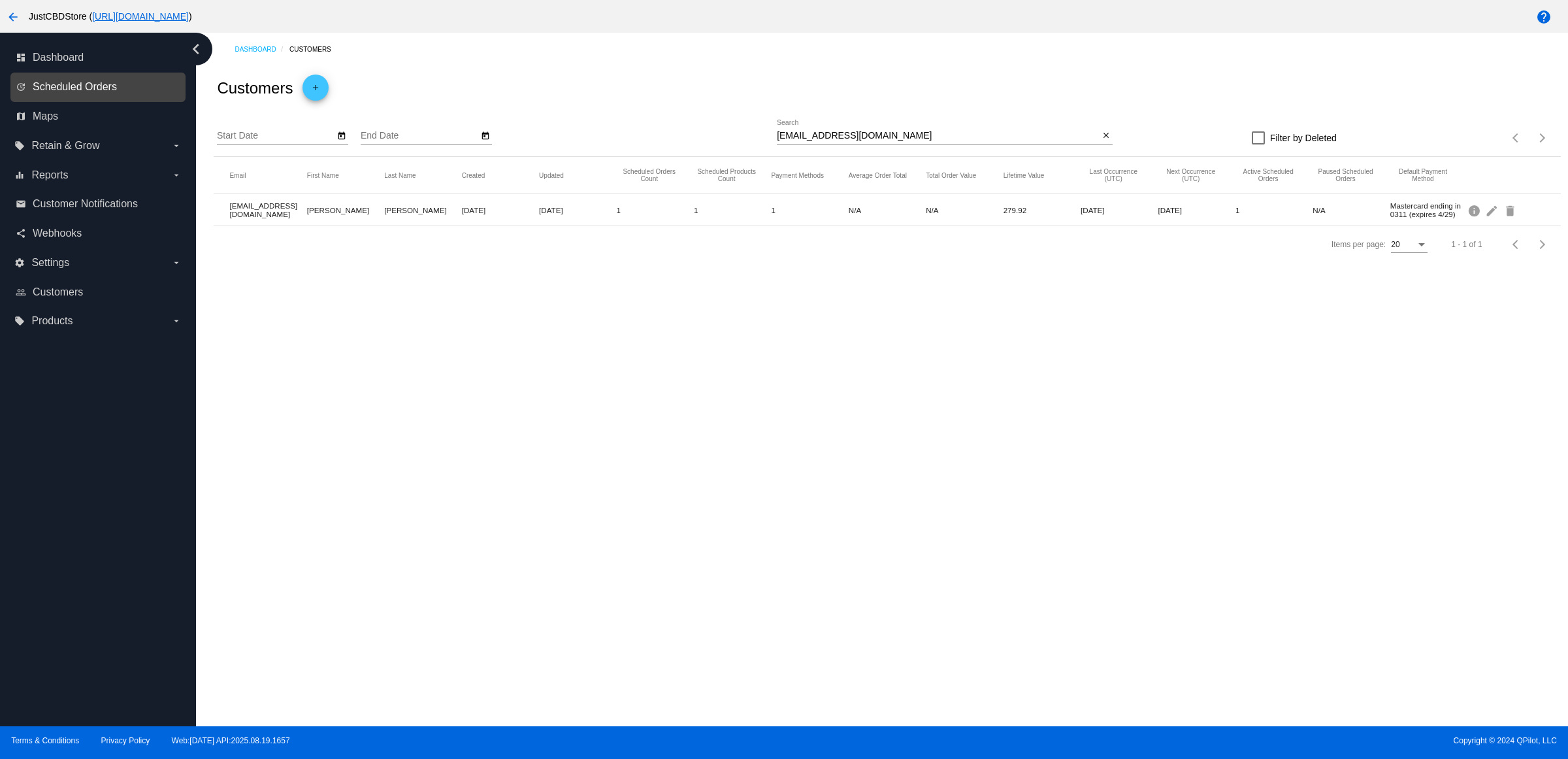
click at [91, 93] on span "Scheduled Orders" at bounding box center [75, 87] width 84 height 11
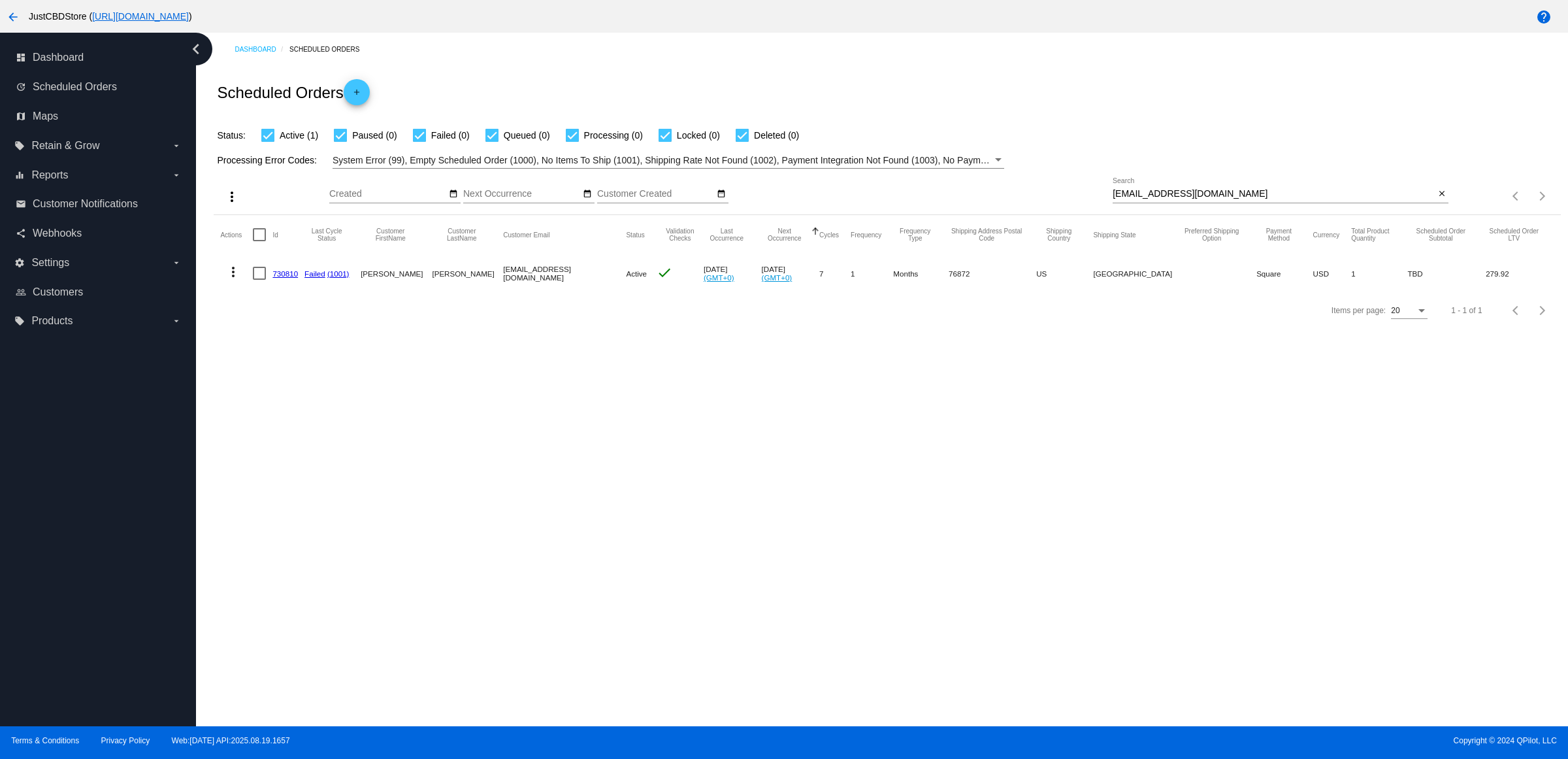
click at [1448, 213] on div "Items per page: 20 1 - 1 of 1" at bounding box center [1504, 195] width 111 height 37
click at [1444, 201] on button "close" at bounding box center [1441, 194] width 14 height 14
click at [1443, 207] on mat-icon "search" at bounding box center [1440, 195] width 16 height 20
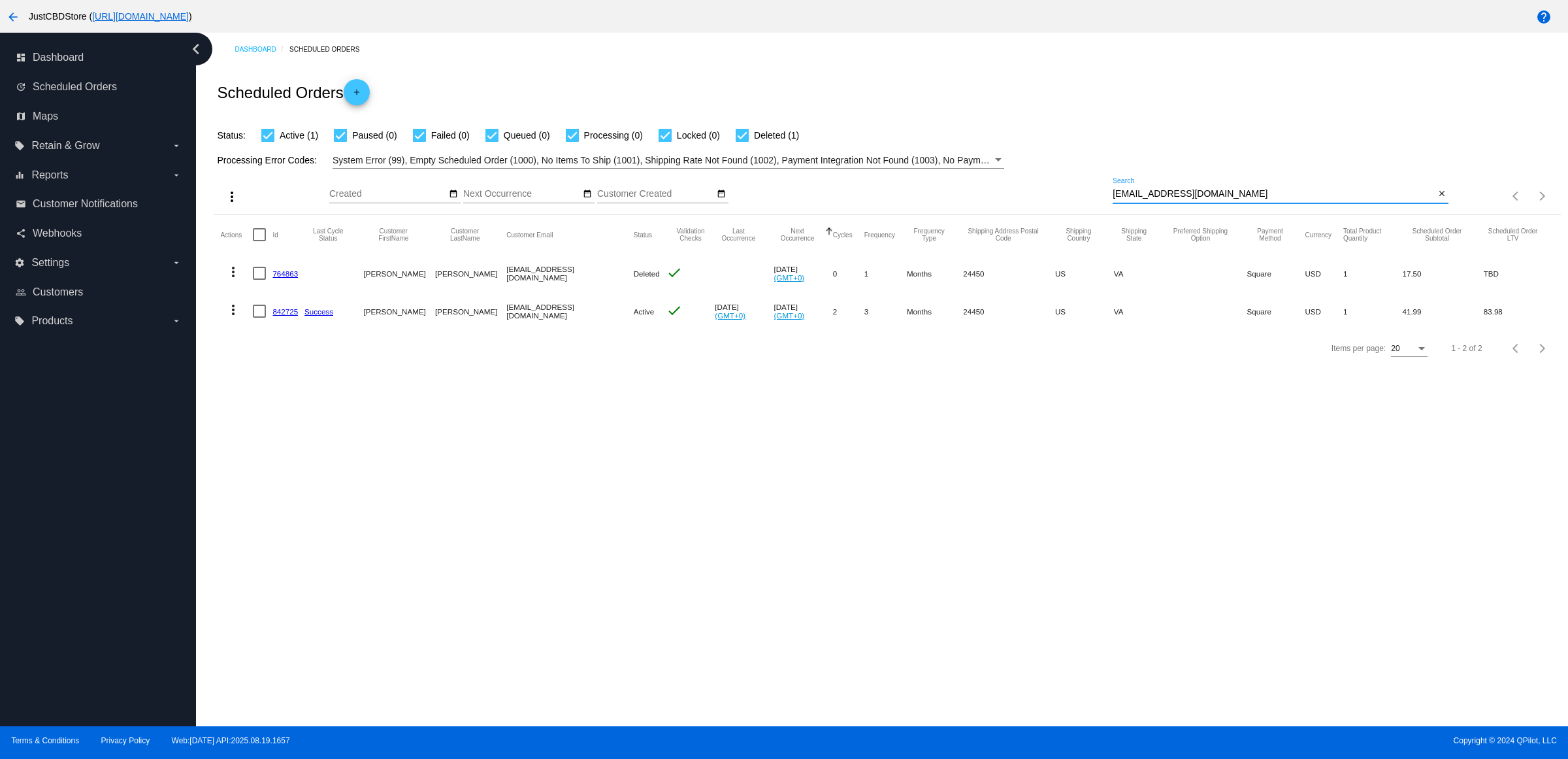
type input "[EMAIL_ADDRESS][DOMAIN_NAME]"
click at [246, 322] on button "more_vert" at bounding box center [233, 309] width 26 height 26
click at [312, 494] on button "delete Delete" at bounding box center [290, 492] width 130 height 31
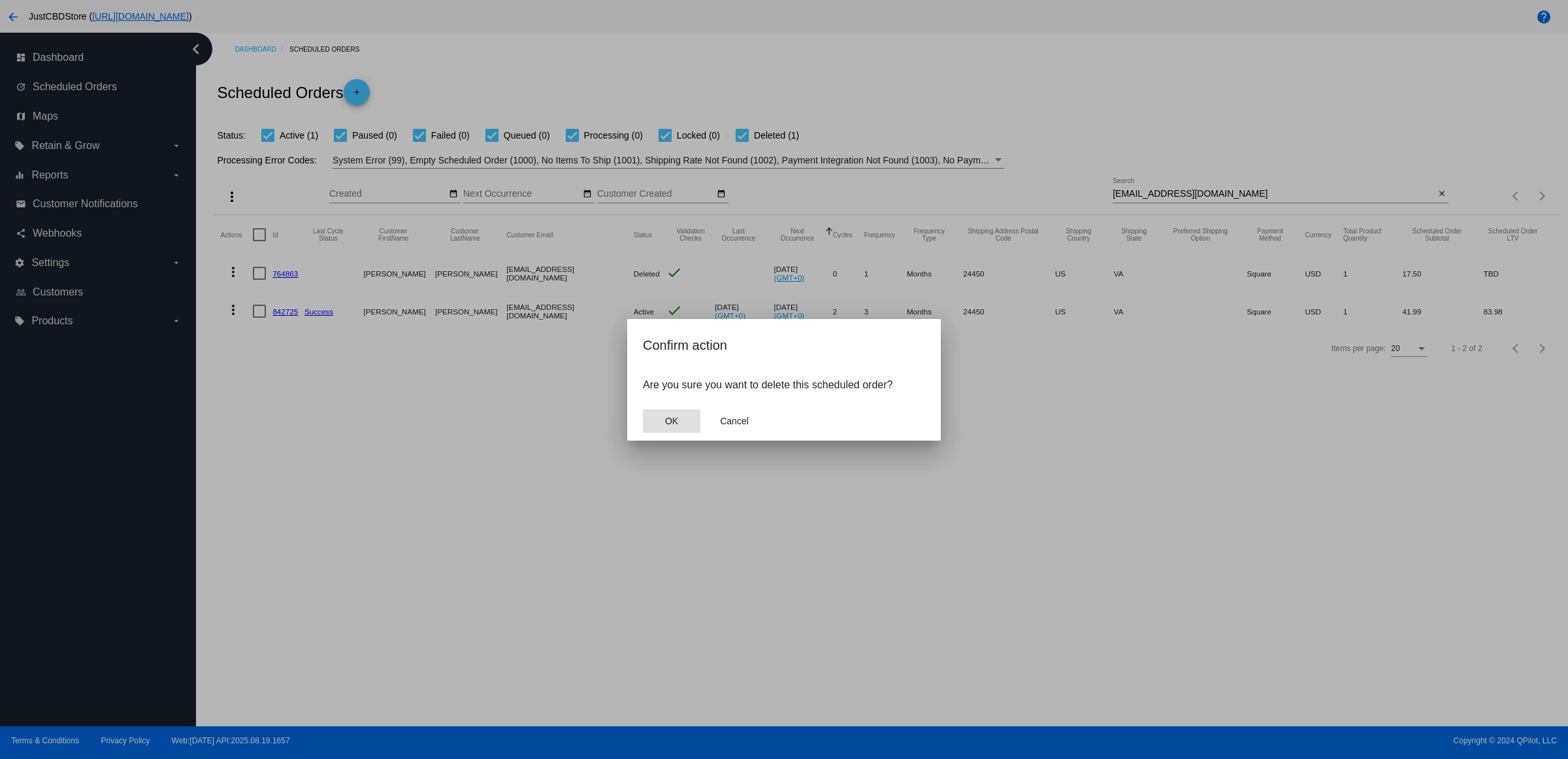
click at [660, 422] on button "OK" at bounding box center [671, 420] width 58 height 24
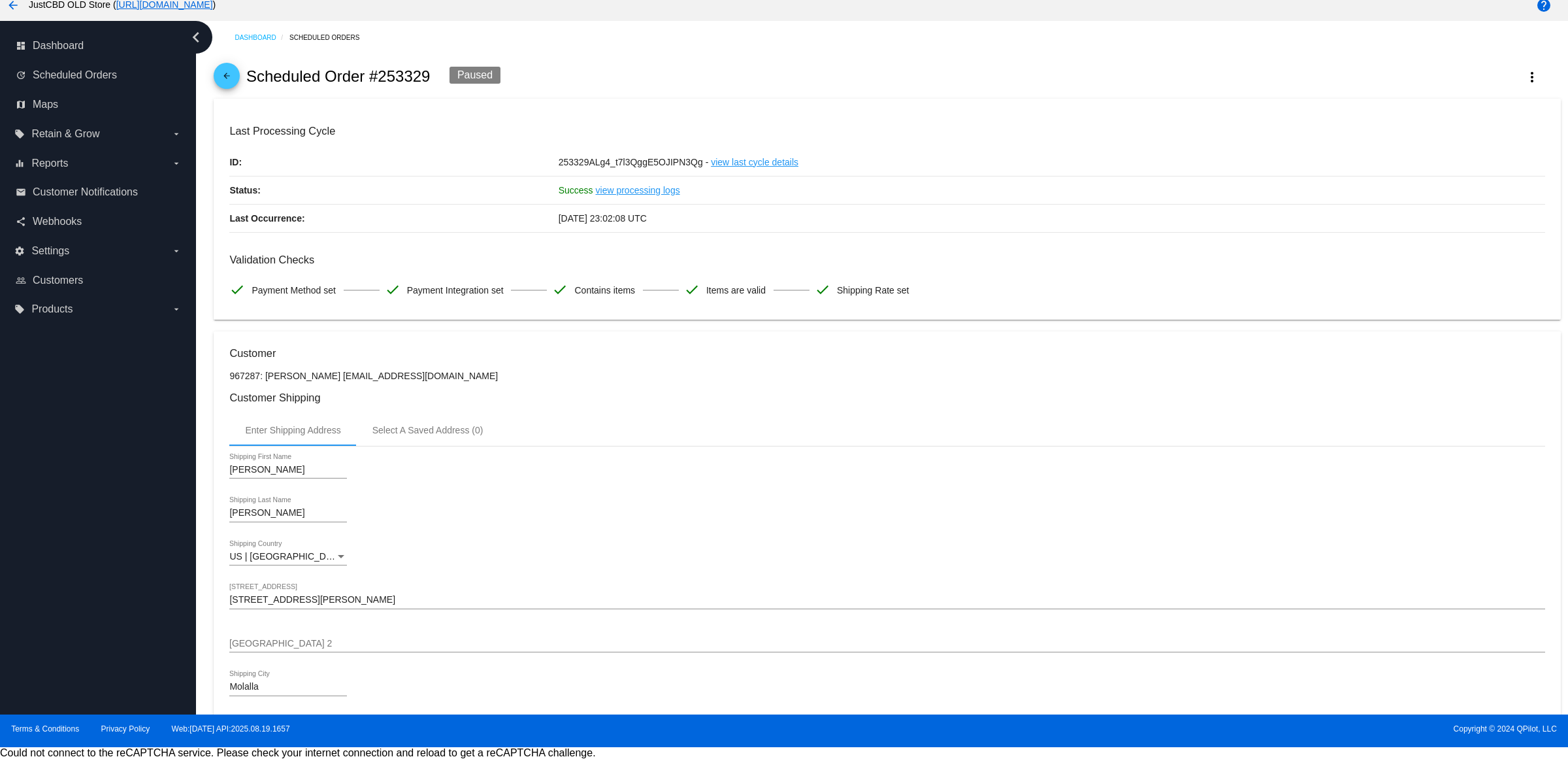
click at [229, 80] on mat-icon "arrow_back" at bounding box center [226, 78] width 16 height 16
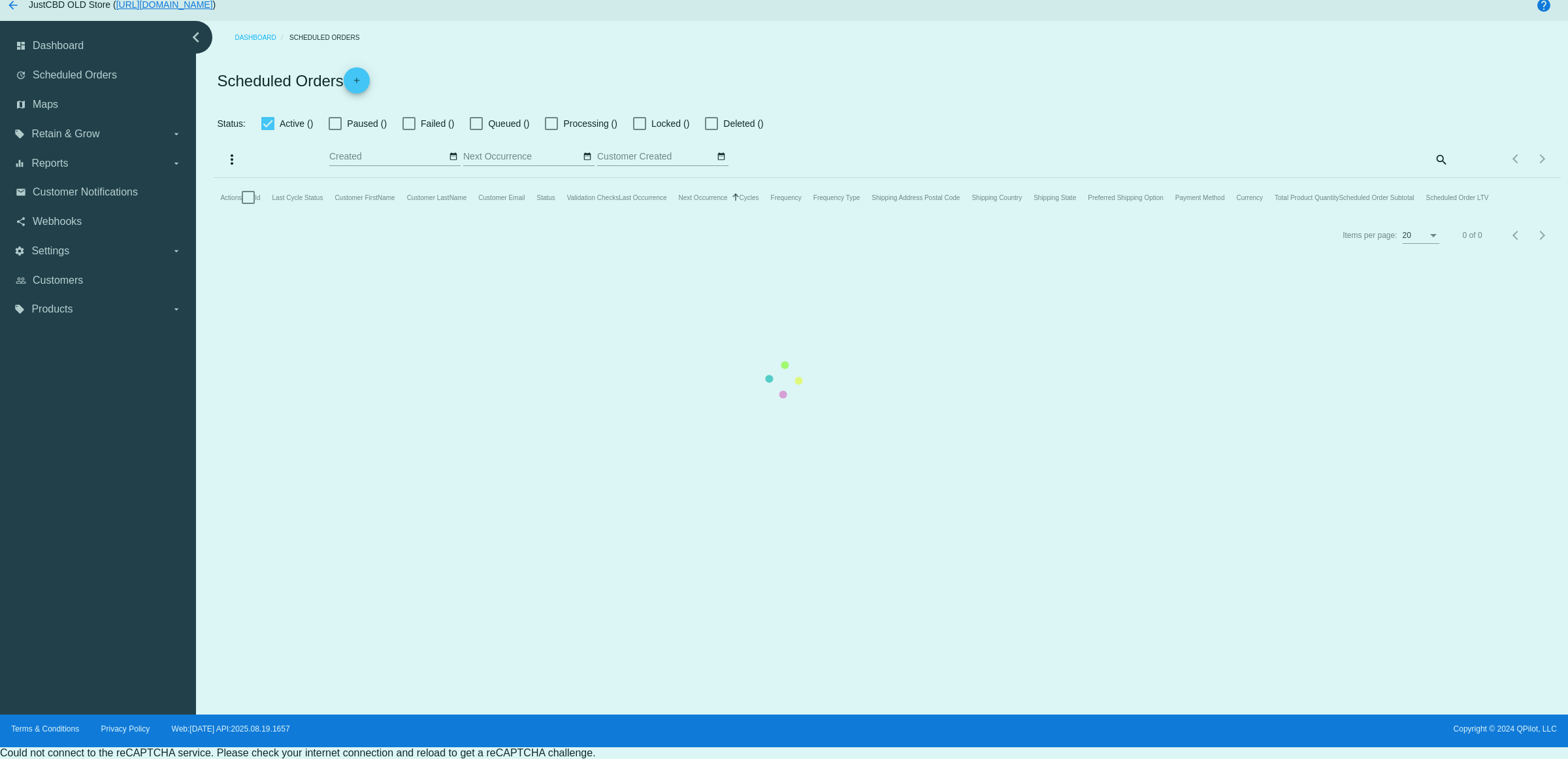
checkbox input "true"
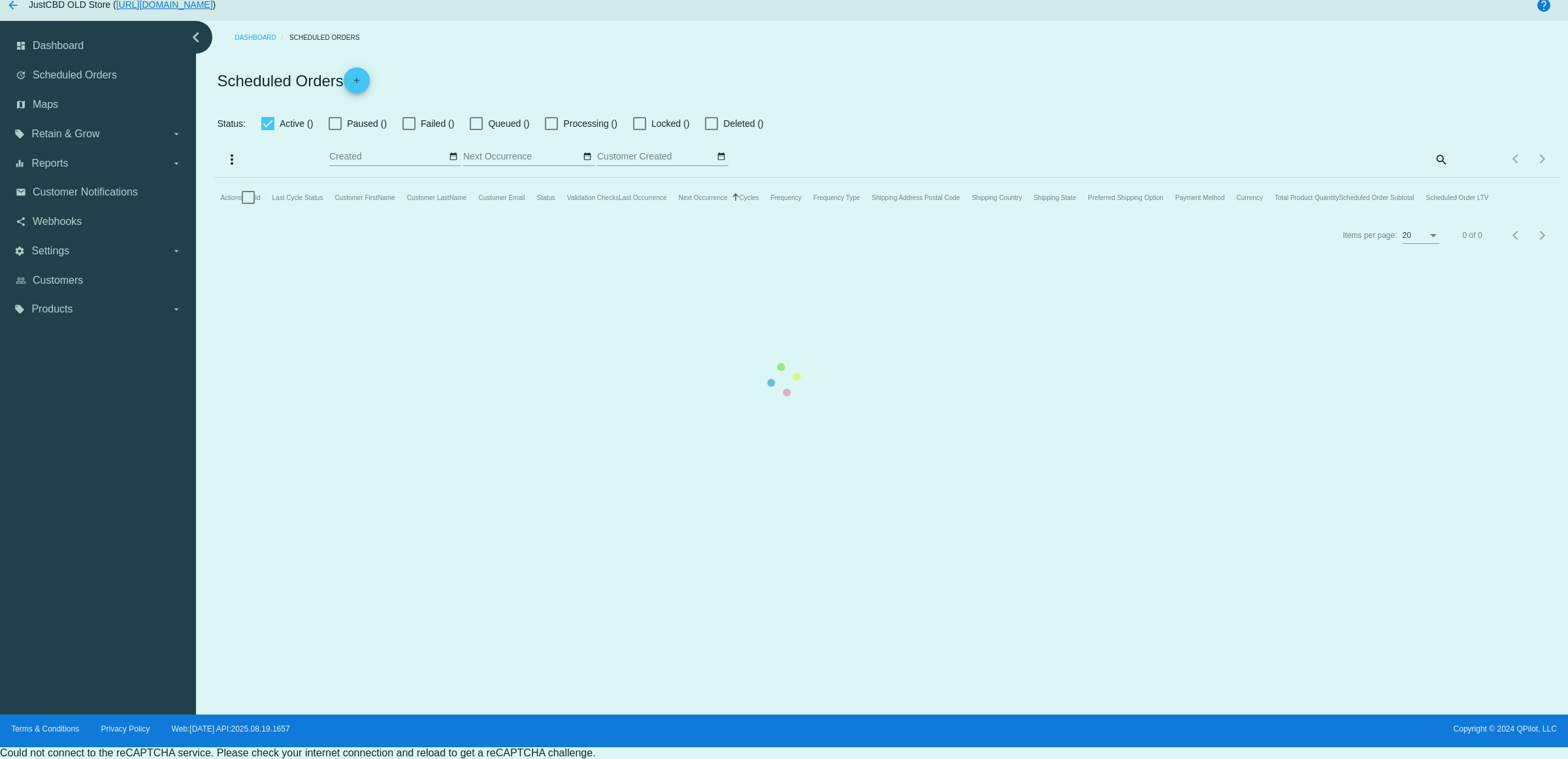
checkbox input "true"
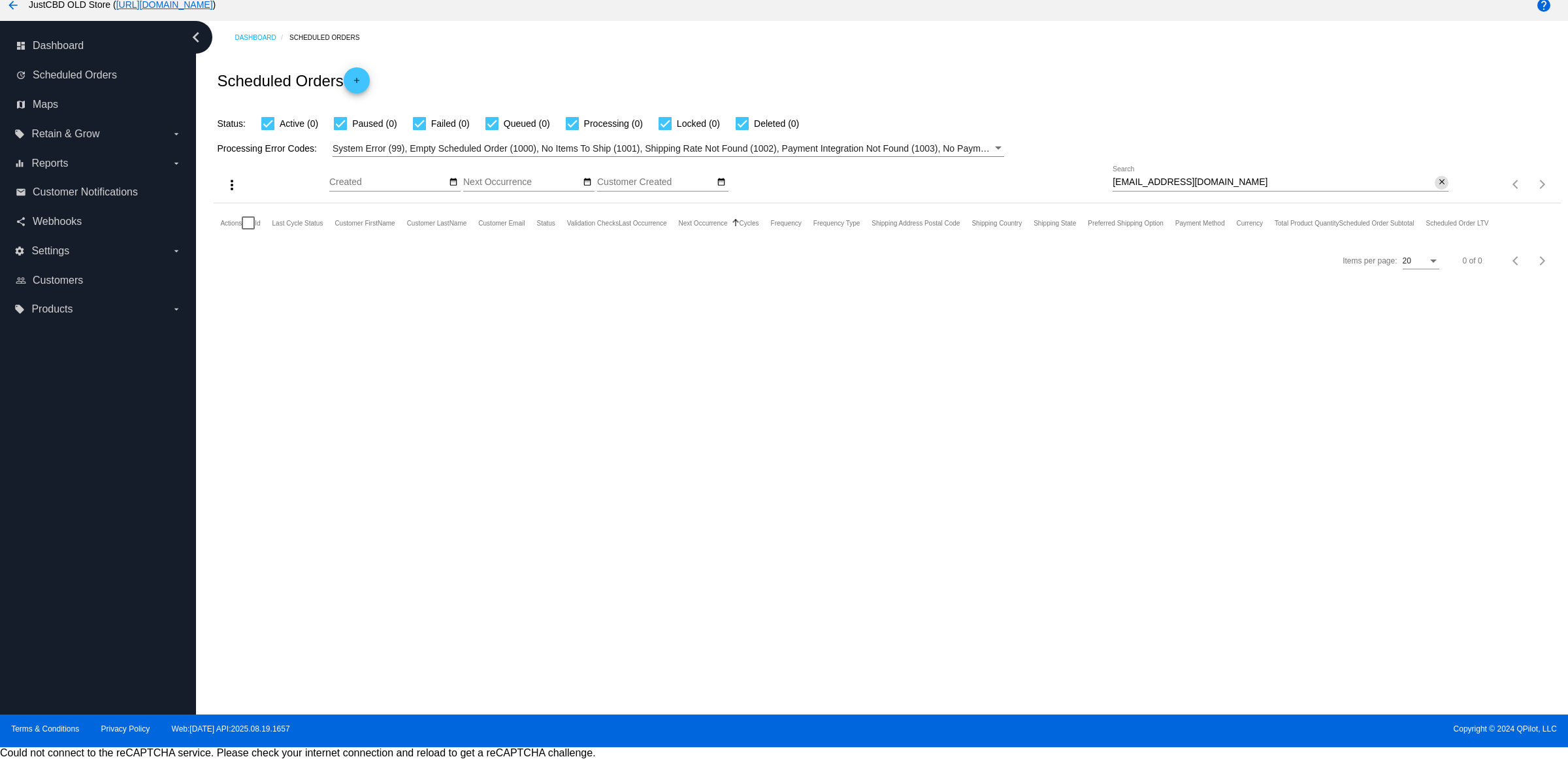
click at [1437, 188] on mat-icon "close" at bounding box center [1442, 182] width 9 height 10
click at [1432, 194] on mat-icon "search" at bounding box center [1440, 184] width 16 height 20
click at [1425, 188] on input "Search" at bounding box center [1280, 182] width 336 height 10
type input "[EMAIL_ADDRESS][DOMAIN_NAME]"
click at [1437, 188] on mat-icon "close" at bounding box center [1442, 182] width 9 height 10
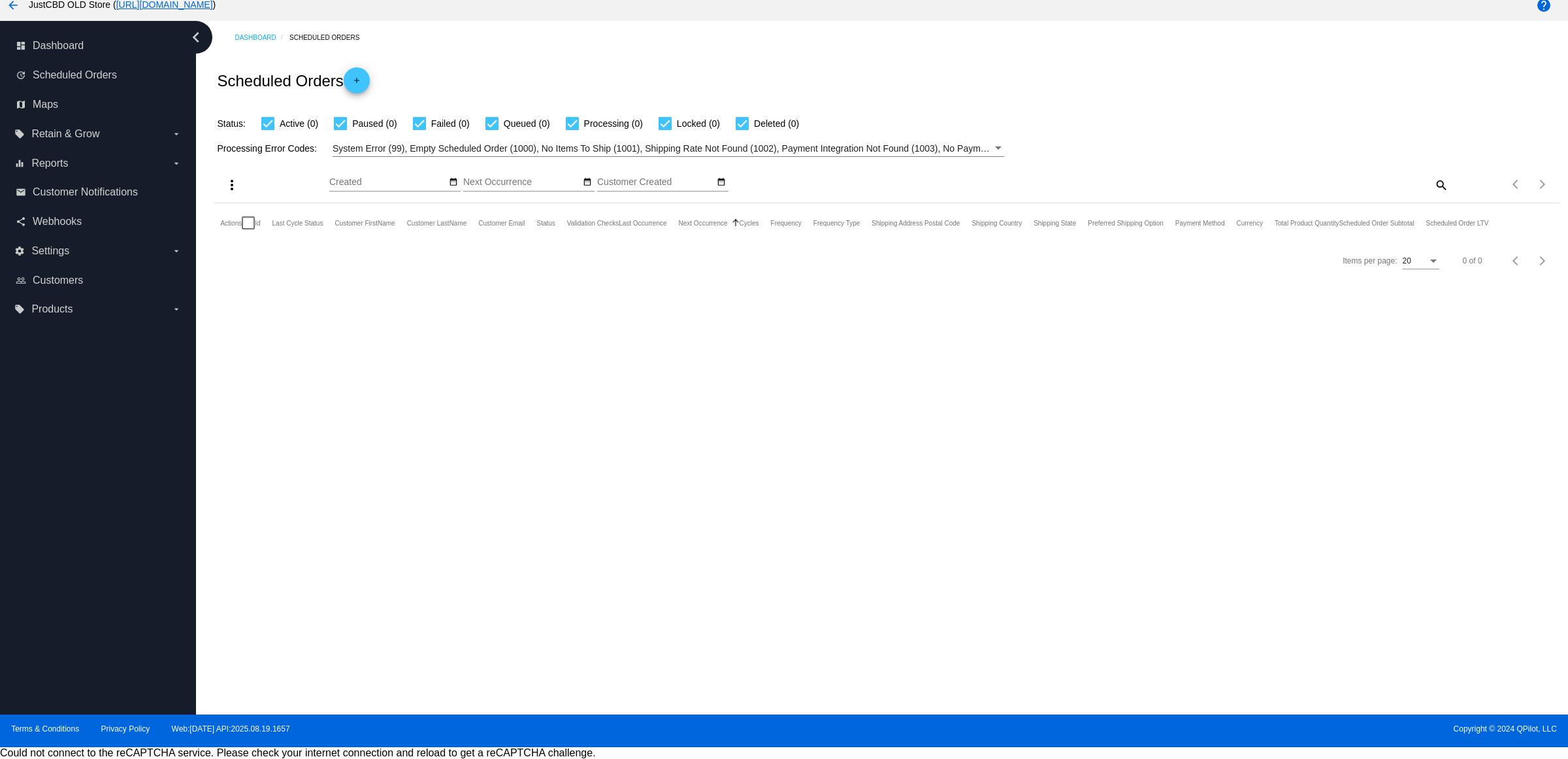
click at [1432, 194] on mat-icon "search" at bounding box center [1440, 184] width 16 height 20
click at [1422, 188] on input "Search" at bounding box center [1280, 182] width 336 height 10
type input "[PERSON_NAME]"
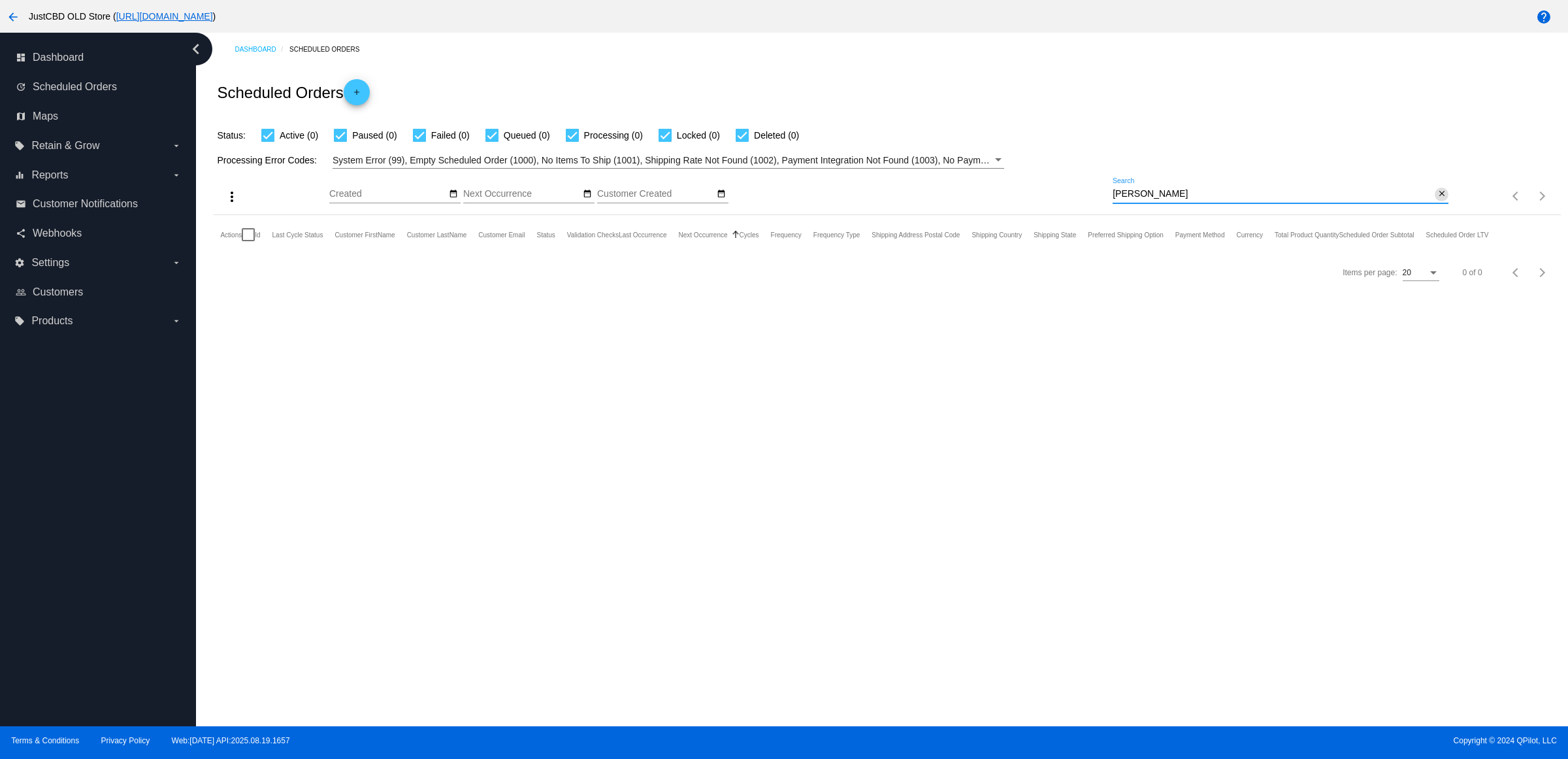
click at [1437, 199] on mat-icon "close" at bounding box center [1442, 194] width 9 height 10
click at [1432, 207] on mat-icon "search" at bounding box center [1440, 195] width 16 height 20
click at [1424, 199] on input "Search" at bounding box center [1280, 194] width 336 height 10
type input "[EMAIL_ADDRESS][DOMAIN_NAME]"
click at [1437, 199] on mat-icon "close" at bounding box center [1442, 194] width 9 height 10
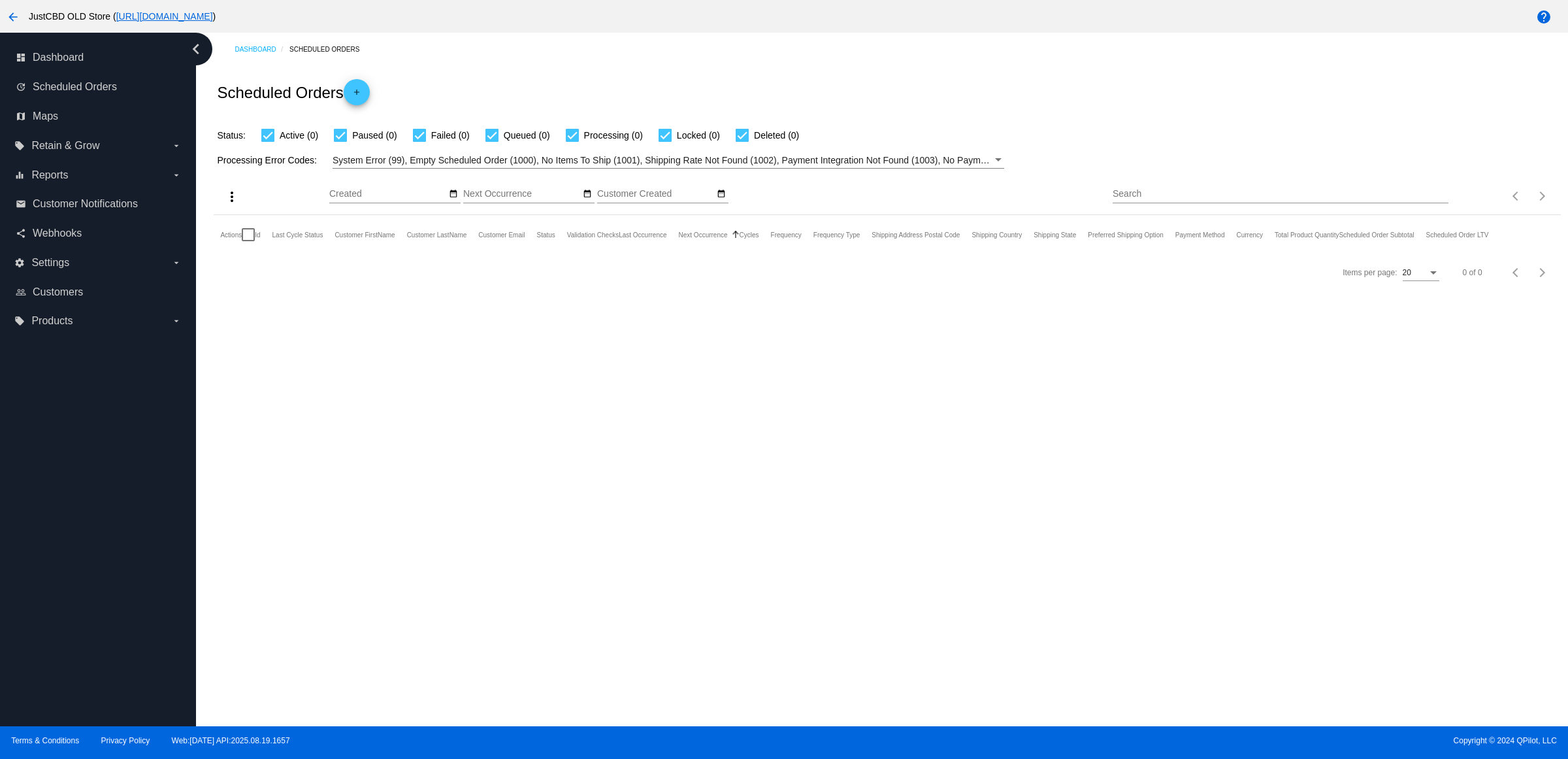
click at [1424, 199] on input "Search" at bounding box center [1280, 194] width 336 height 10
paste input "[EMAIL_ADDRESS][DOMAIN_NAME]"
type input "[EMAIL_ADDRESS][DOMAIN_NAME]"
